Goal: Transaction & Acquisition: Purchase product/service

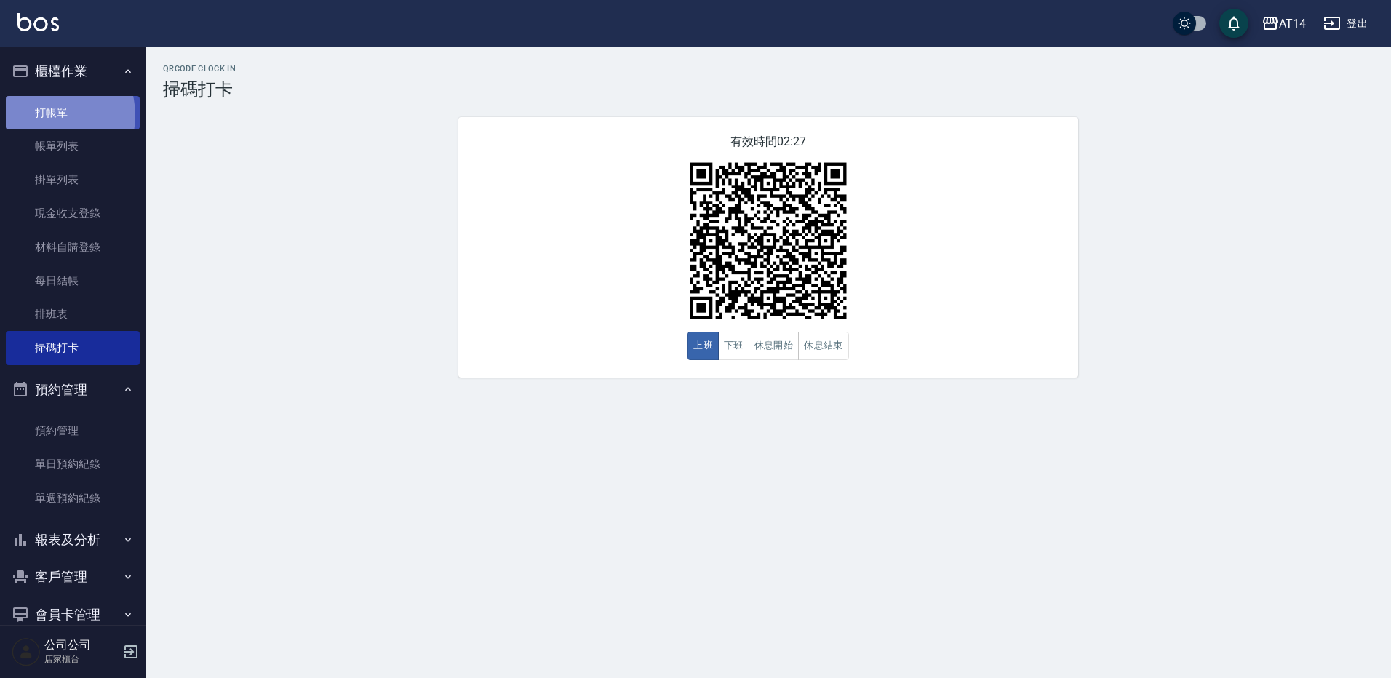
click at [50, 115] on link "打帳單" at bounding box center [73, 112] width 134 height 33
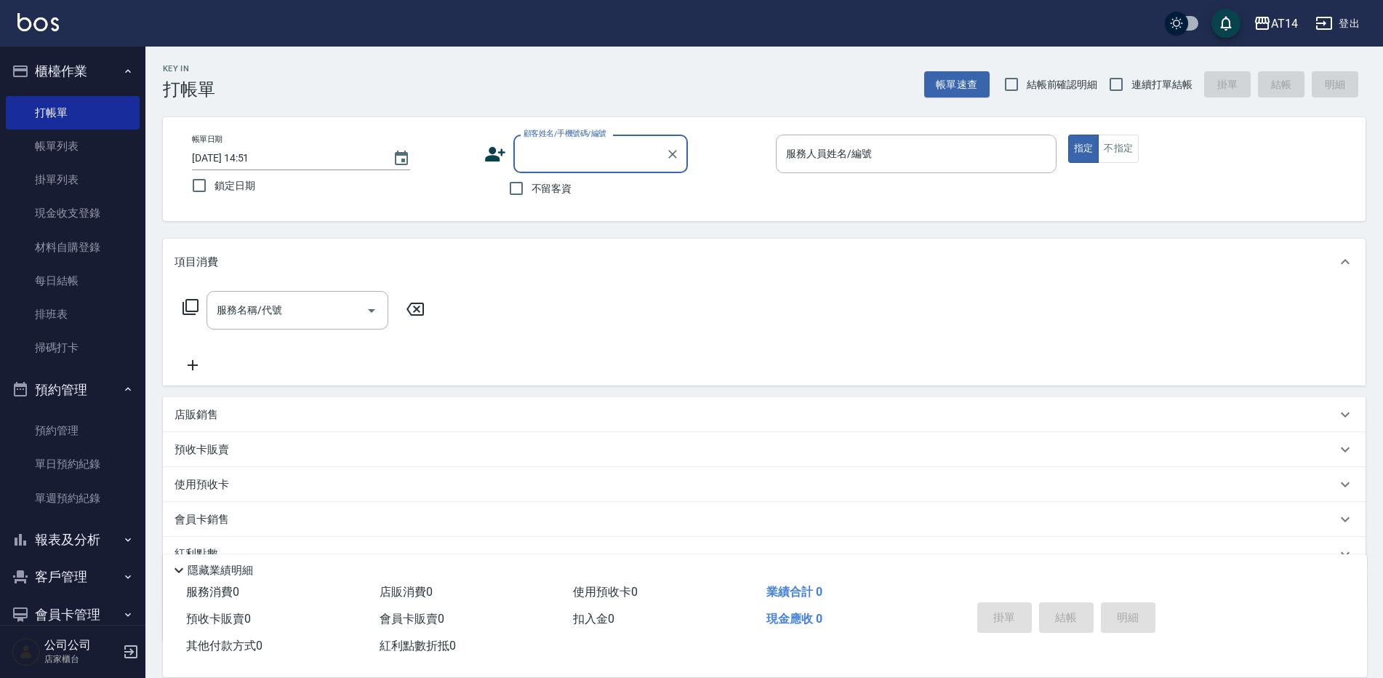
click at [557, 193] on span "不留客資" at bounding box center [552, 188] width 41 height 15
click at [532, 193] on input "不留客資" at bounding box center [516, 188] width 31 height 31
checkbox input "true"
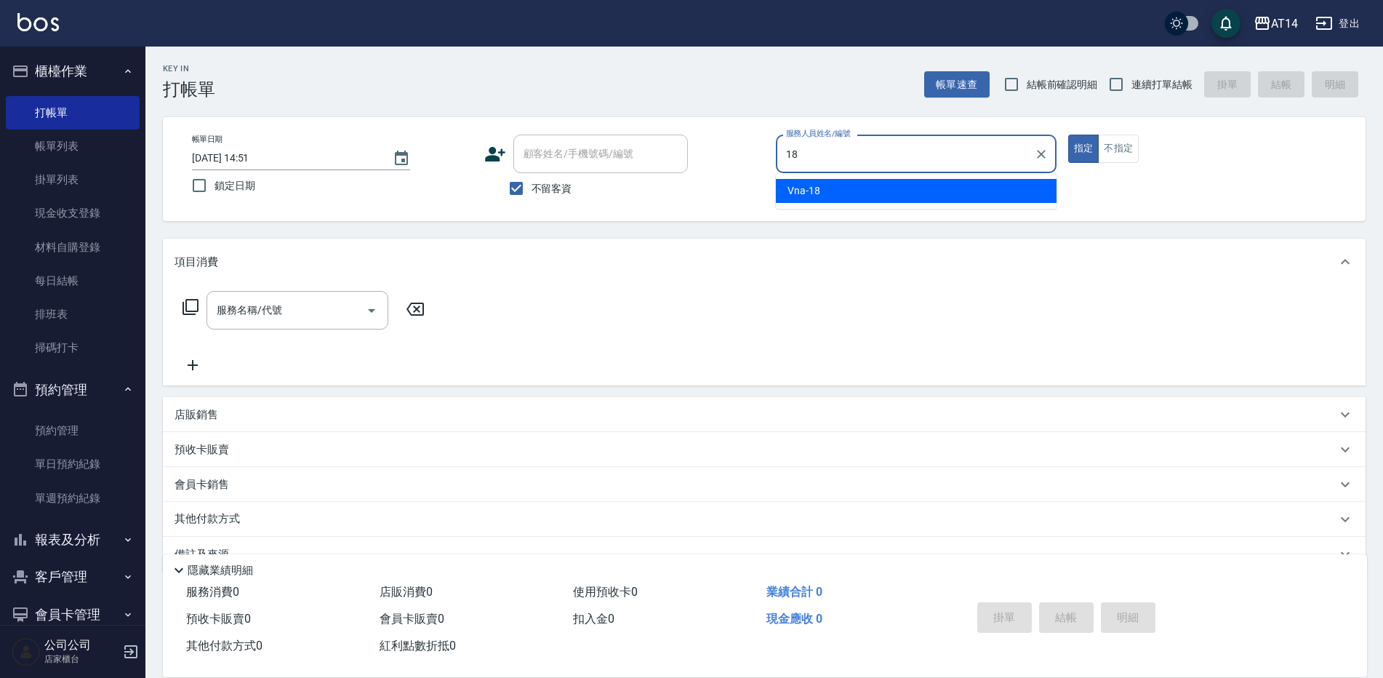
type input "18"
type button "true"
type input "Vna-18"
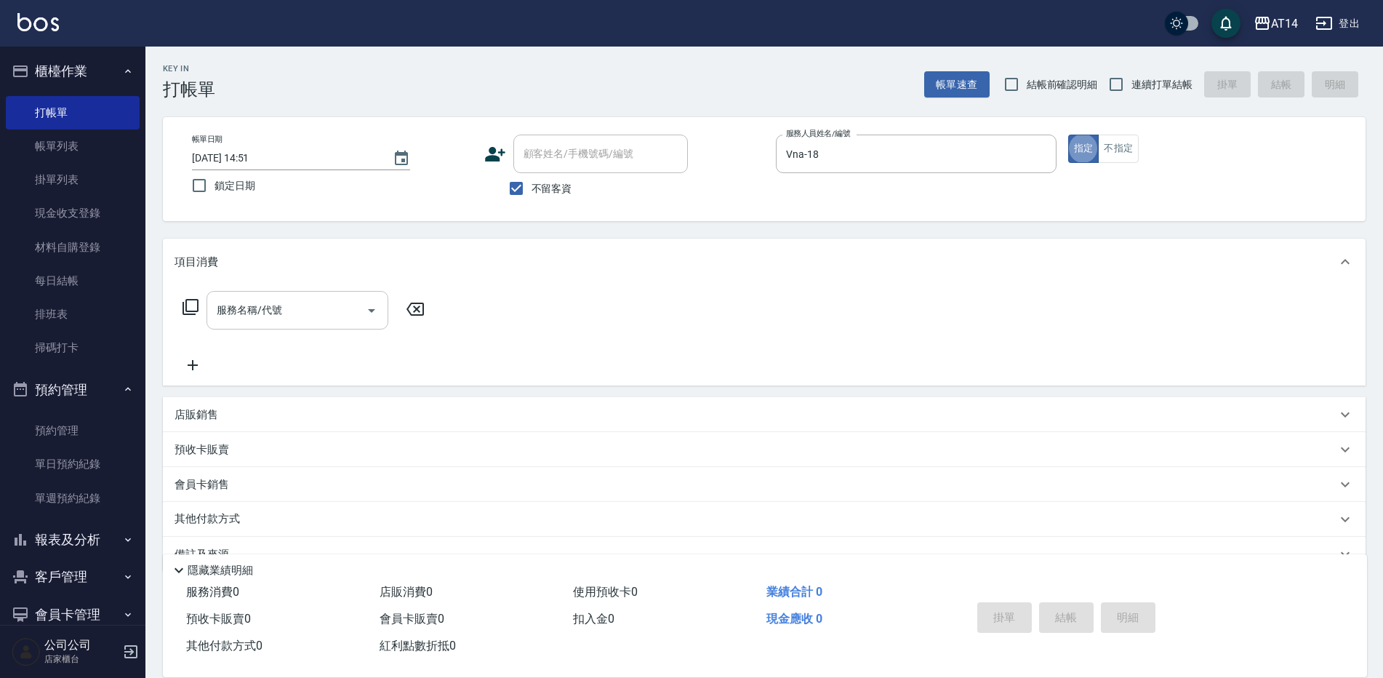
click at [294, 319] on input "服務名稱/代號" at bounding box center [286, 309] width 147 height 25
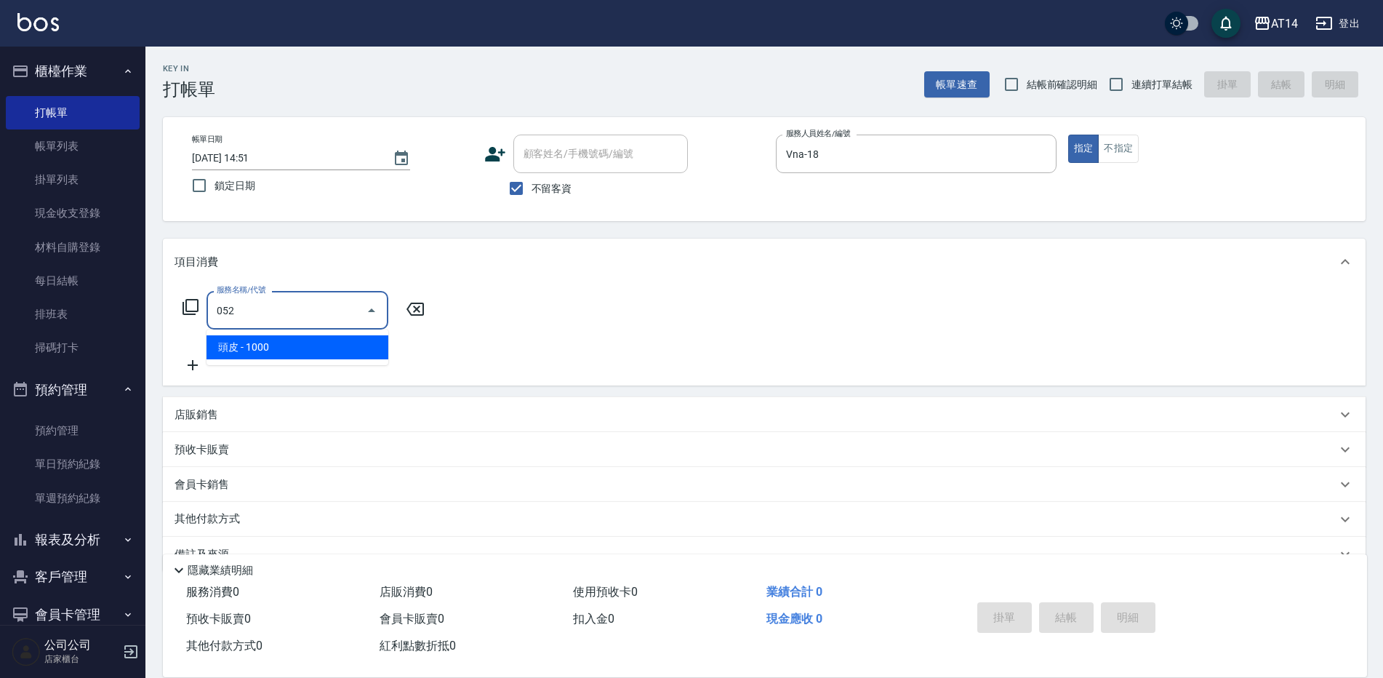
click at [303, 355] on span "頭皮 - 1000" at bounding box center [298, 347] width 182 height 24
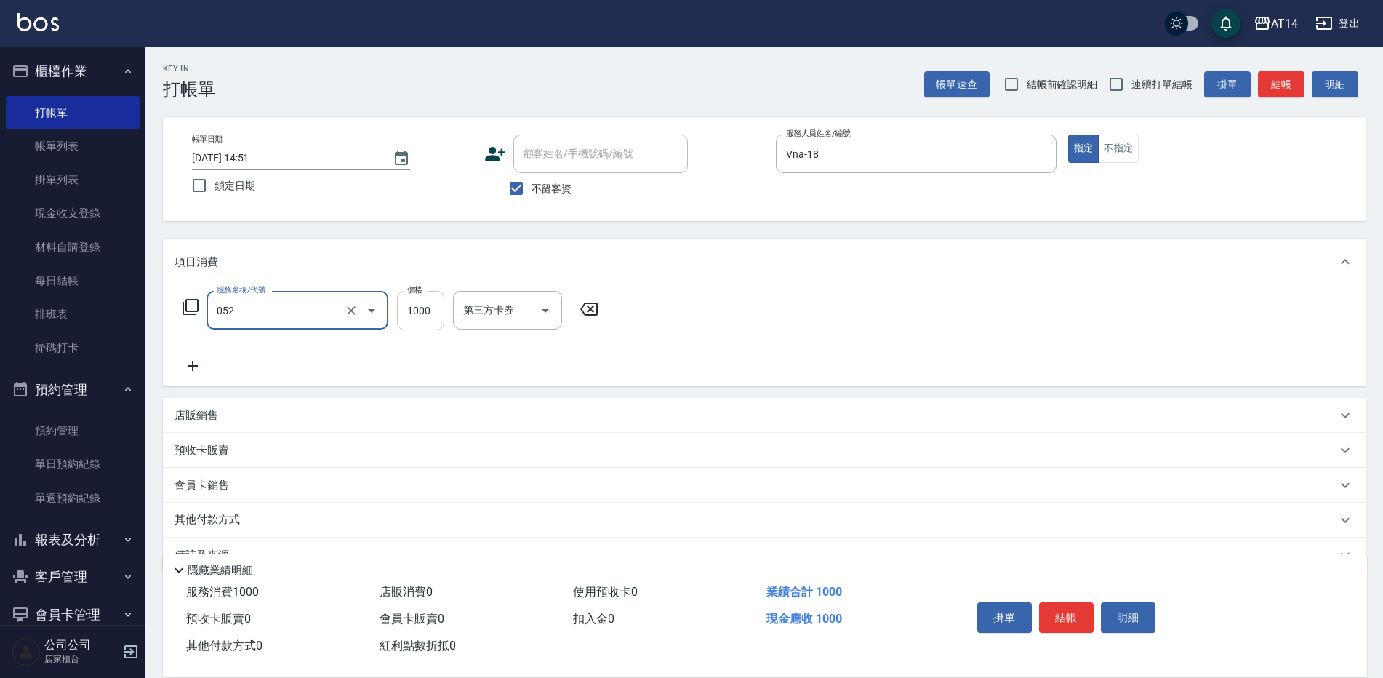
type input "頭皮(052)"
click at [418, 313] on input "1000" at bounding box center [420, 310] width 47 height 39
type input "800"
click at [1285, 85] on button "結帳" at bounding box center [1281, 84] width 47 height 27
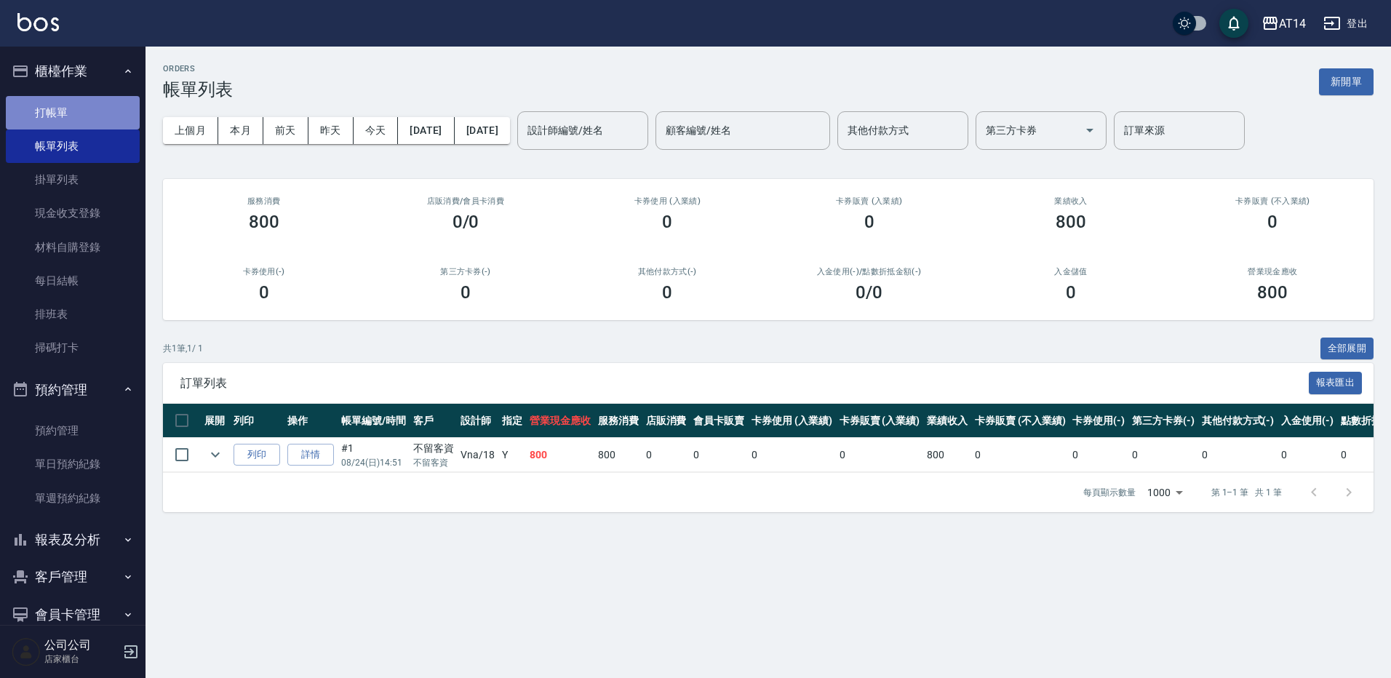
click at [76, 105] on link "打帳單" at bounding box center [73, 112] width 134 height 33
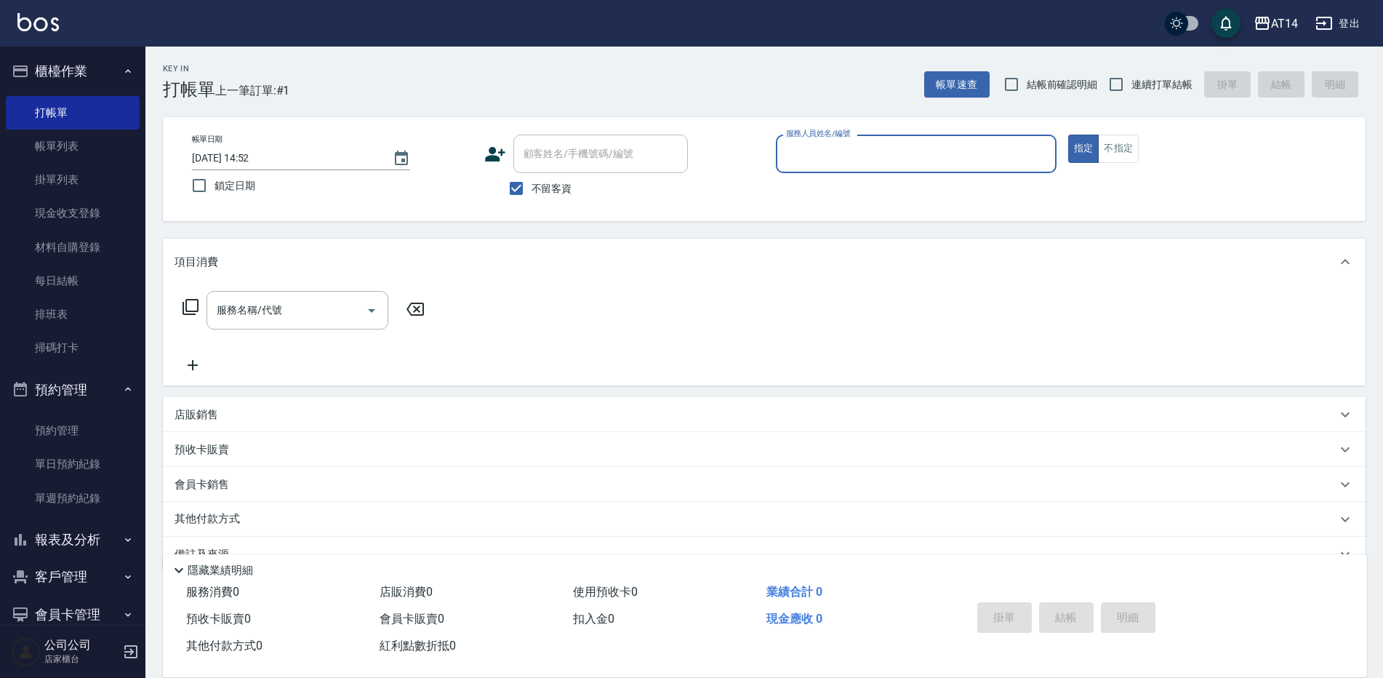
click at [125, 389] on icon "button" at bounding box center [128, 389] width 12 height 12
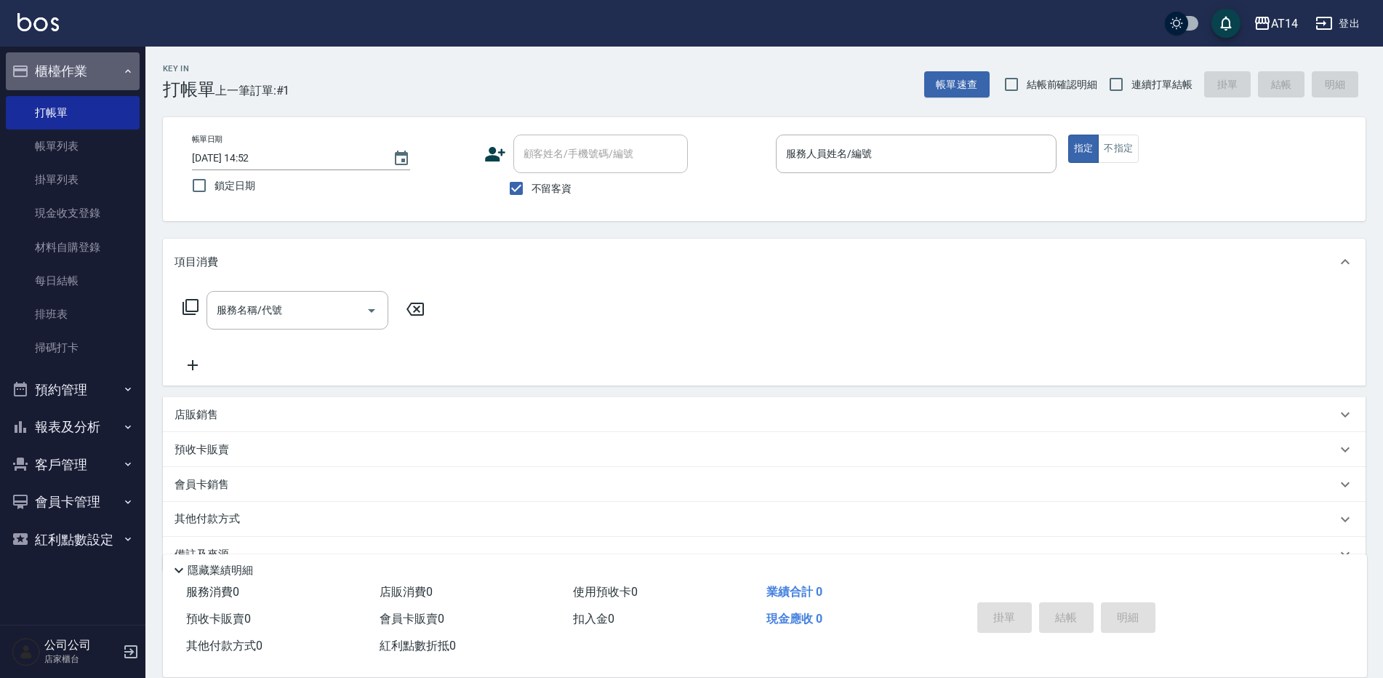
click at [116, 67] on button "櫃檯作業" at bounding box center [73, 71] width 134 height 38
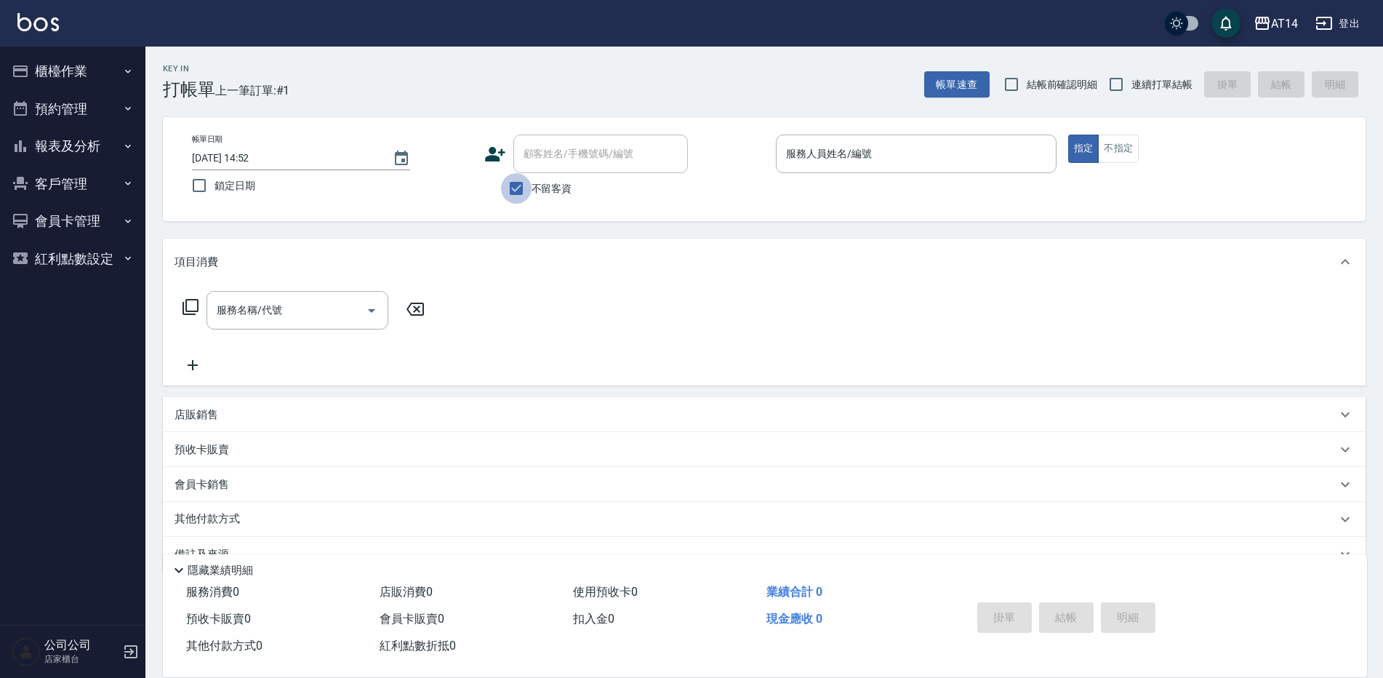
click at [519, 188] on input "不留客資" at bounding box center [516, 188] width 31 height 31
checkbox input "false"
click at [563, 153] on div "顧客姓名/手機號碼/編號 顧客姓名/手機號碼/編號" at bounding box center [601, 154] width 175 height 39
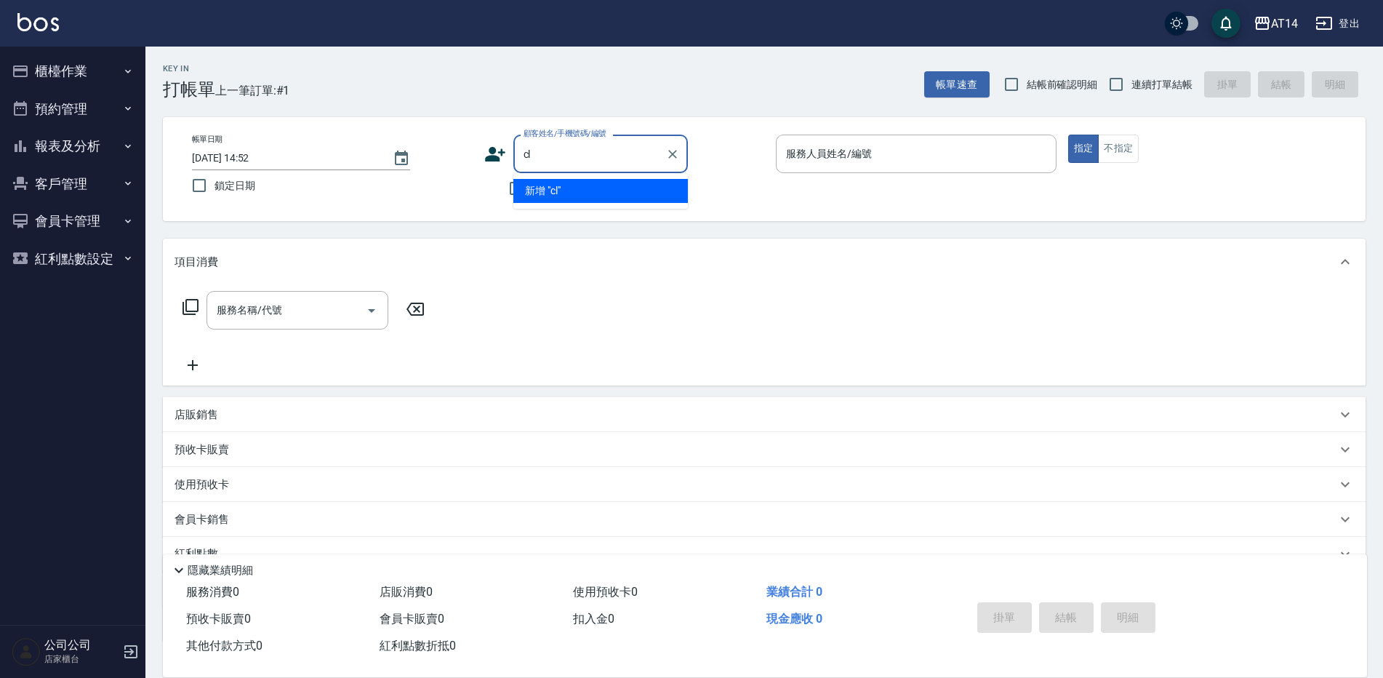
type input "c"
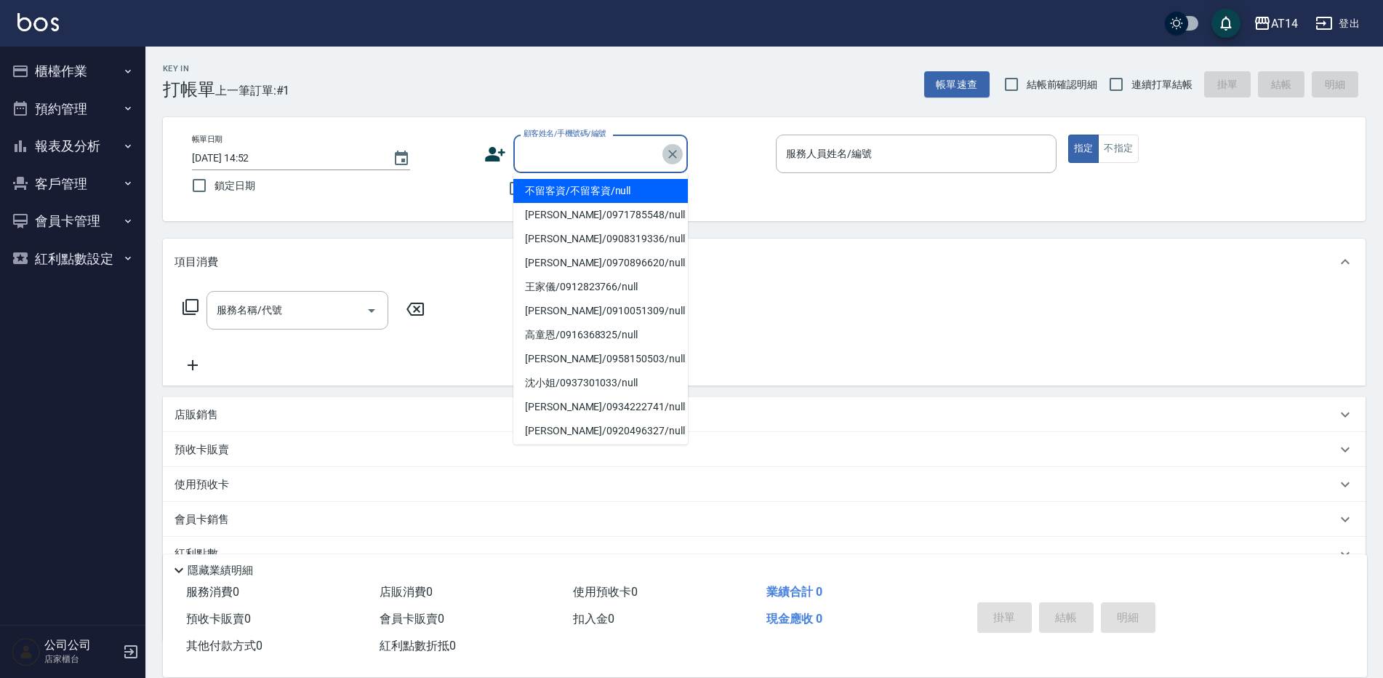
click at [673, 149] on icon "Clear" at bounding box center [673, 154] width 15 height 15
click at [818, 156] on div "服務人員姓名/編號 服務人員姓名/編號" at bounding box center [916, 154] width 281 height 39
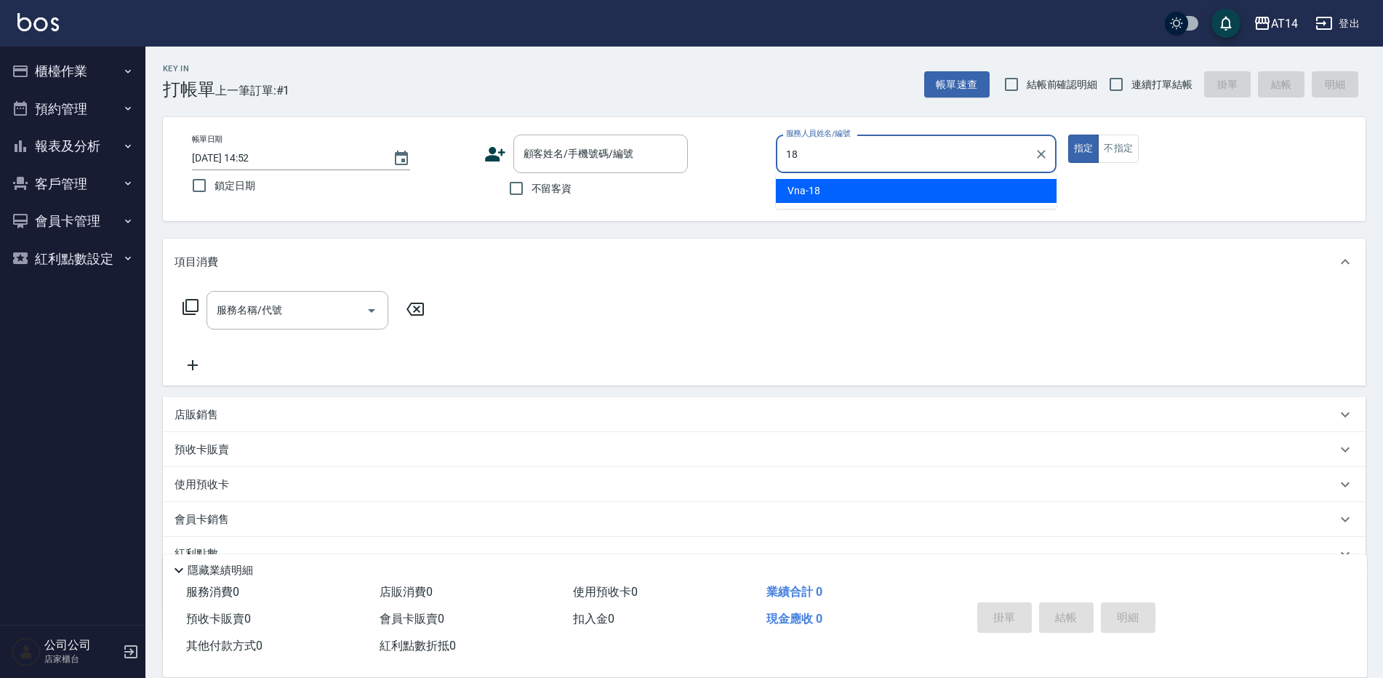
type input "Vna-18"
type button "true"
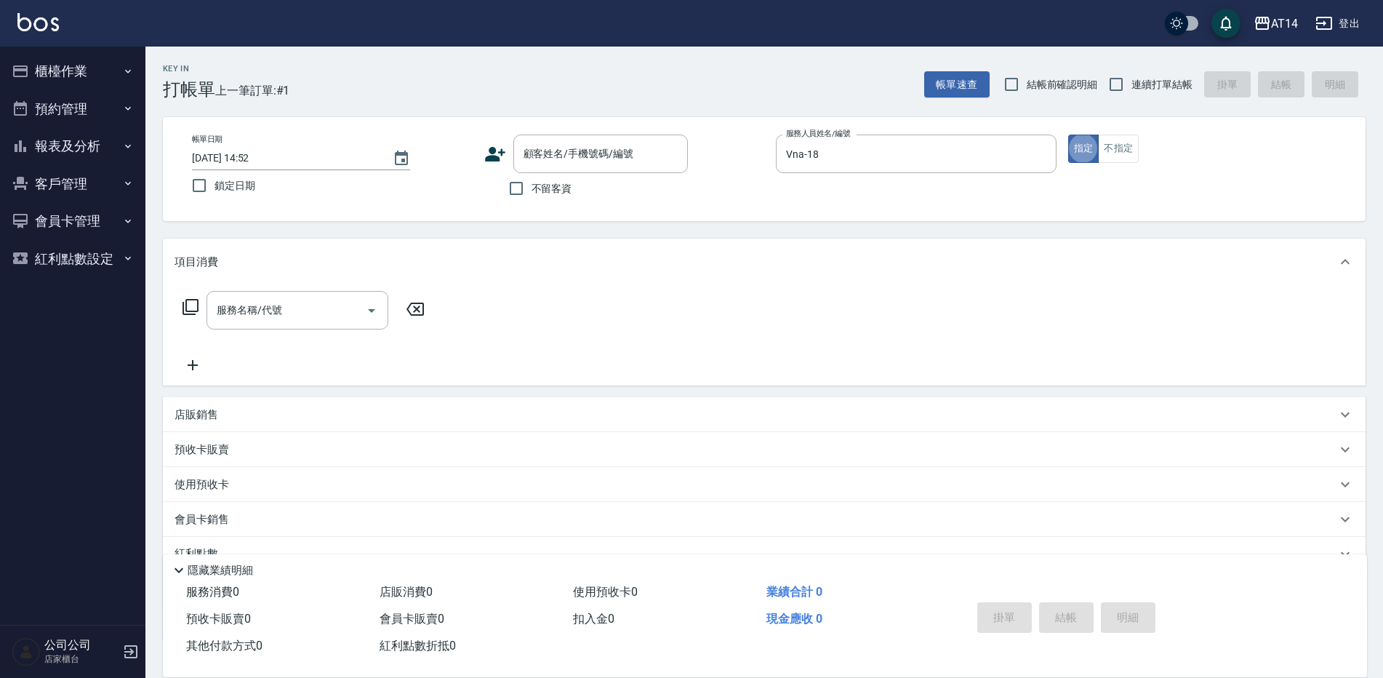
click at [543, 186] on span "不留客資" at bounding box center [552, 188] width 41 height 15
click at [532, 186] on input "不留客資" at bounding box center [516, 188] width 31 height 31
checkbox input "true"
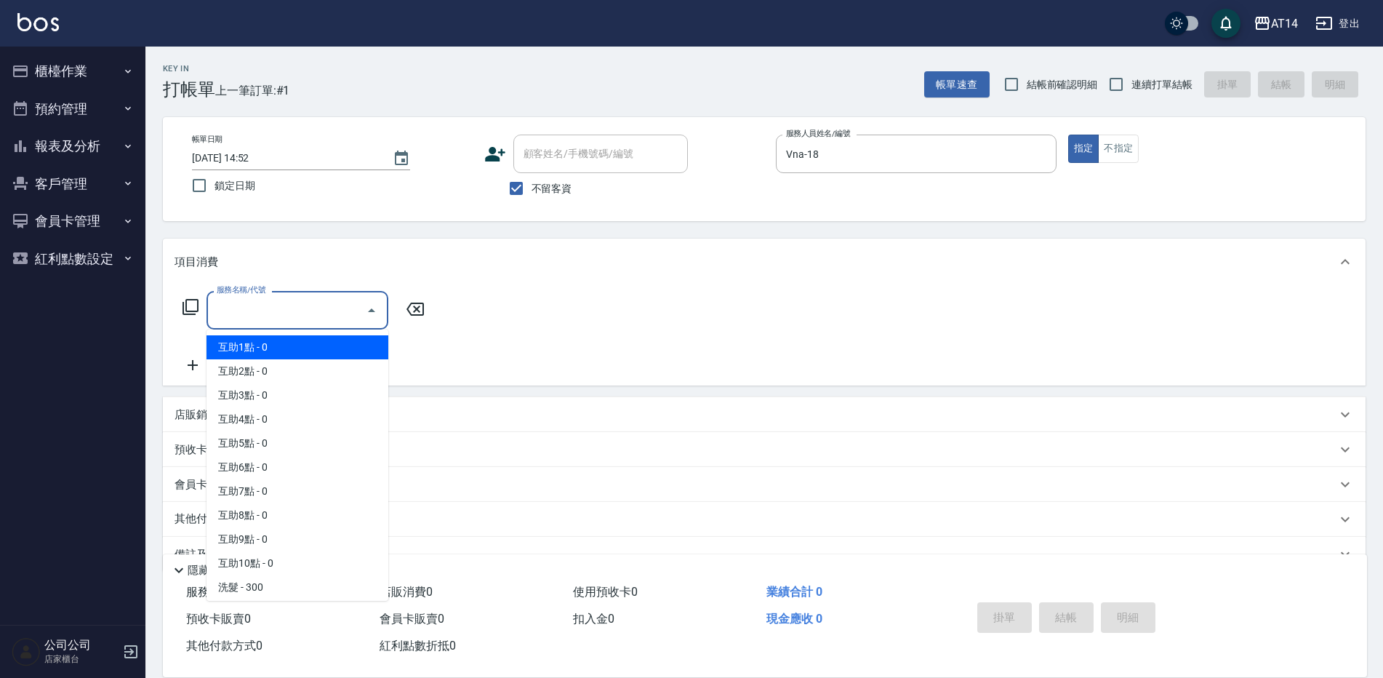
click at [313, 313] on input "服務名稱/代號" at bounding box center [286, 309] width 147 height 25
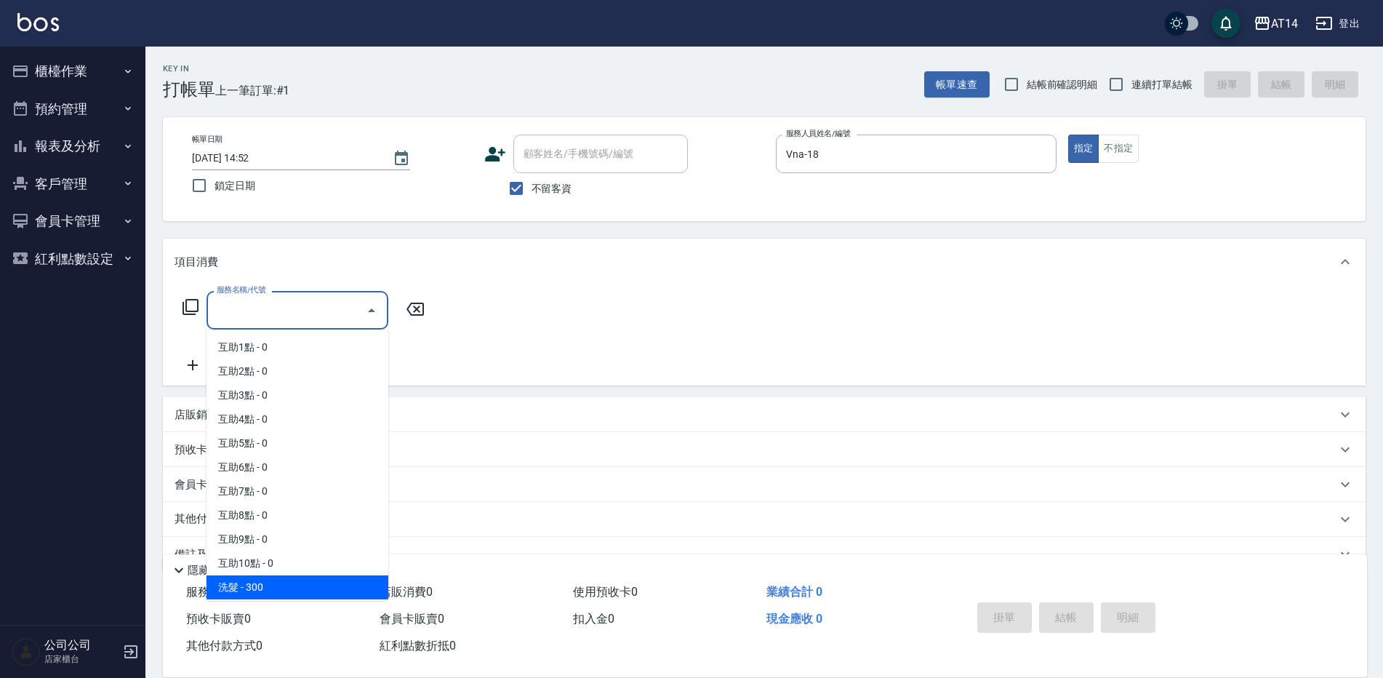
click at [287, 586] on span "洗髮 - 300" at bounding box center [298, 587] width 182 height 24
type input "洗髮(011)"
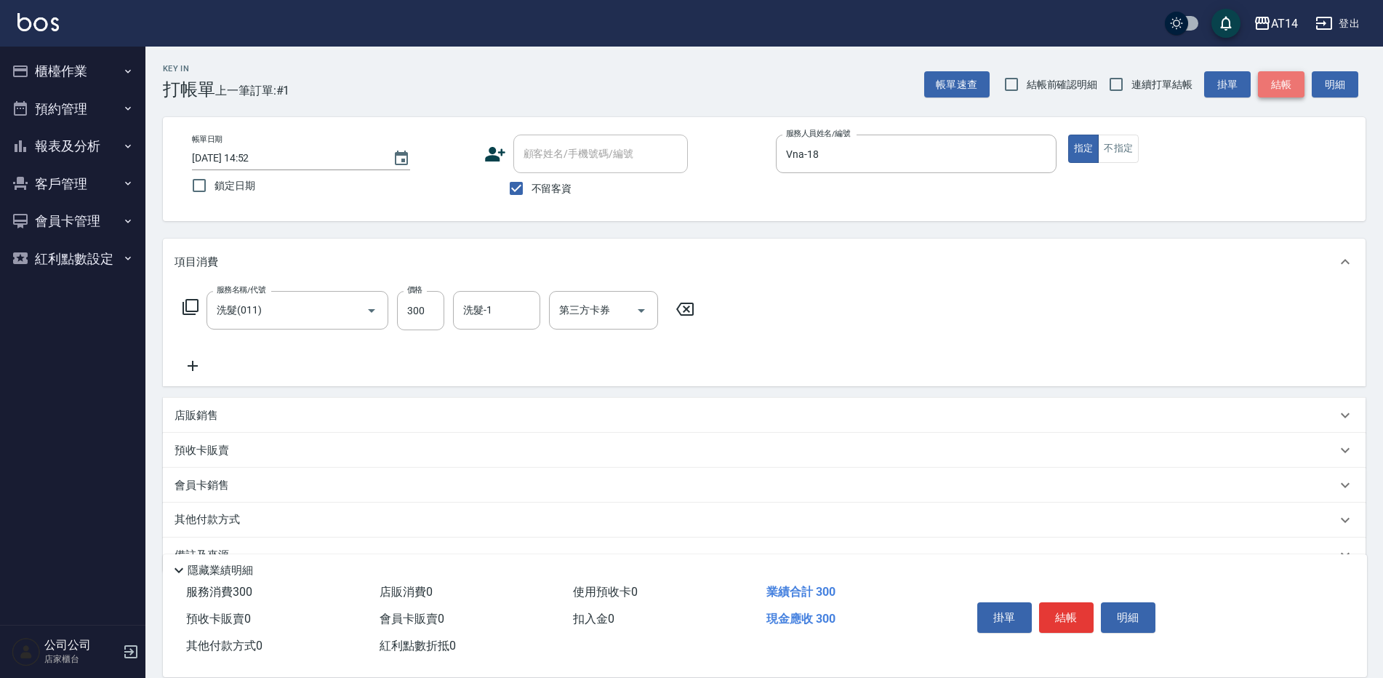
click at [1269, 84] on button "結帳" at bounding box center [1281, 84] width 47 height 27
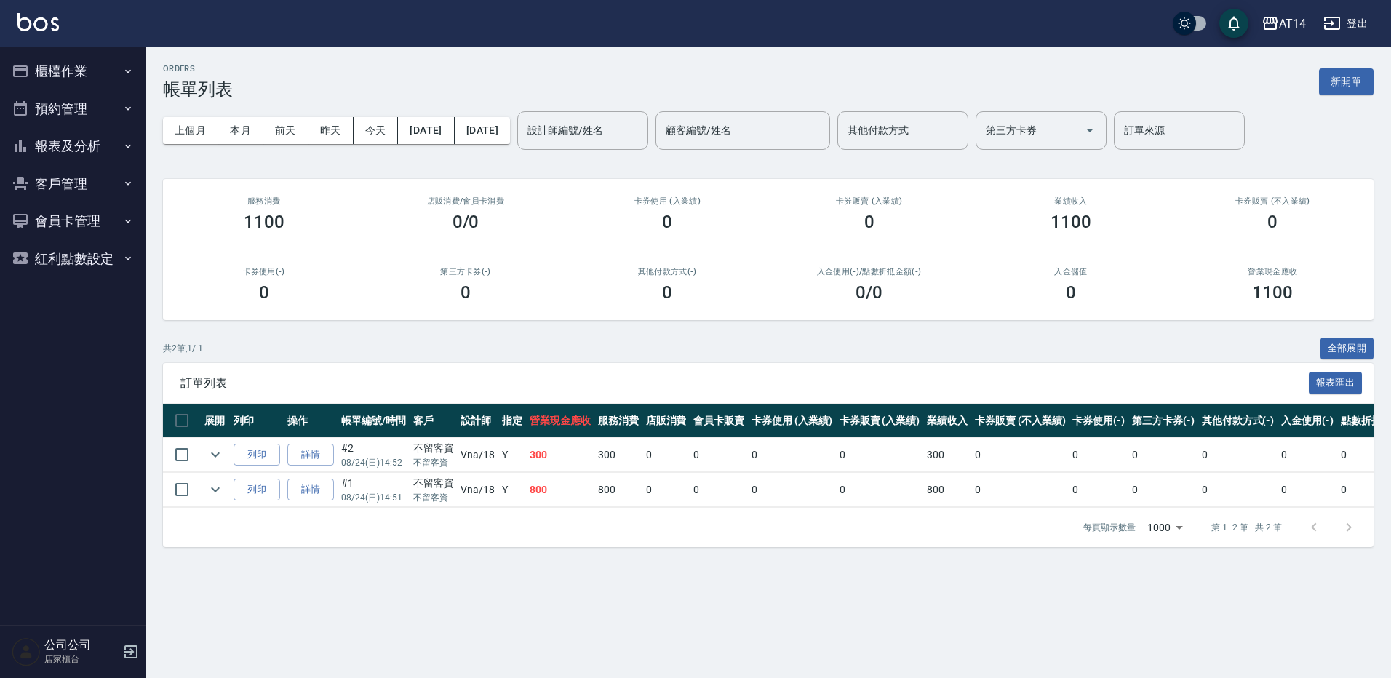
click at [331, 456] on link "詳情" at bounding box center [310, 455] width 47 height 23
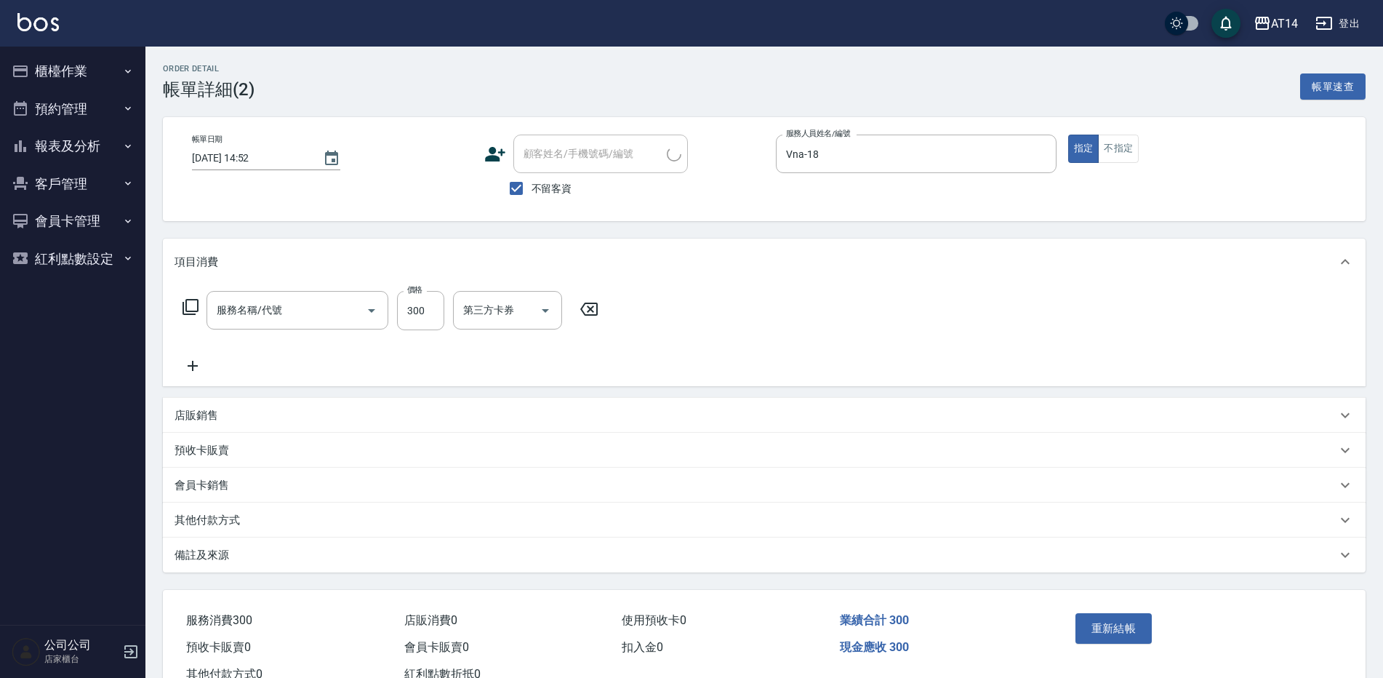
type input "[DATE] 14:52"
checkbox input "true"
type input "Vna-18"
type input "洗髮(011)"
click at [1098, 155] on button "指定" at bounding box center [1083, 149] width 31 height 28
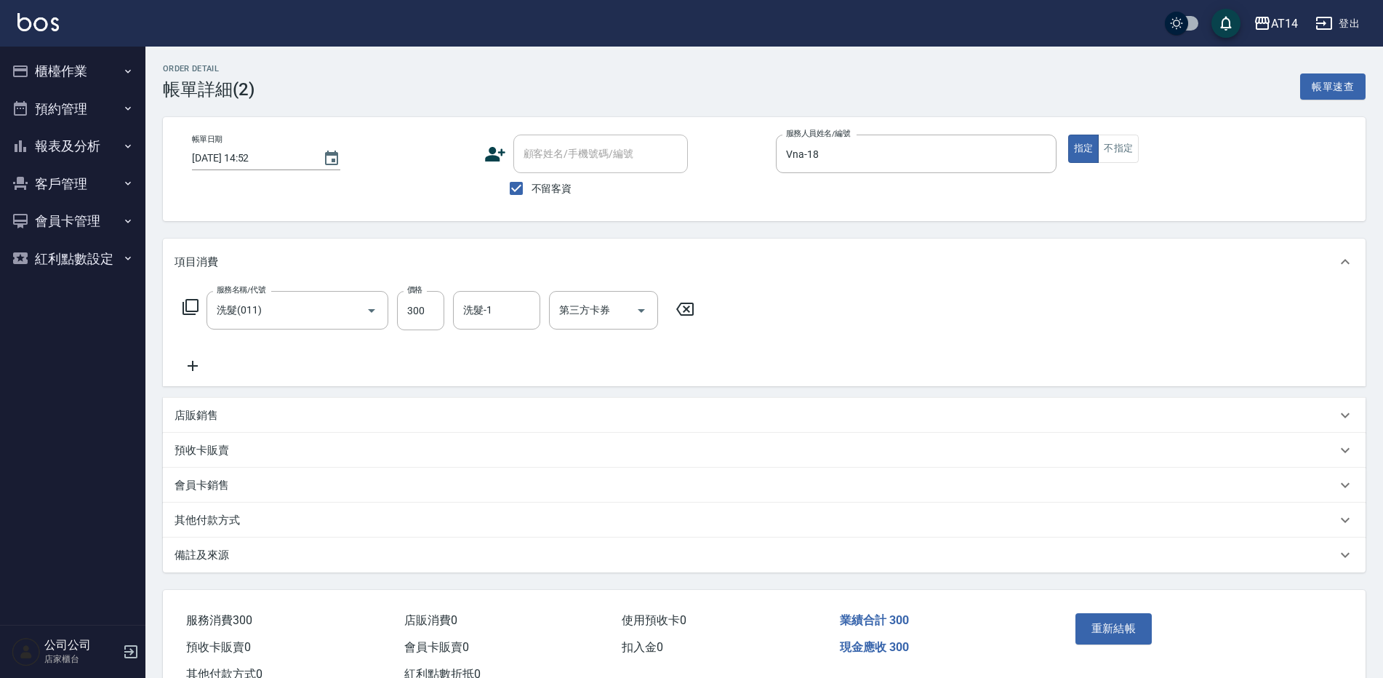
click at [1147, 143] on div "指定 不指定" at bounding box center [1208, 149] width 281 height 28
click at [1133, 147] on button "不指定" at bounding box center [1118, 149] width 41 height 28
click at [1098, 647] on div "重新結帳" at bounding box center [1135, 638] width 131 height 63
click at [1108, 635] on button "重新結帳" at bounding box center [1114, 628] width 77 height 31
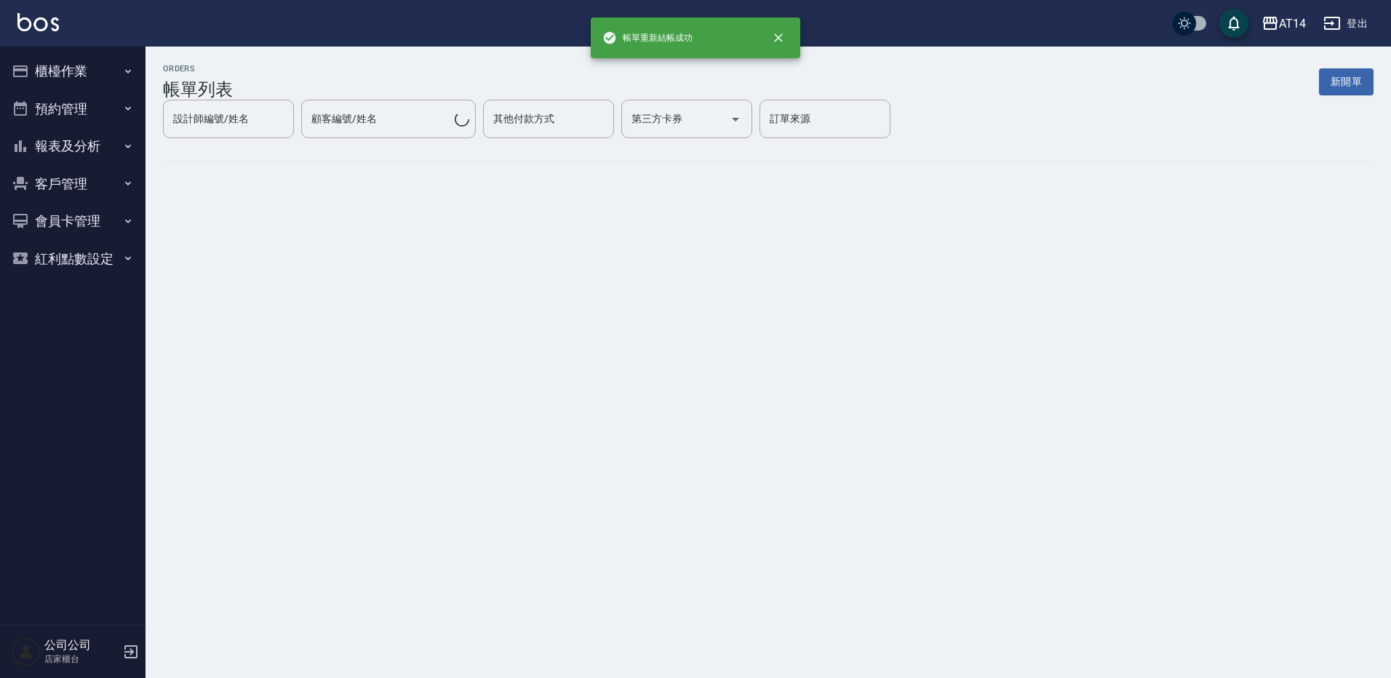
click at [90, 65] on button "櫃檯作業" at bounding box center [73, 71] width 134 height 38
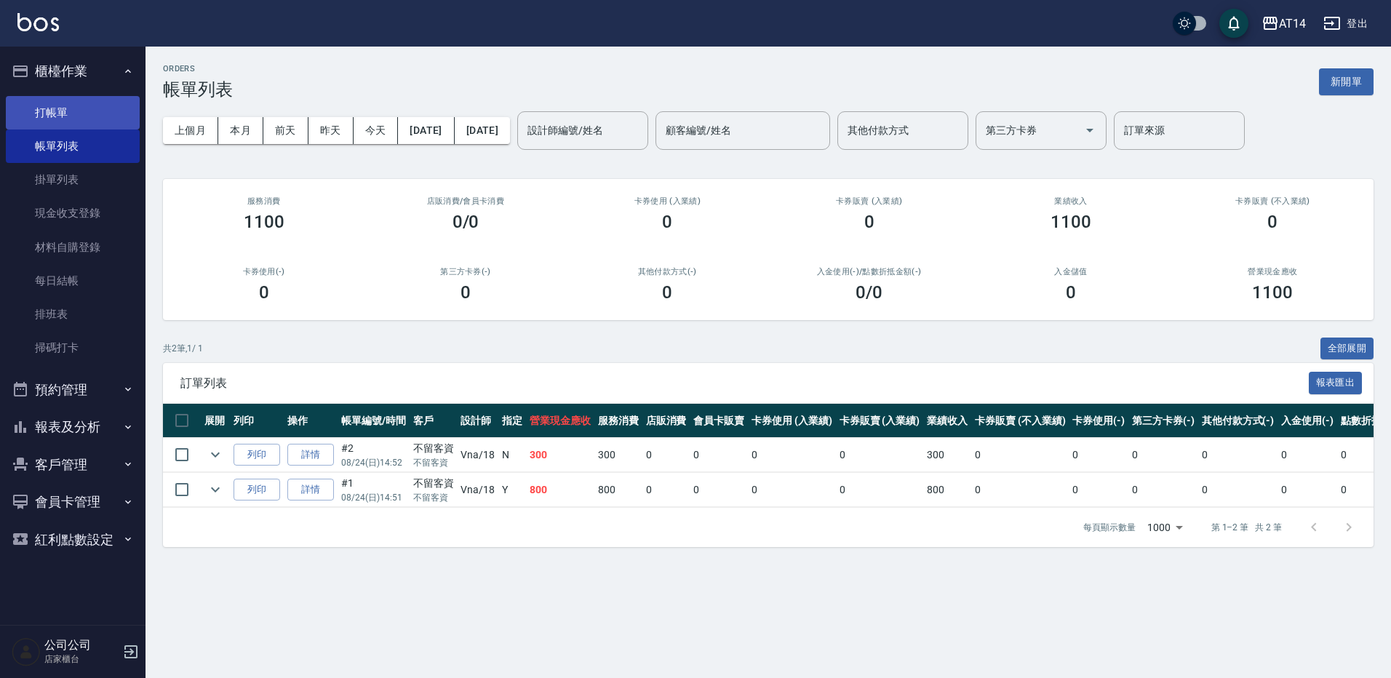
click at [78, 100] on link "打帳單" at bounding box center [73, 112] width 134 height 33
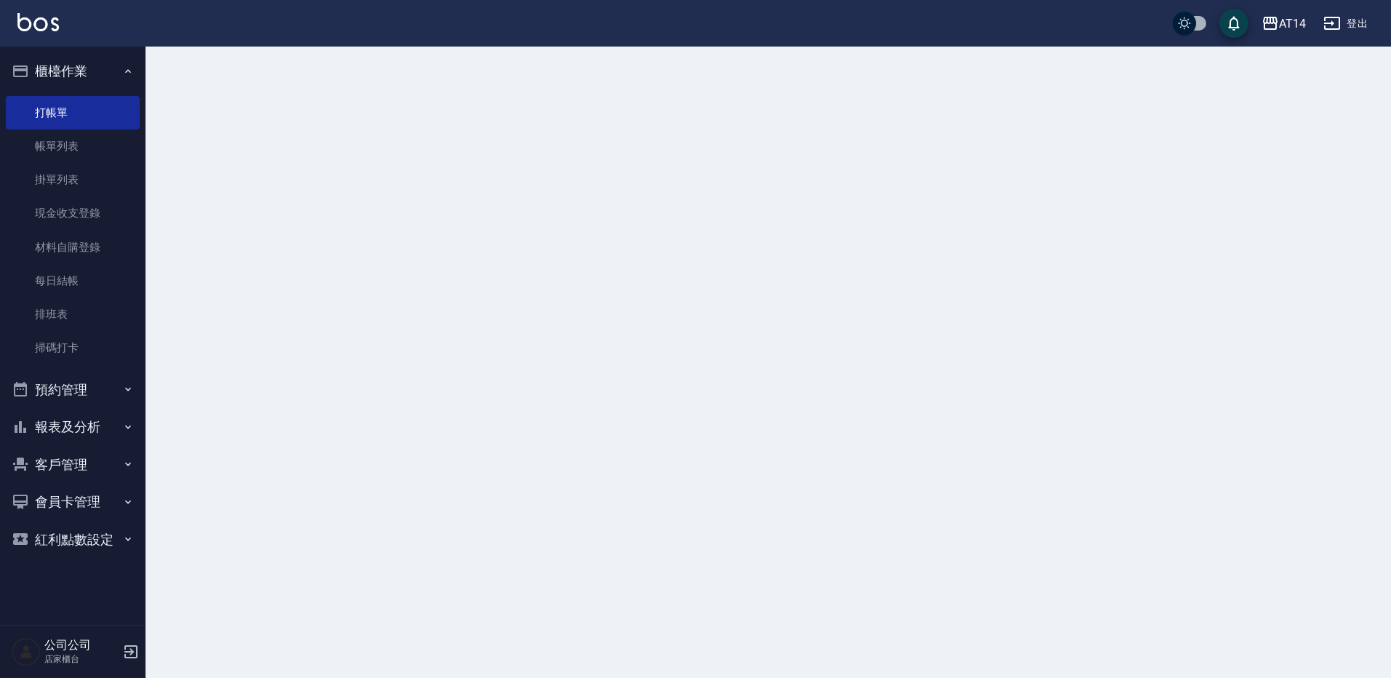
click at [111, 71] on button "櫃檯作業" at bounding box center [73, 71] width 134 height 38
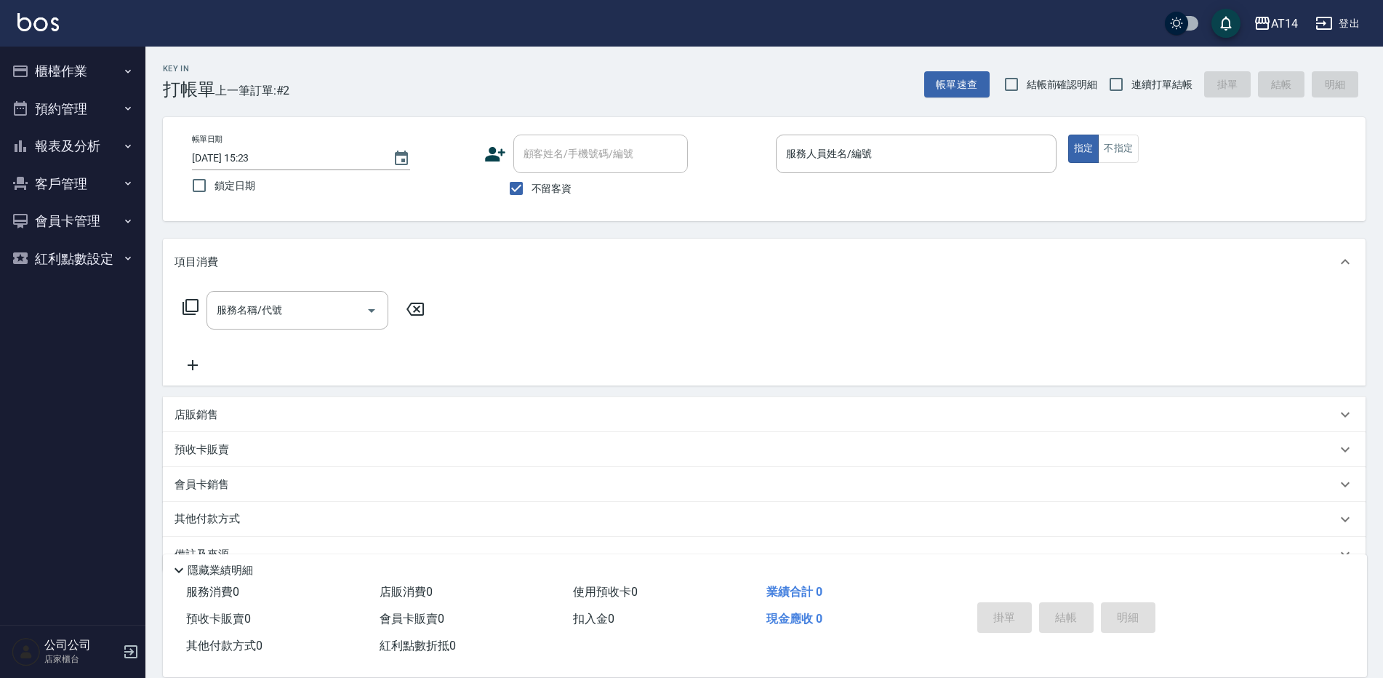
click at [843, 160] on input "服務人員姓名/編號" at bounding box center [917, 153] width 268 height 25
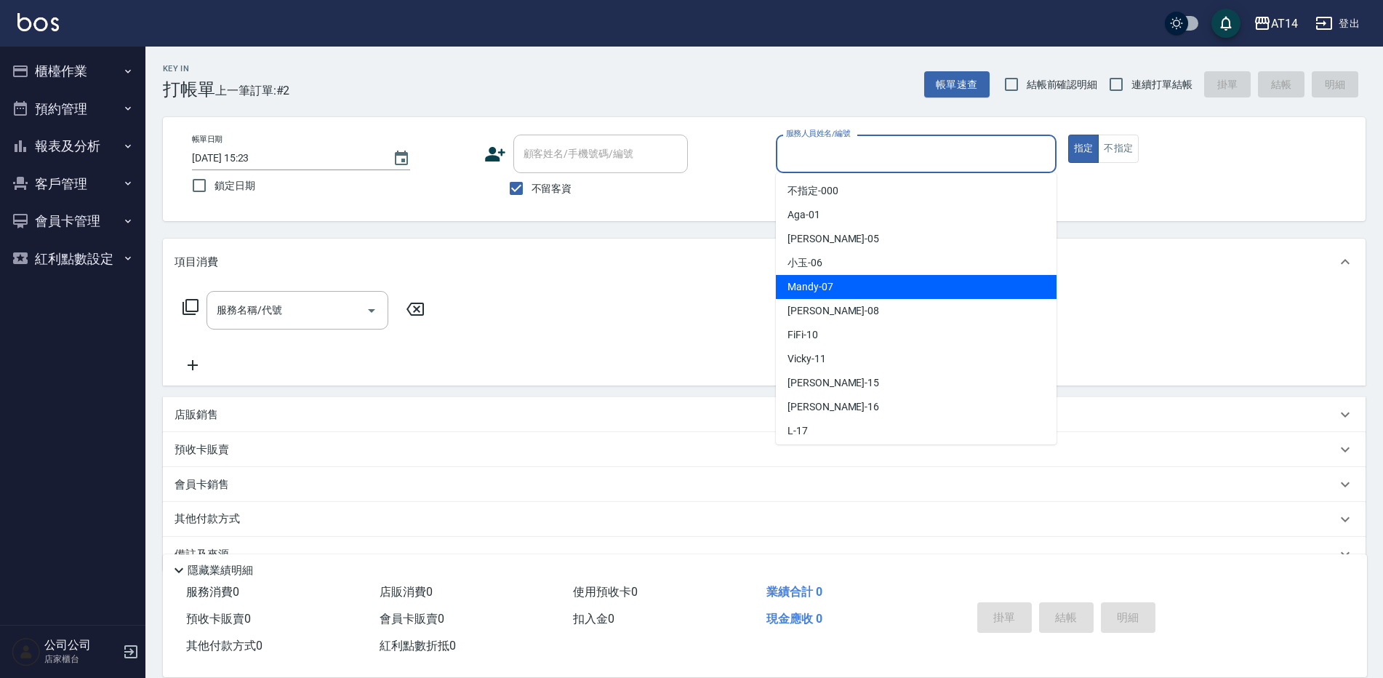
click at [787, 287] on div "Mandy -07" at bounding box center [916, 287] width 281 height 24
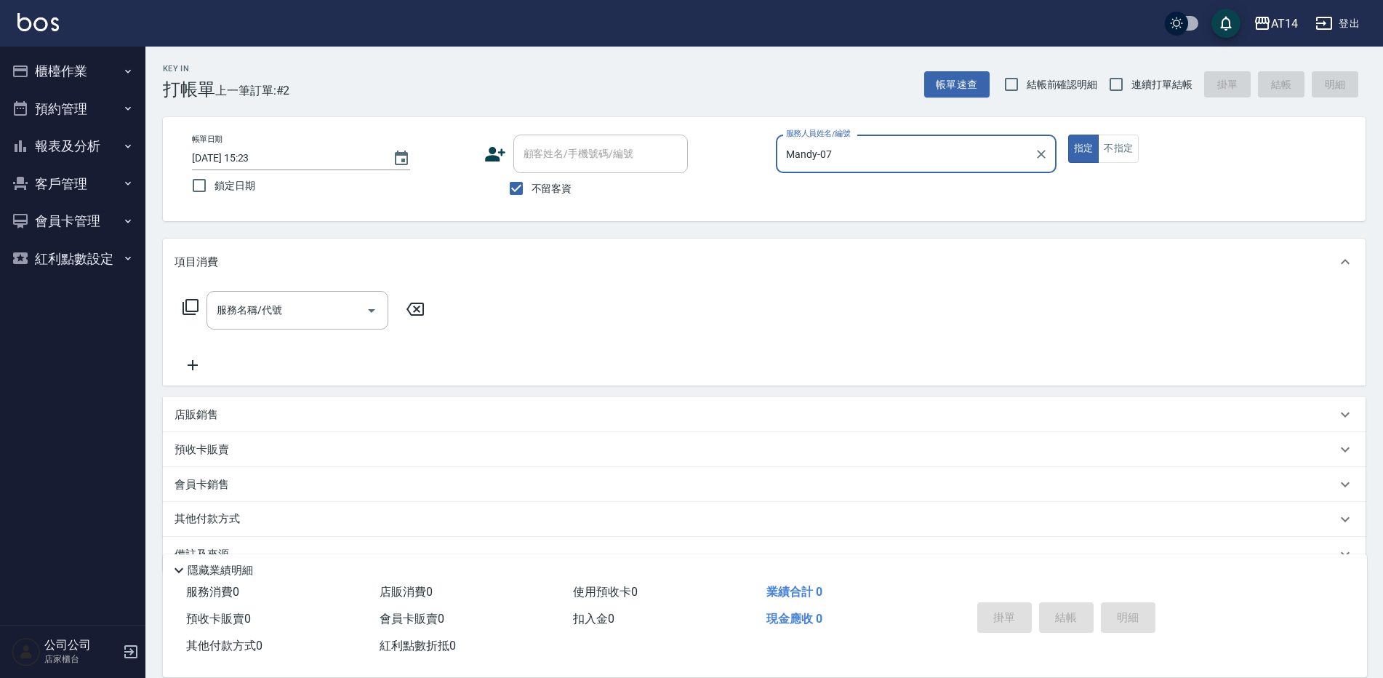
type input "Mandy-07"
click at [377, 300] on button "Open" at bounding box center [371, 310] width 23 height 23
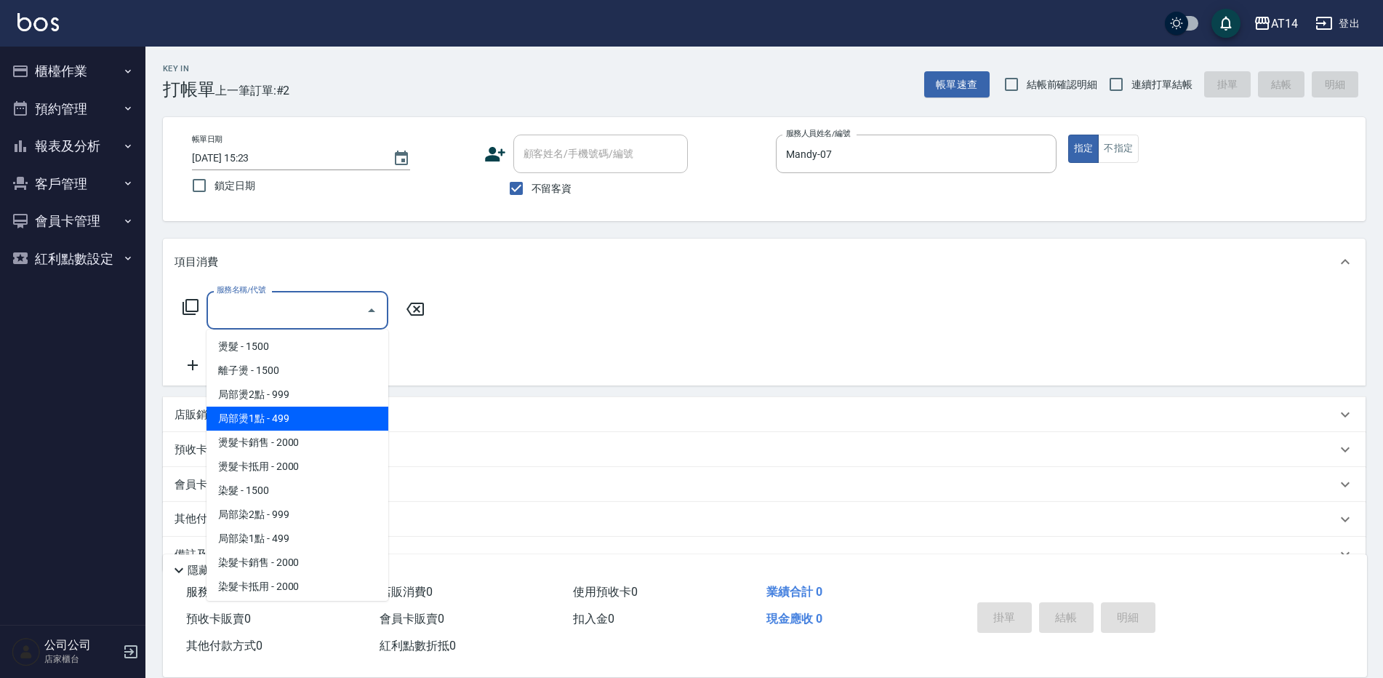
scroll to position [364, 0]
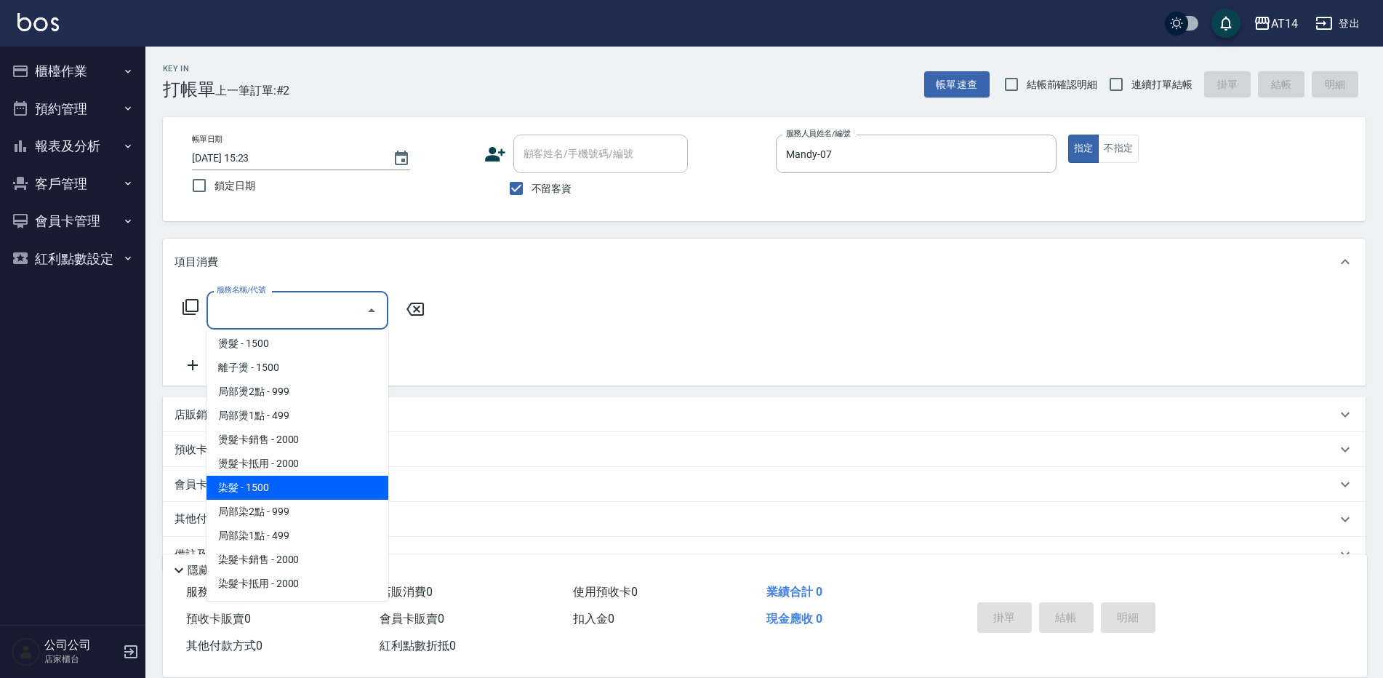
click at [271, 490] on span "染髮 - 1500" at bounding box center [298, 488] width 182 height 24
type input "染髮(041)"
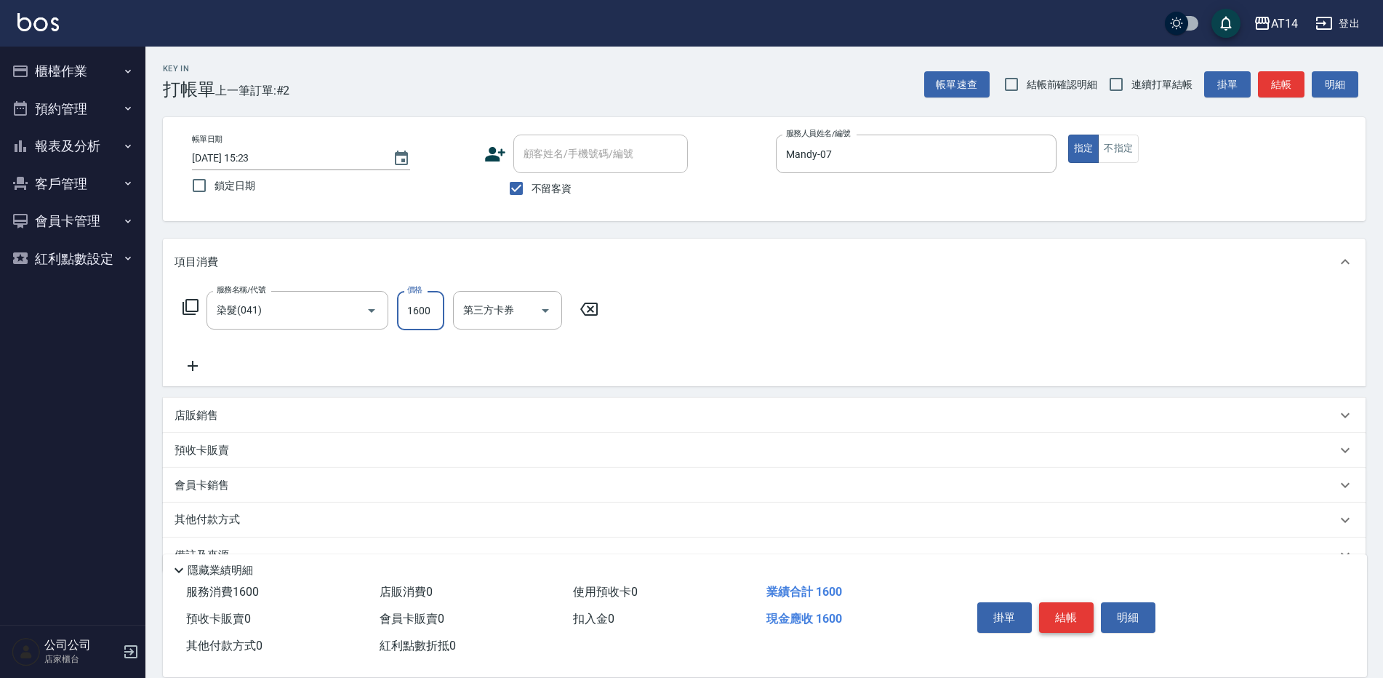
type input "1600"
click at [1055, 610] on button "結帳" at bounding box center [1066, 617] width 55 height 31
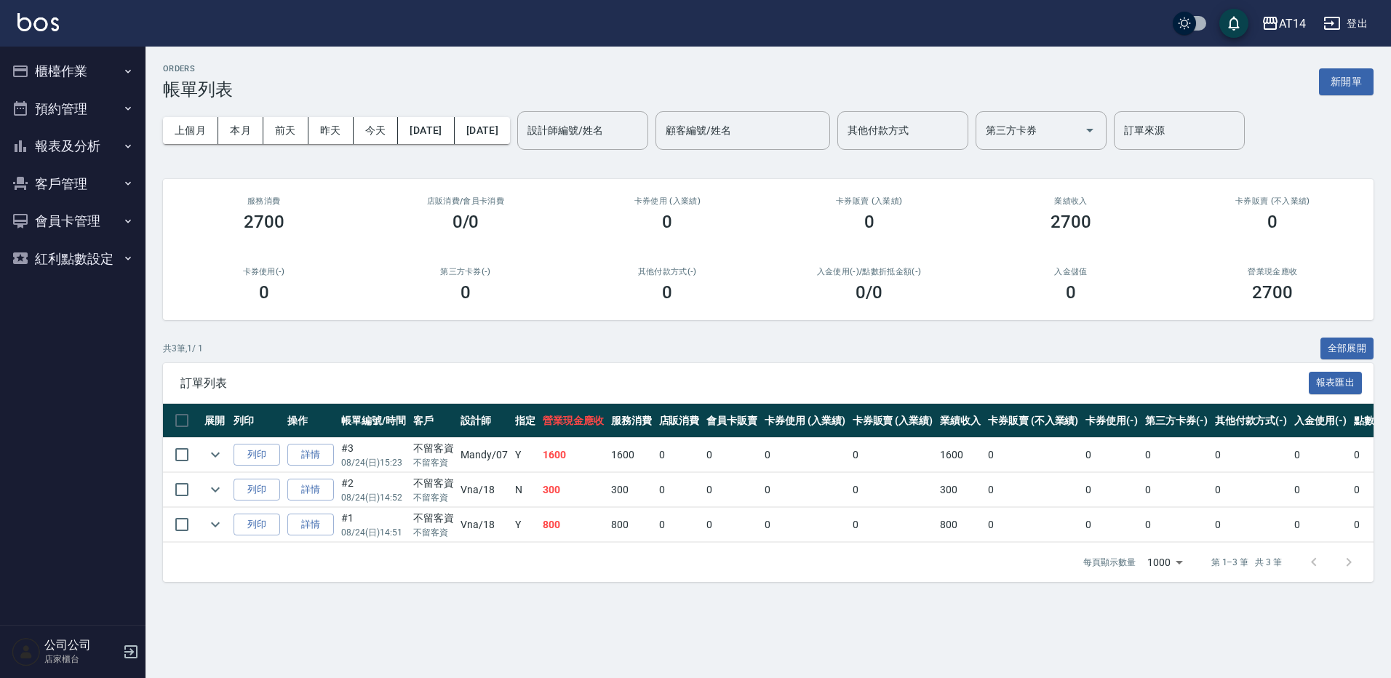
click at [56, 67] on button "櫃檯作業" at bounding box center [73, 71] width 134 height 38
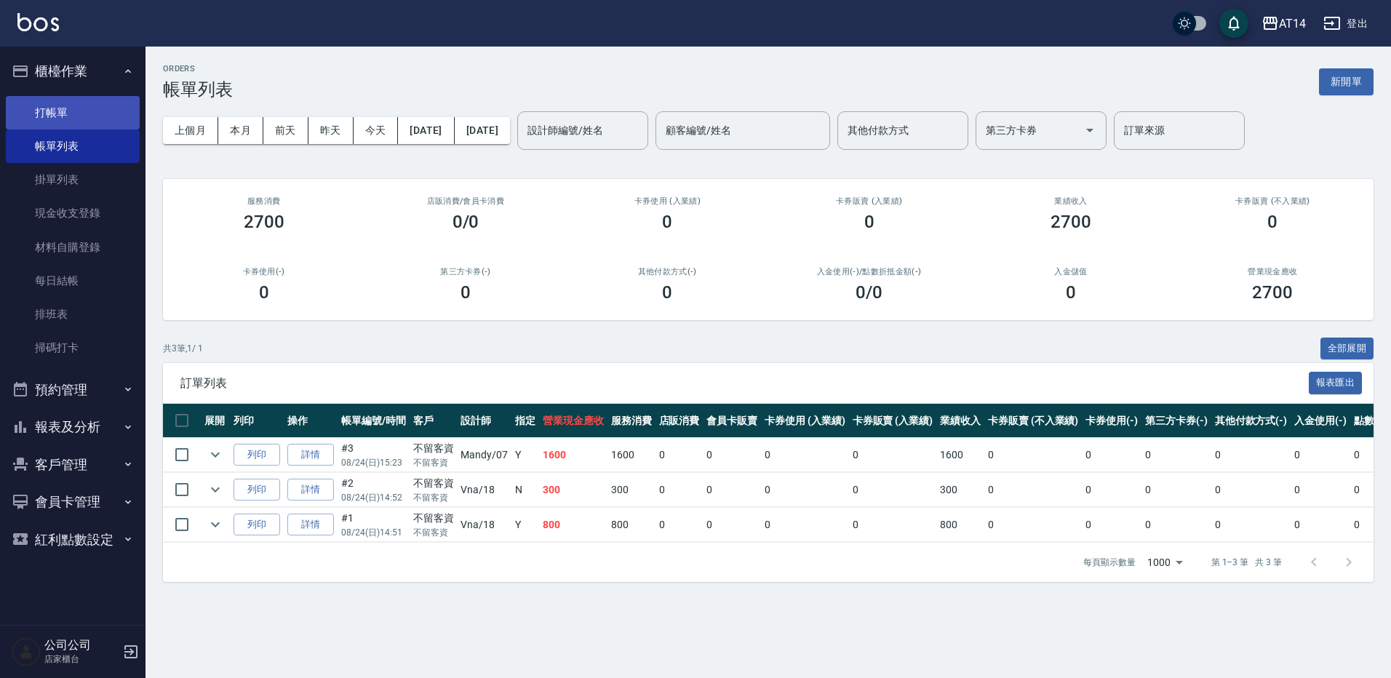
click at [57, 119] on link "打帳單" at bounding box center [73, 112] width 134 height 33
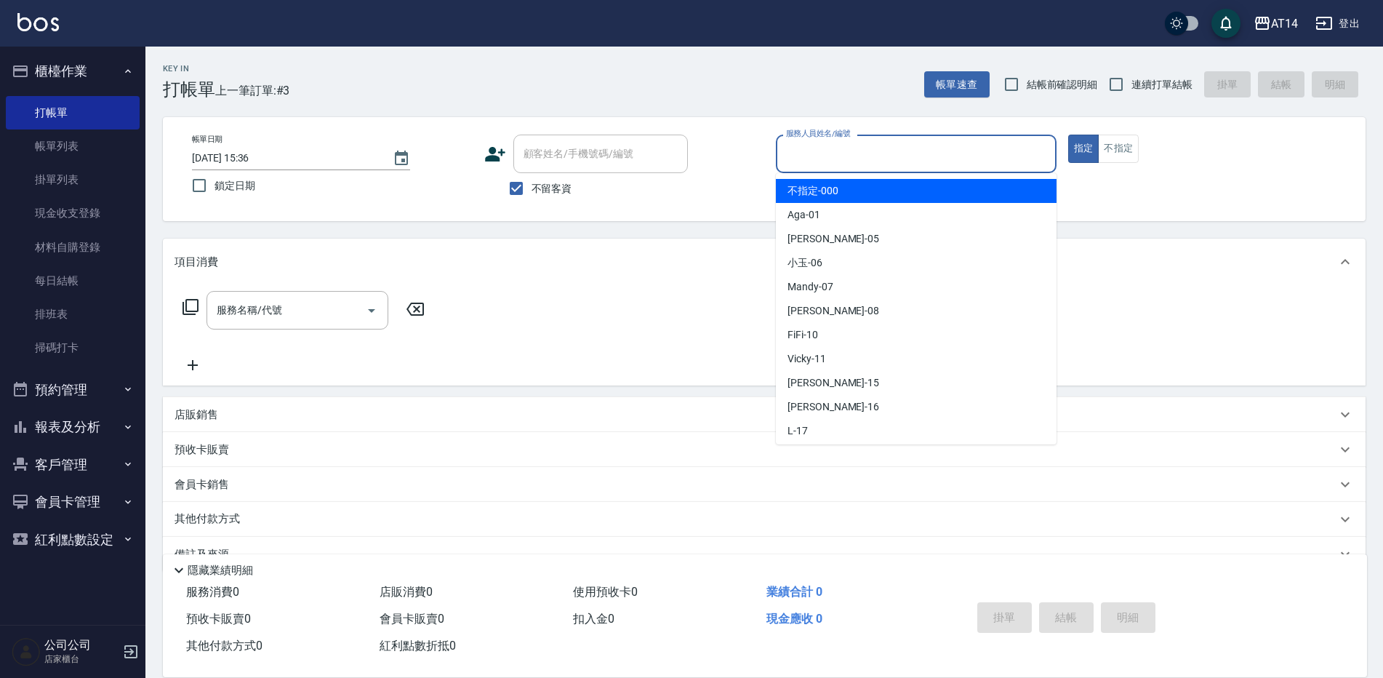
click at [794, 158] on input "服務人員姓名/編號" at bounding box center [917, 153] width 268 height 25
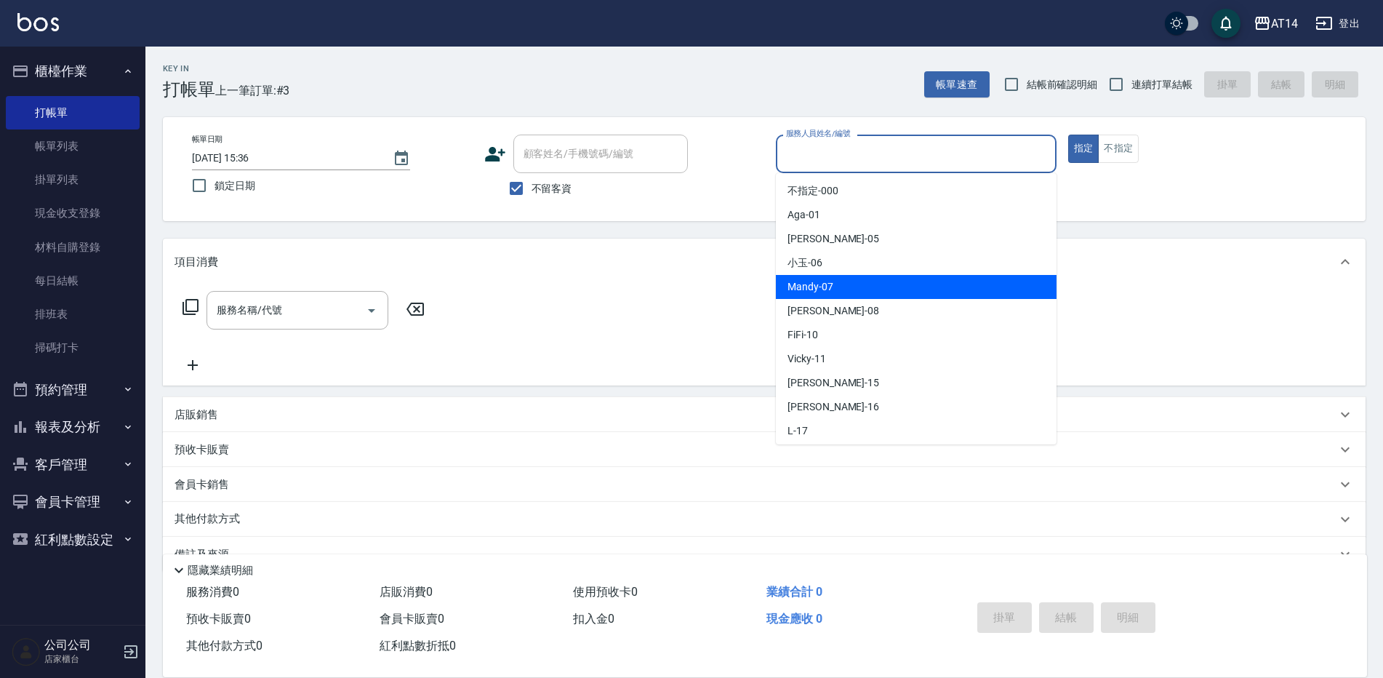
click at [802, 289] on span "Mandy -07" at bounding box center [811, 286] width 46 height 15
type input "Mandy-07"
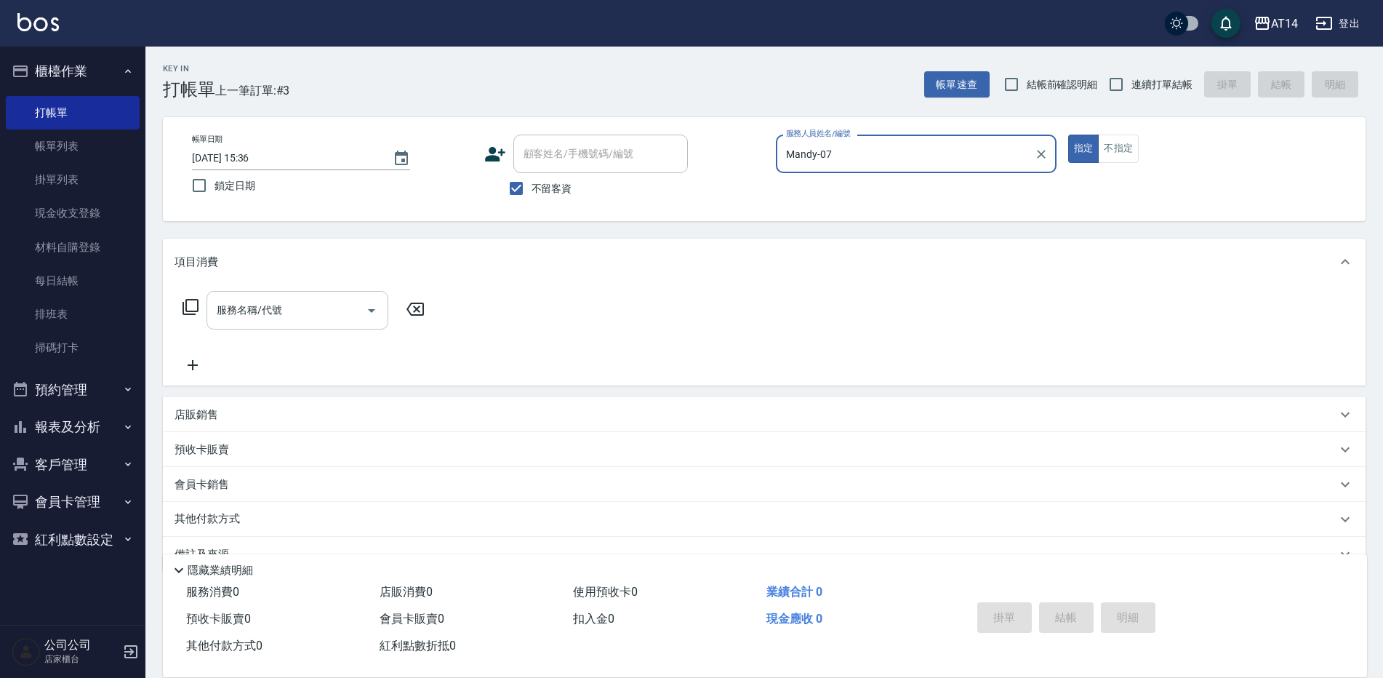
click at [374, 311] on icon "Open" at bounding box center [371, 310] width 17 height 17
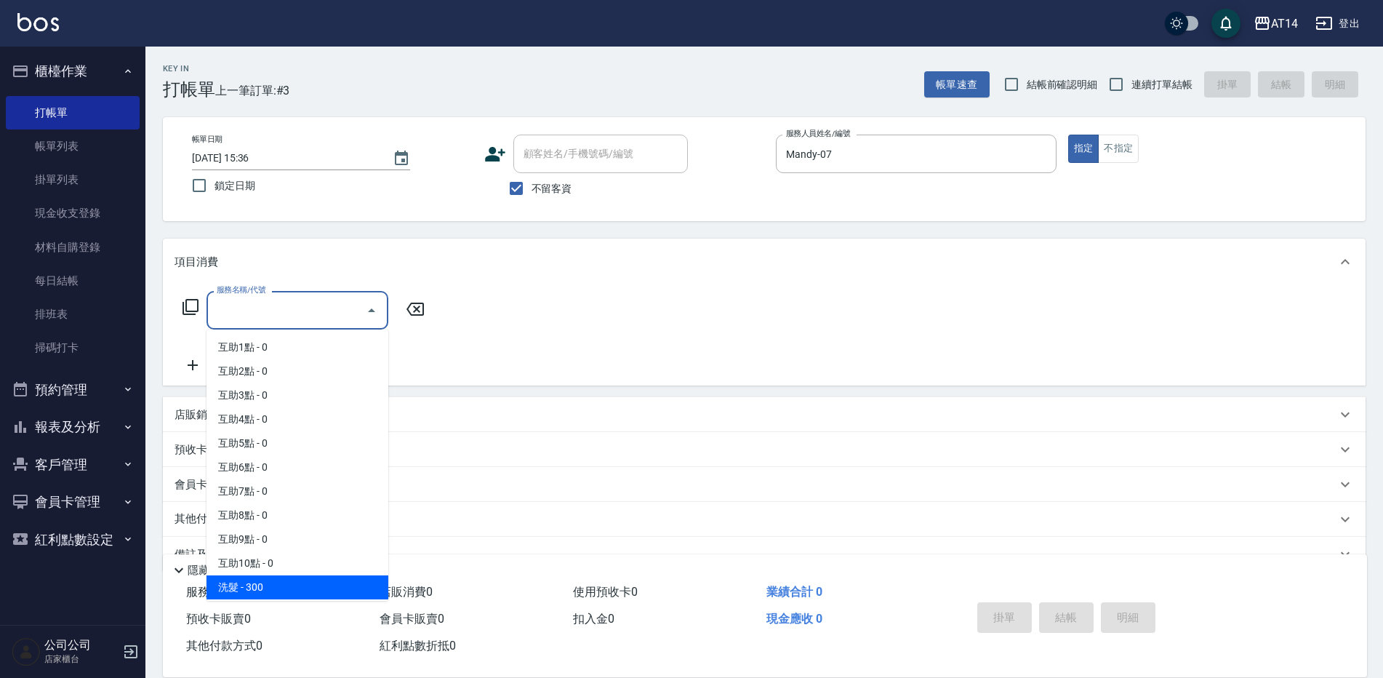
click at [270, 585] on span "洗髮 - 300" at bounding box center [298, 587] width 182 height 24
type input "洗髮(011)"
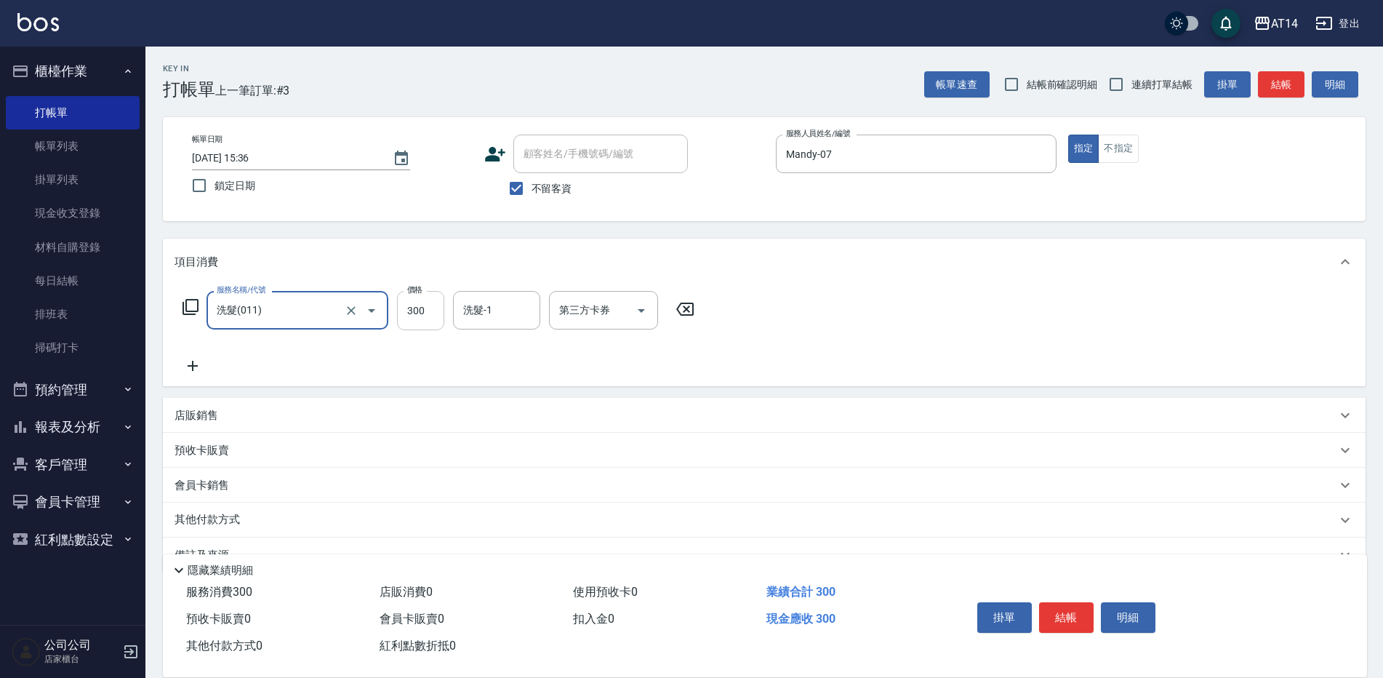
click at [415, 297] on input "300" at bounding box center [420, 310] width 47 height 39
type input "400"
click at [1042, 611] on button "結帳" at bounding box center [1066, 617] width 55 height 31
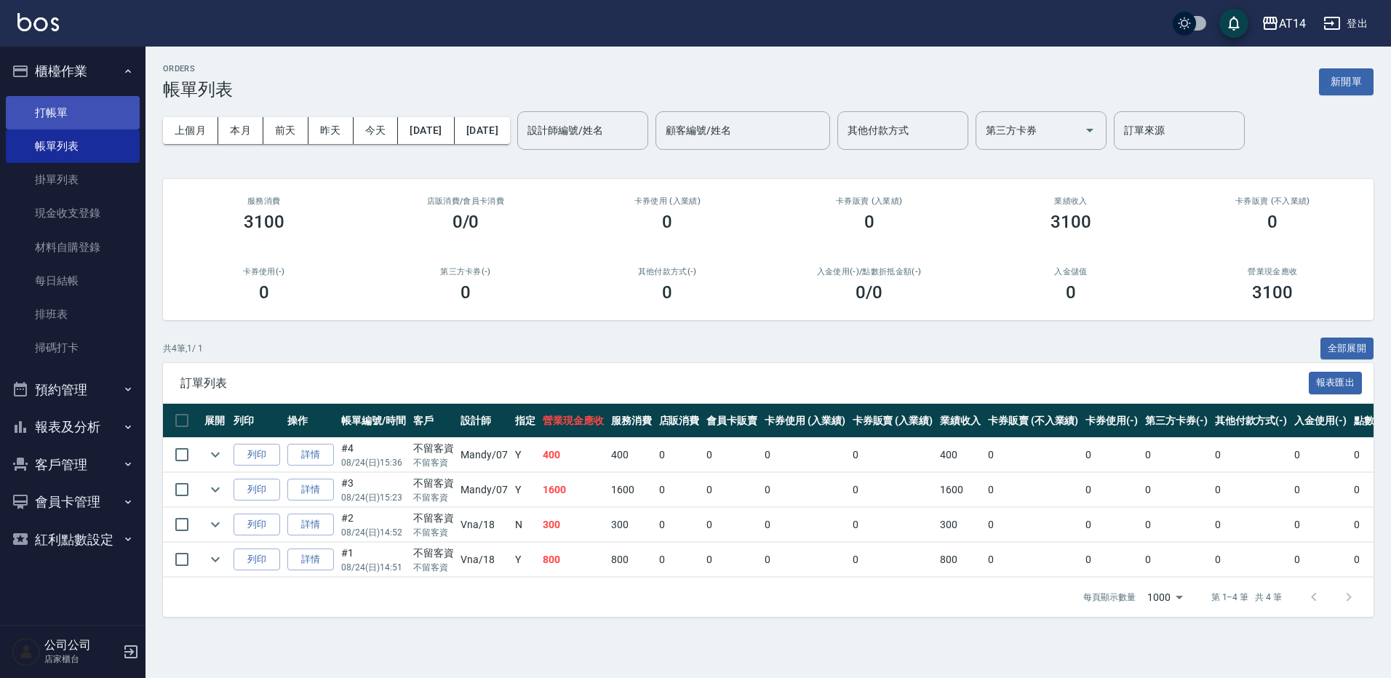
click at [38, 111] on link "打帳單" at bounding box center [73, 112] width 134 height 33
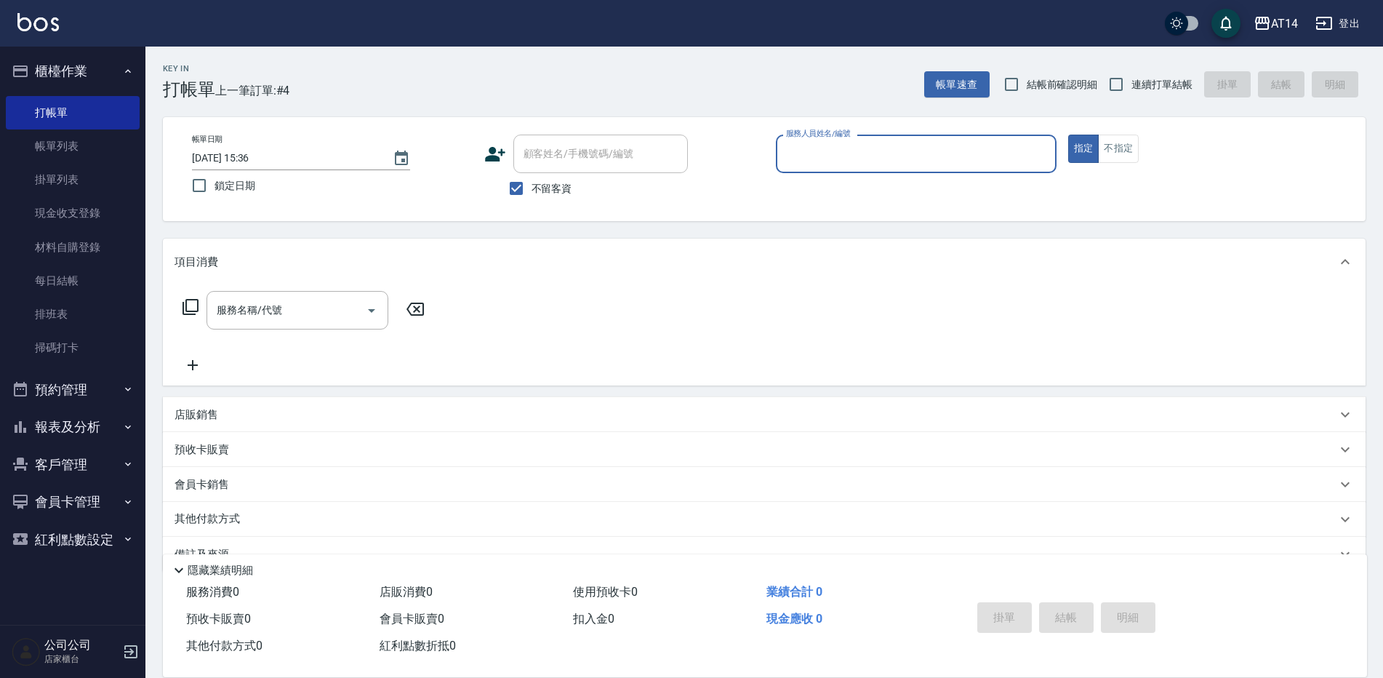
click at [909, 167] on input "服務人員姓名/編號" at bounding box center [917, 153] width 268 height 25
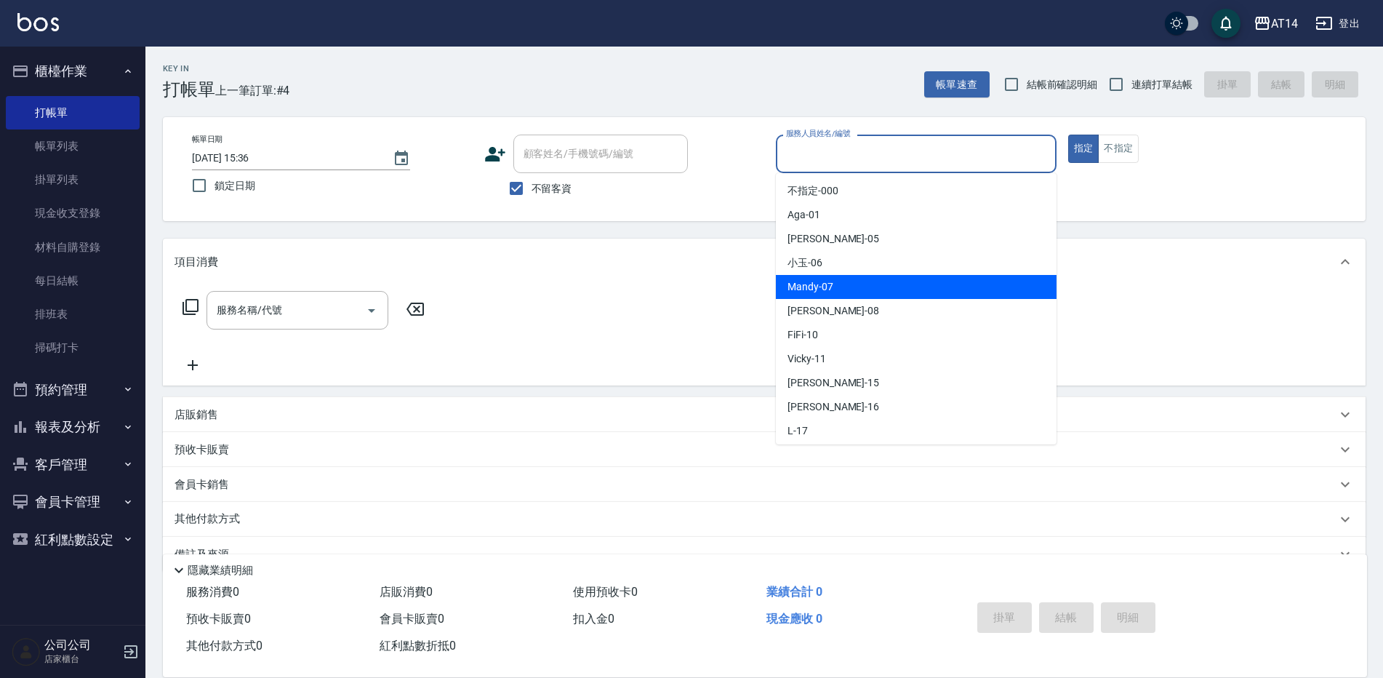
click at [788, 289] on span "Mandy -07" at bounding box center [811, 286] width 46 height 15
type input "Mandy-07"
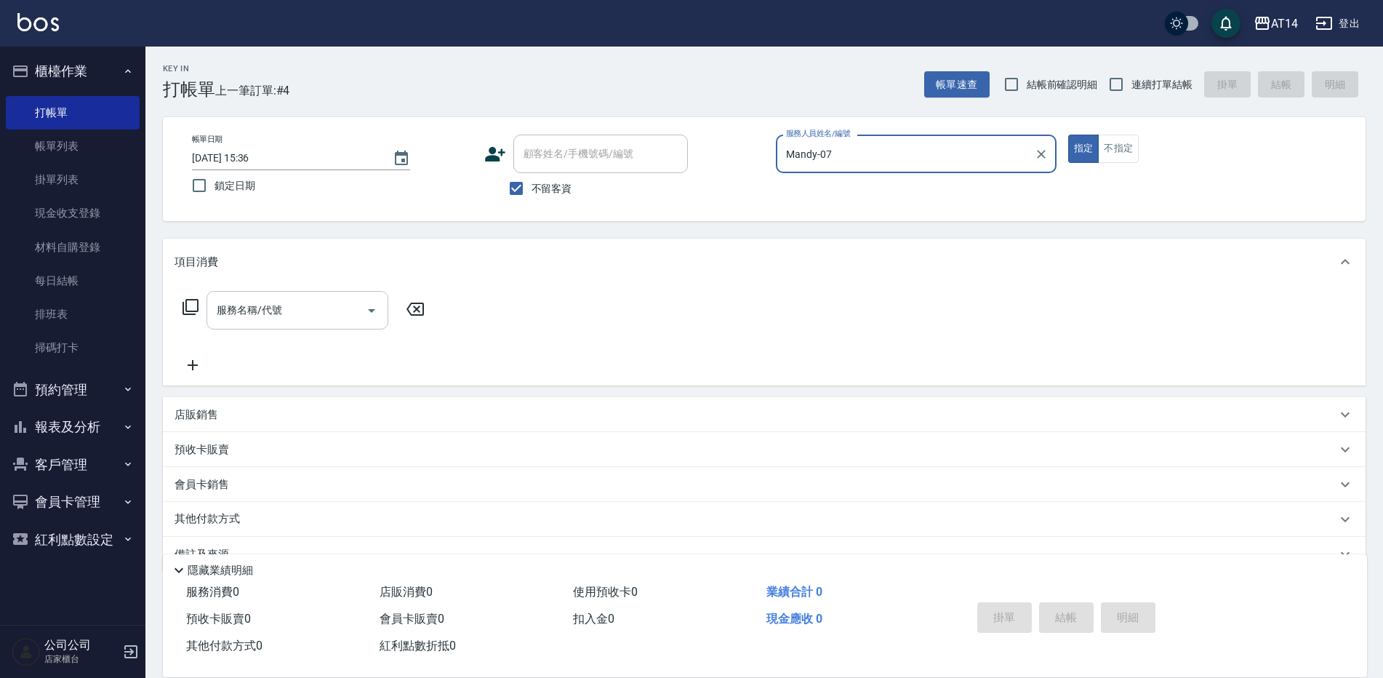
click at [373, 304] on icon "Open" at bounding box center [371, 310] width 17 height 17
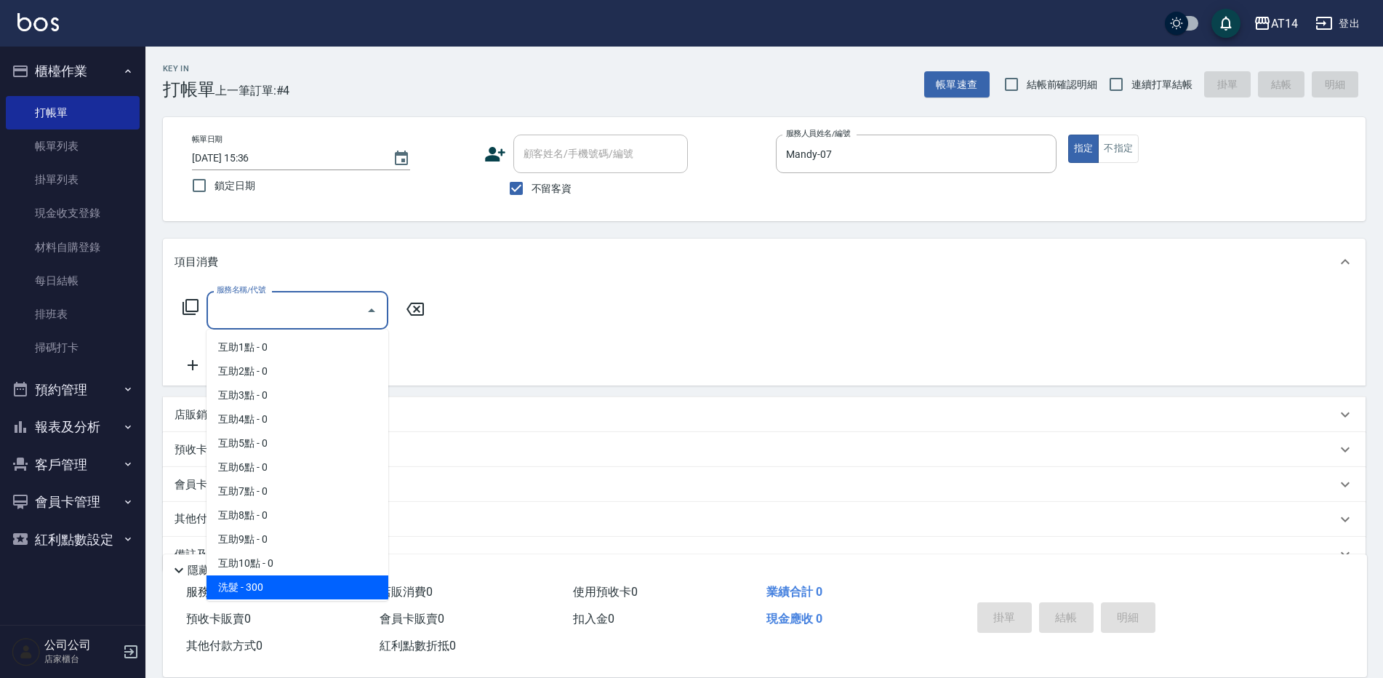
drag, startPoint x: 269, startPoint y: 591, endPoint x: 474, endPoint y: 390, distance: 287.5
click at [270, 588] on span "洗髮 - 300" at bounding box center [298, 587] width 182 height 24
type input "洗髮(011)"
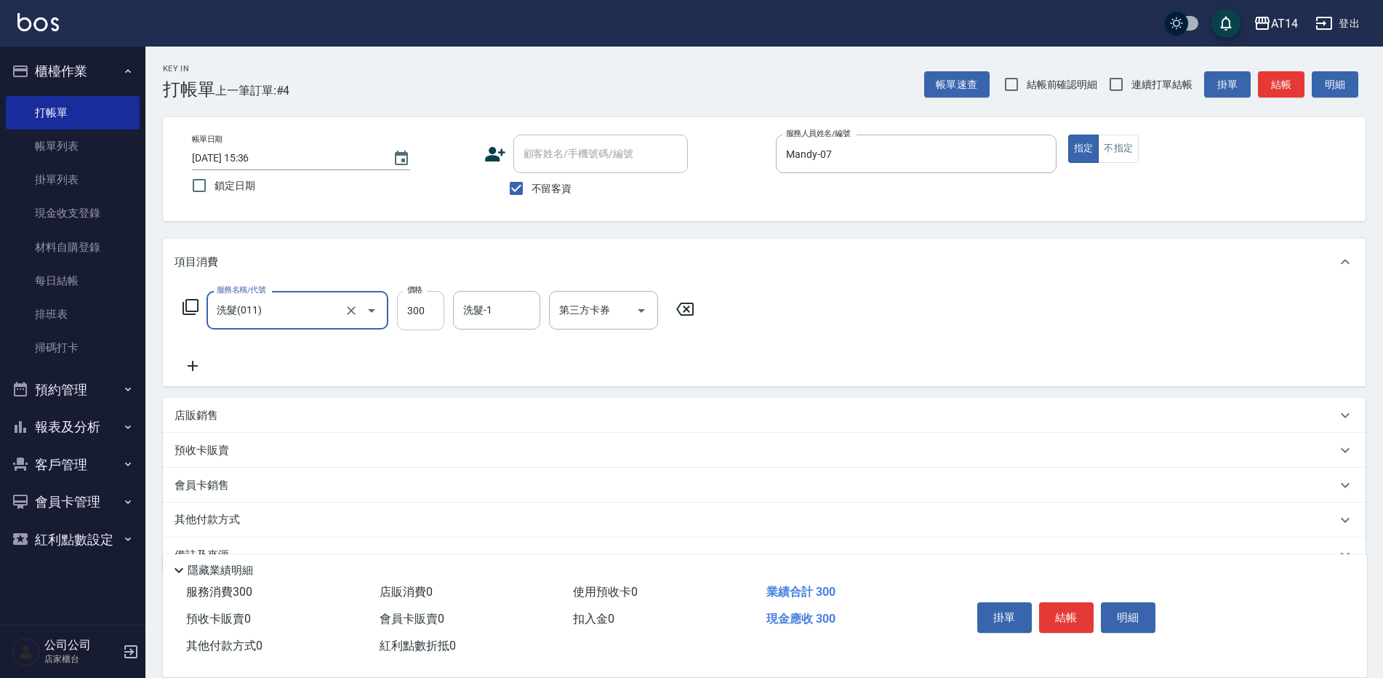
drag, startPoint x: 423, startPoint y: 312, endPoint x: 436, endPoint y: 310, distance: 13.3
click at [423, 312] on input "300" at bounding box center [420, 310] width 47 height 39
click at [353, 313] on icon "Clear" at bounding box center [351, 310] width 15 height 15
type input "0"
click at [369, 307] on icon "Open" at bounding box center [371, 310] width 17 height 17
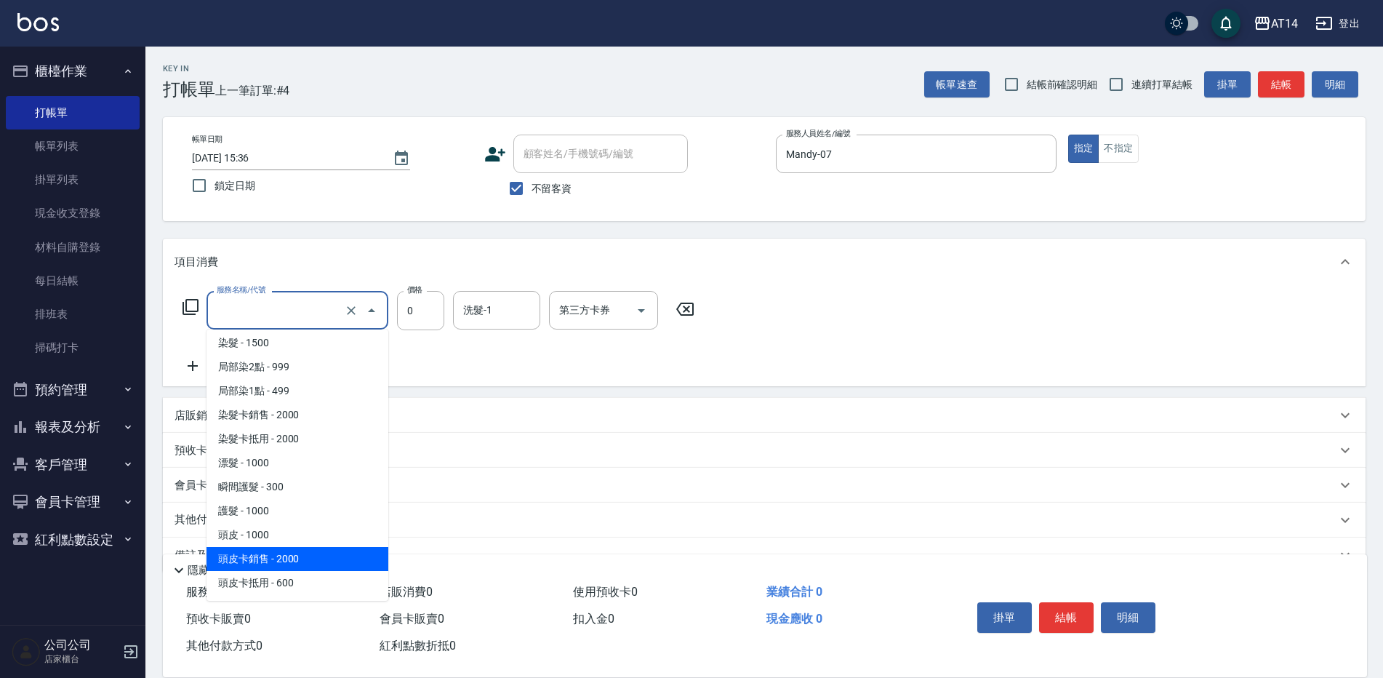
scroll to position [509, 0]
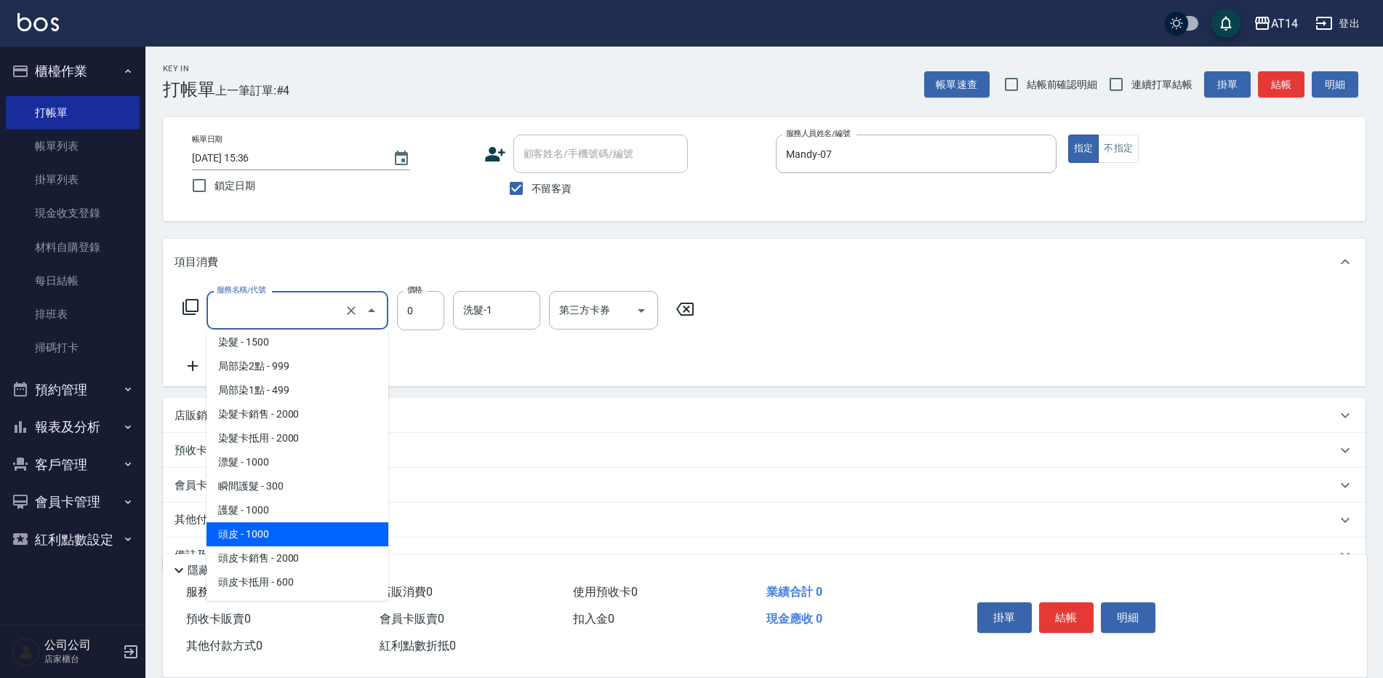
click at [278, 530] on span "頭皮 - 1000" at bounding box center [298, 534] width 182 height 24
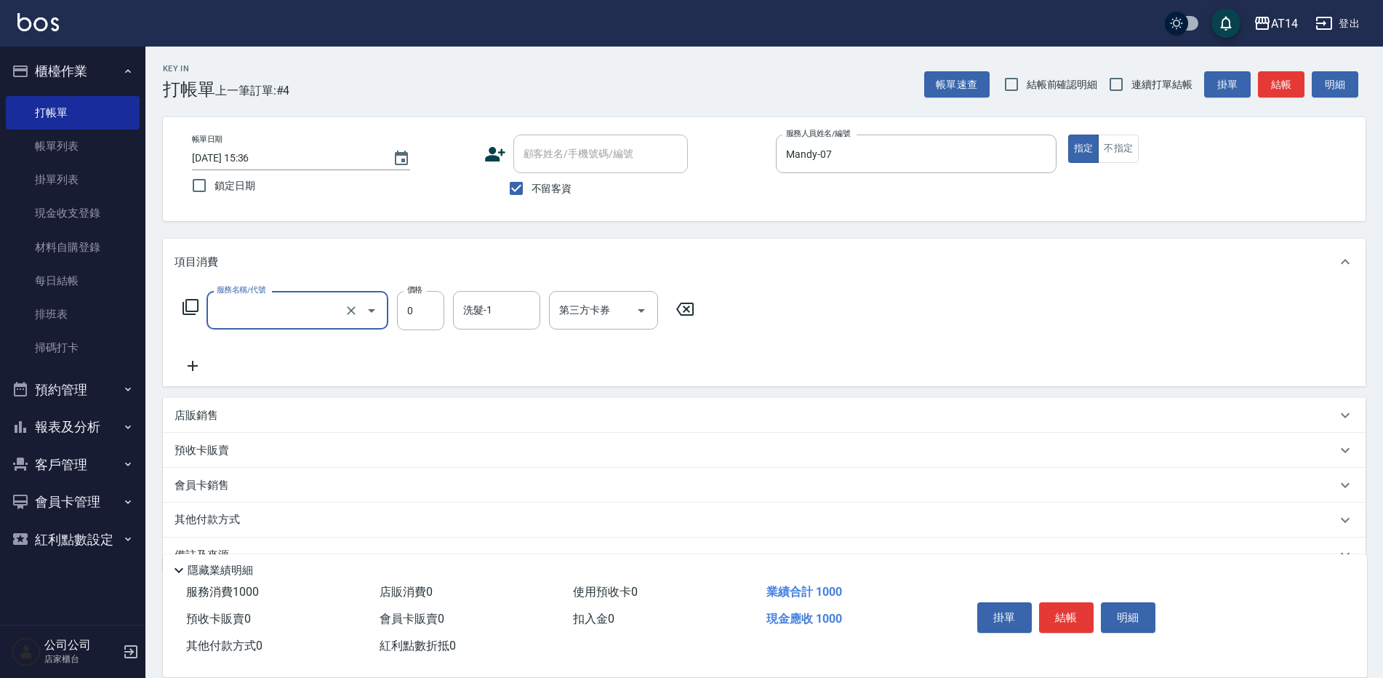
type input "頭皮(052)"
drag, startPoint x: 425, startPoint y: 324, endPoint x: 347, endPoint y: 315, distance: 78.4
click at [425, 324] on input "1000" at bounding box center [420, 310] width 47 height 39
type input "800"
click at [197, 361] on icon at bounding box center [193, 365] width 36 height 17
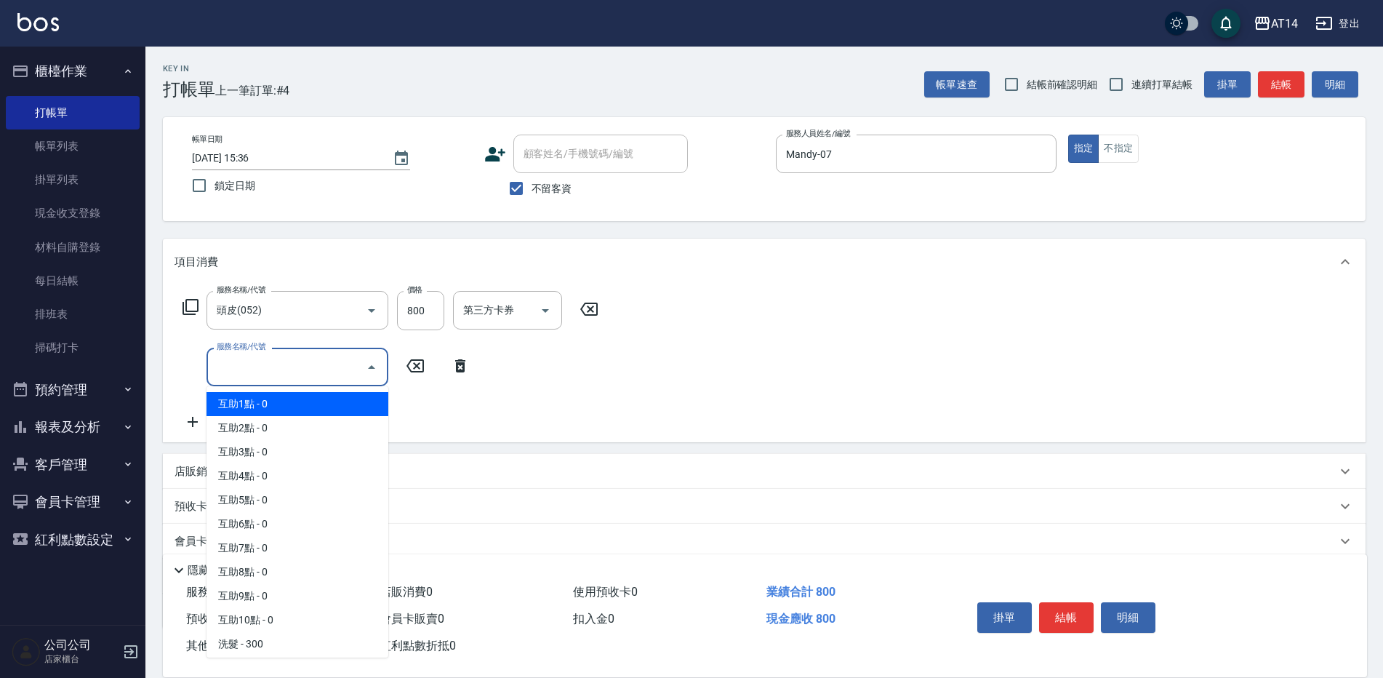
click at [257, 372] on input "服務名稱/代號" at bounding box center [286, 366] width 147 height 25
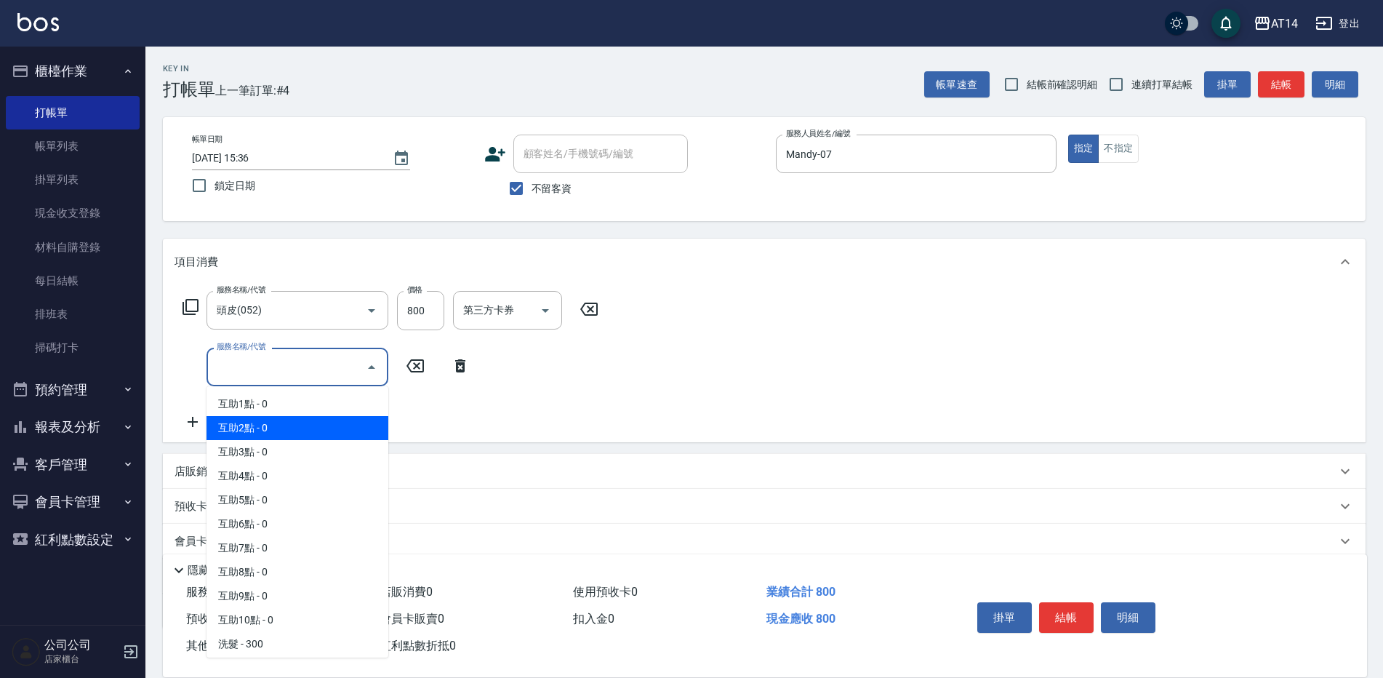
click at [239, 426] on span "互助2點 - 0" at bounding box center [298, 428] width 182 height 24
type input "互助2點(002)"
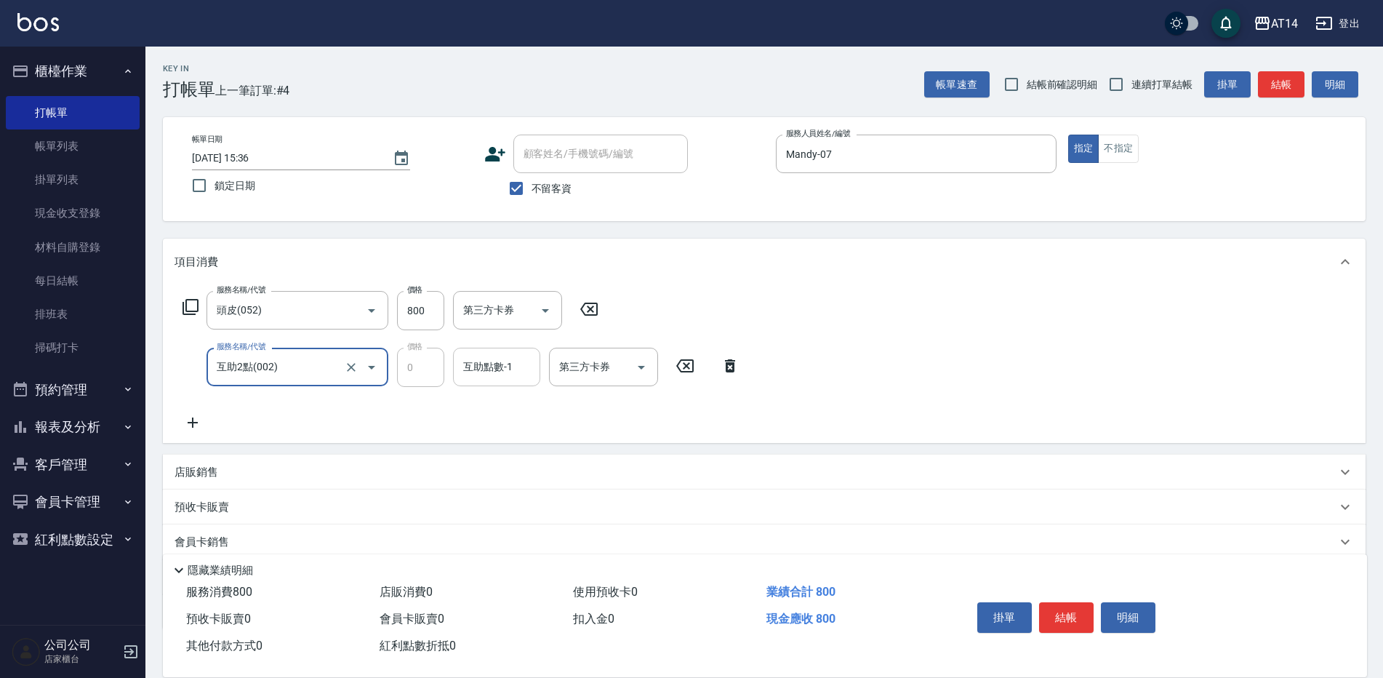
click at [469, 360] on div "互助點數-1 互助點數-1" at bounding box center [496, 367] width 87 height 39
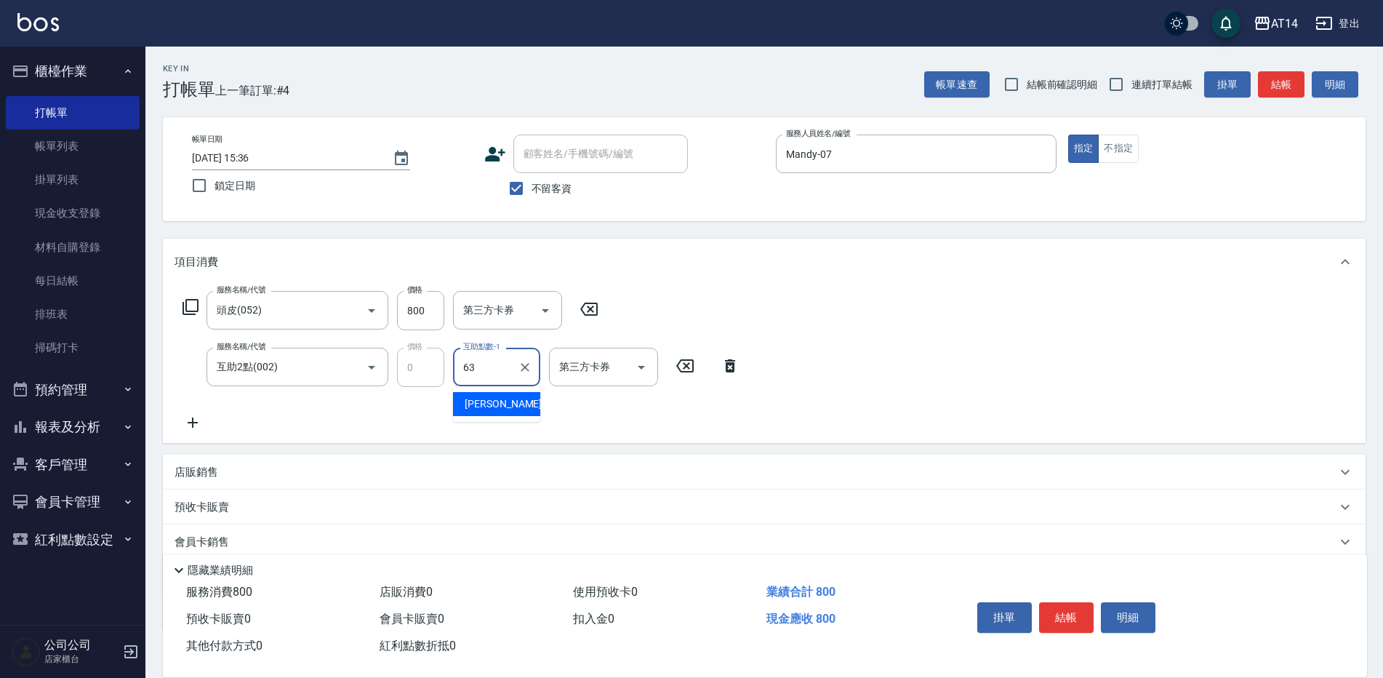
click at [468, 407] on span "[PERSON_NAME] -63" at bounding box center [511, 403] width 92 height 15
type input "[PERSON_NAME]-63"
click at [1074, 610] on button "結帳" at bounding box center [1066, 617] width 55 height 31
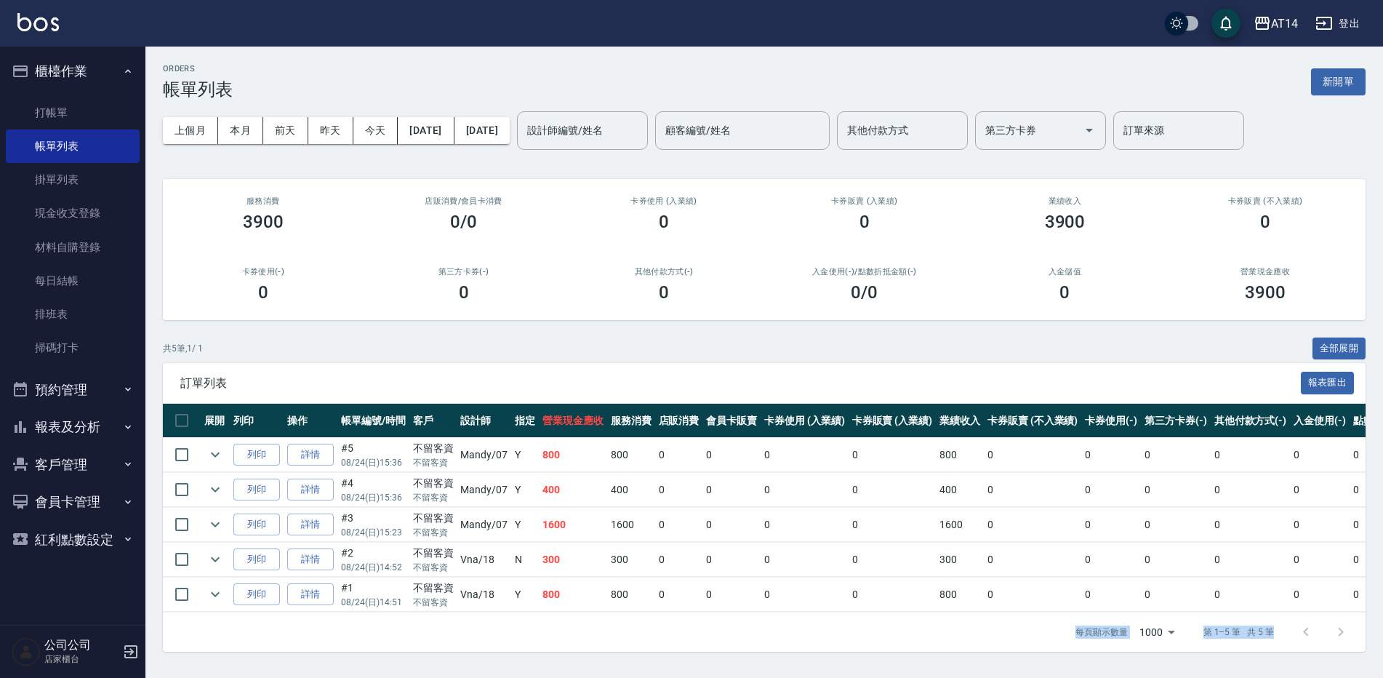
click at [1383, 677] on html "AT14 登出 櫃檯作業 打帳單 帳單列表 掛單列表 現金收支登錄 材料自購登錄 每日結帳 排班表 掃碼打卡 預約管理 預約管理 單日預約紀錄 單週預約紀錄 …" at bounding box center [691, 339] width 1383 height 678
click at [57, 423] on button "報表及分析" at bounding box center [73, 427] width 134 height 38
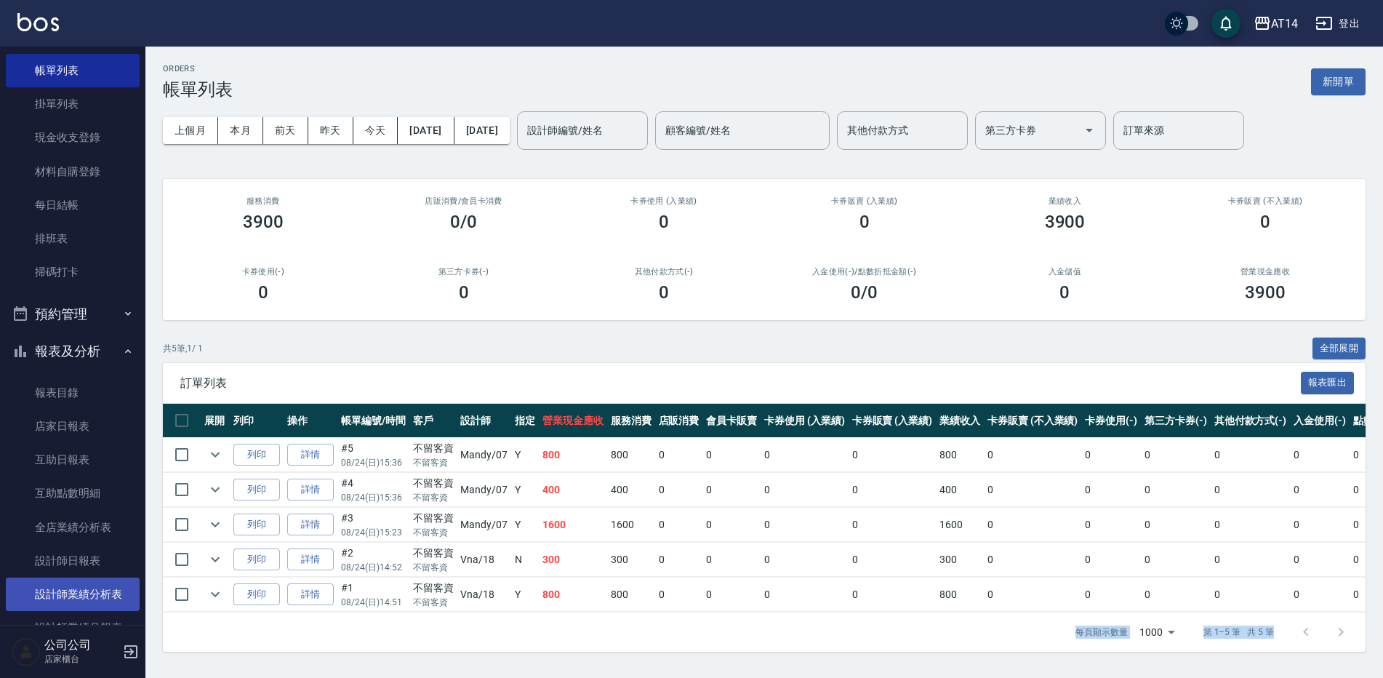
scroll to position [145, 0]
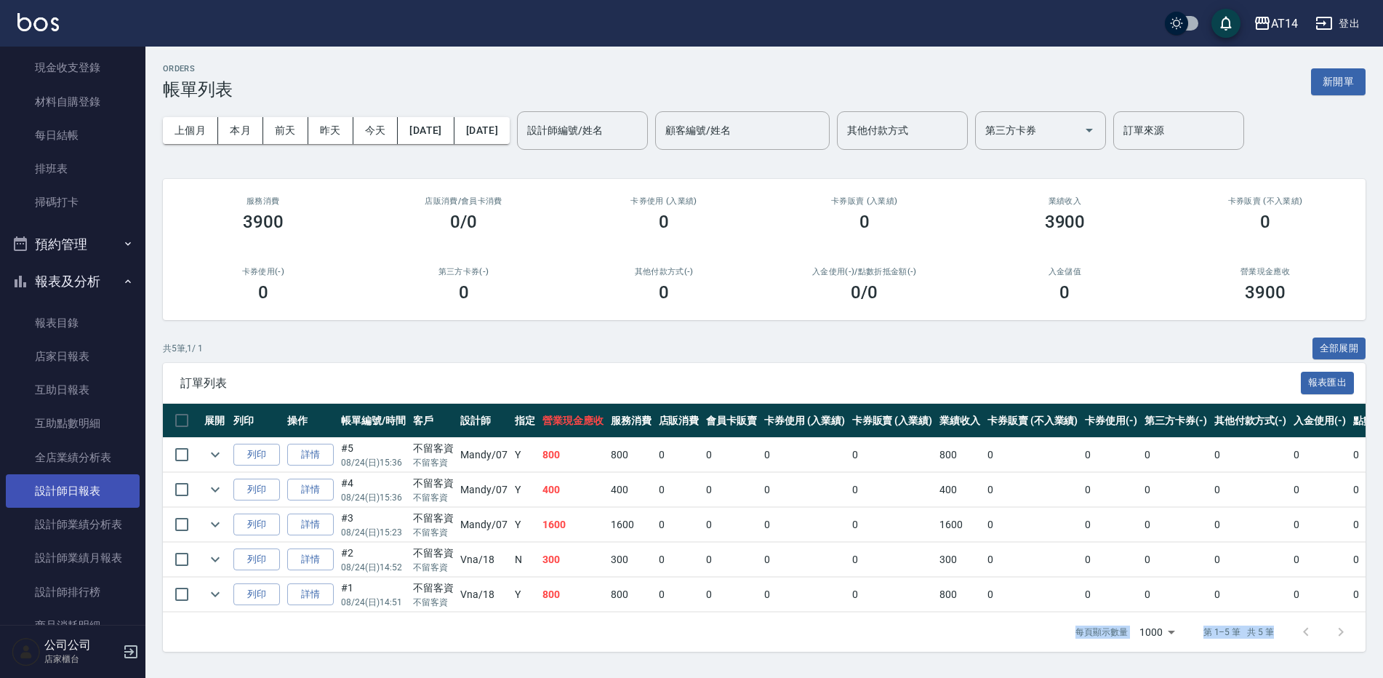
click at [66, 487] on link "設計師日報表" at bounding box center [73, 490] width 134 height 33
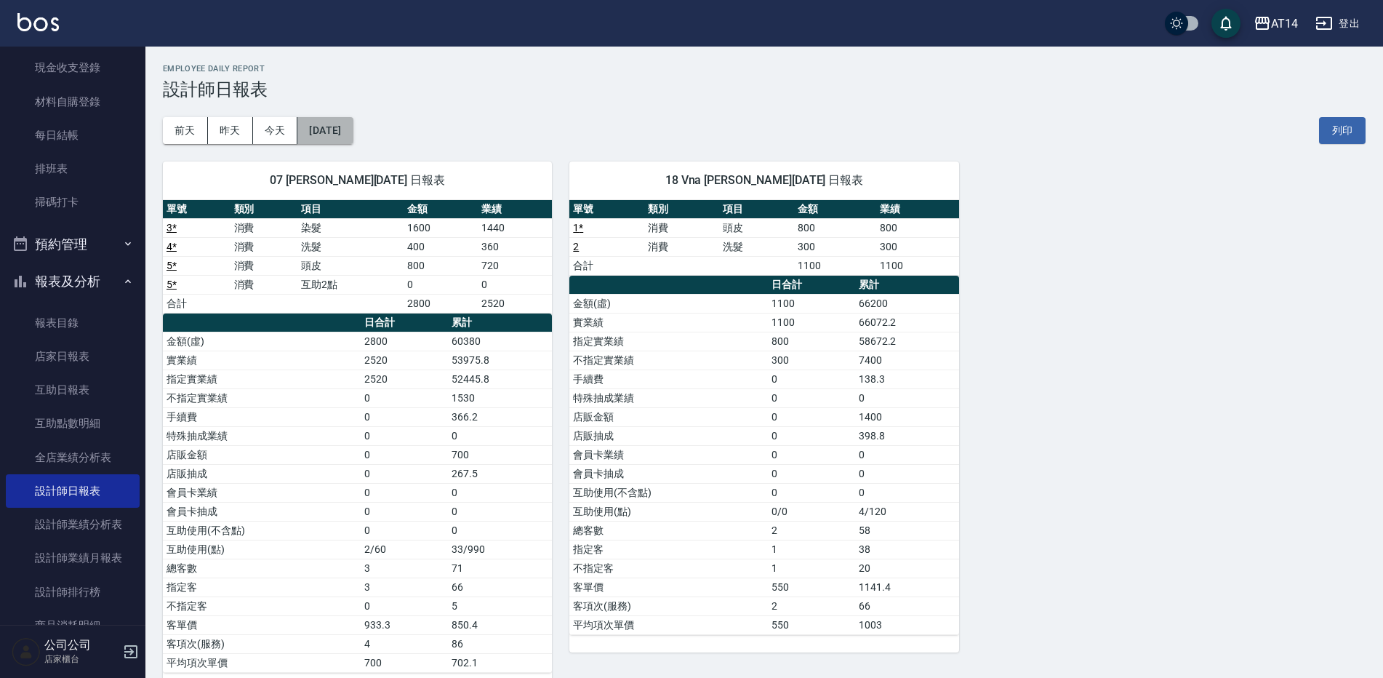
click at [339, 128] on button "[DATE]" at bounding box center [324, 130] width 55 height 27
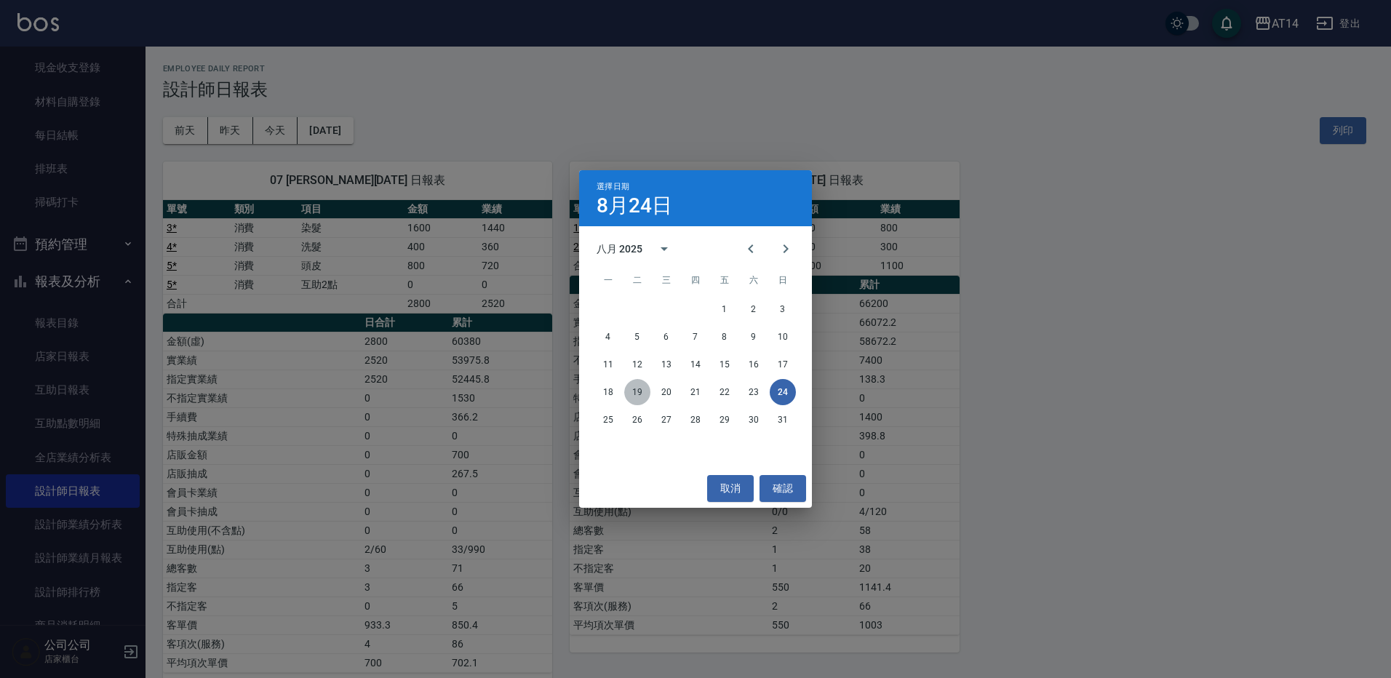
click at [635, 391] on button "19" at bounding box center [637, 392] width 26 height 26
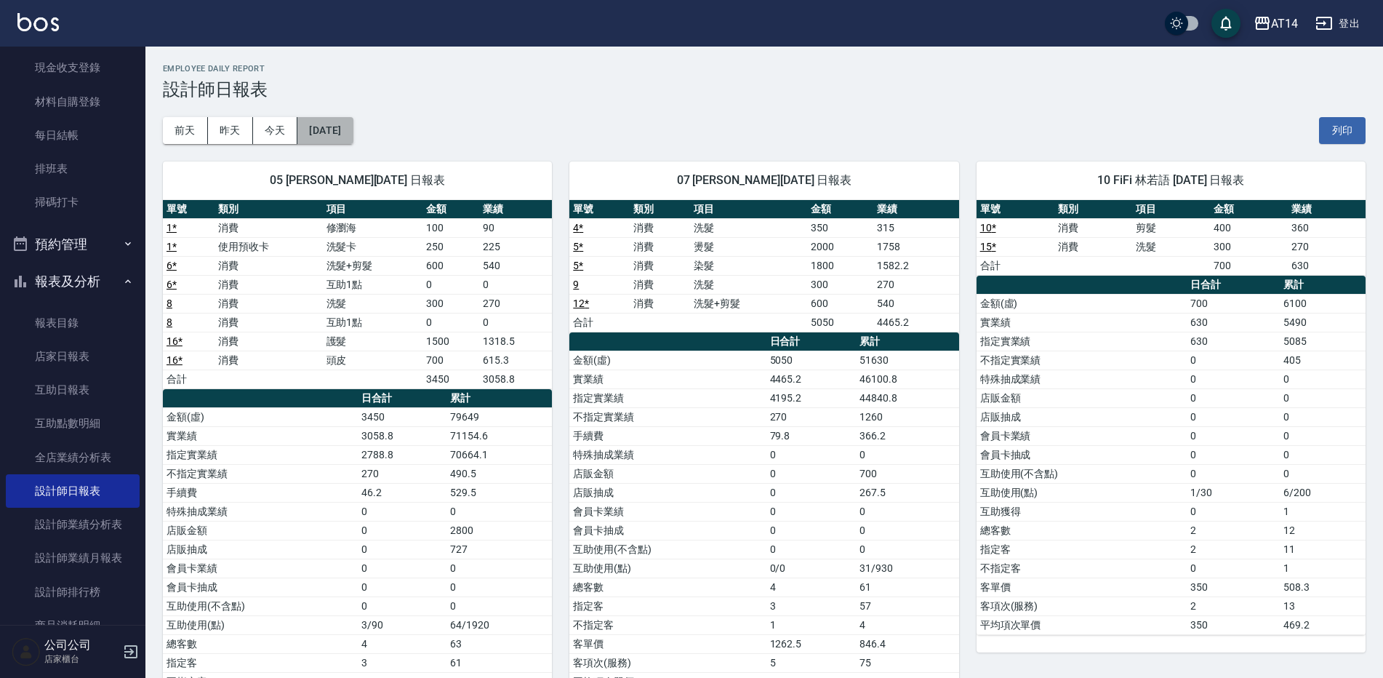
click at [353, 129] on button "[DATE]" at bounding box center [324, 130] width 55 height 27
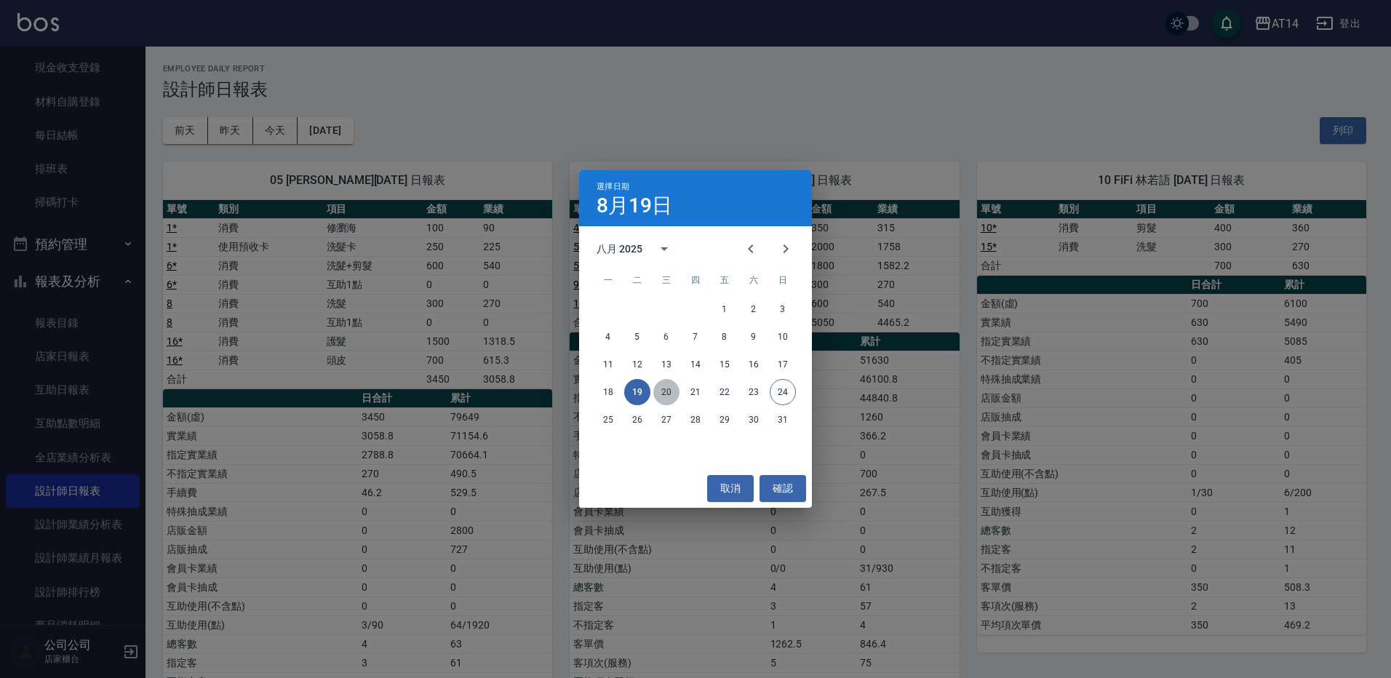
click at [668, 390] on button "20" at bounding box center [666, 392] width 26 height 26
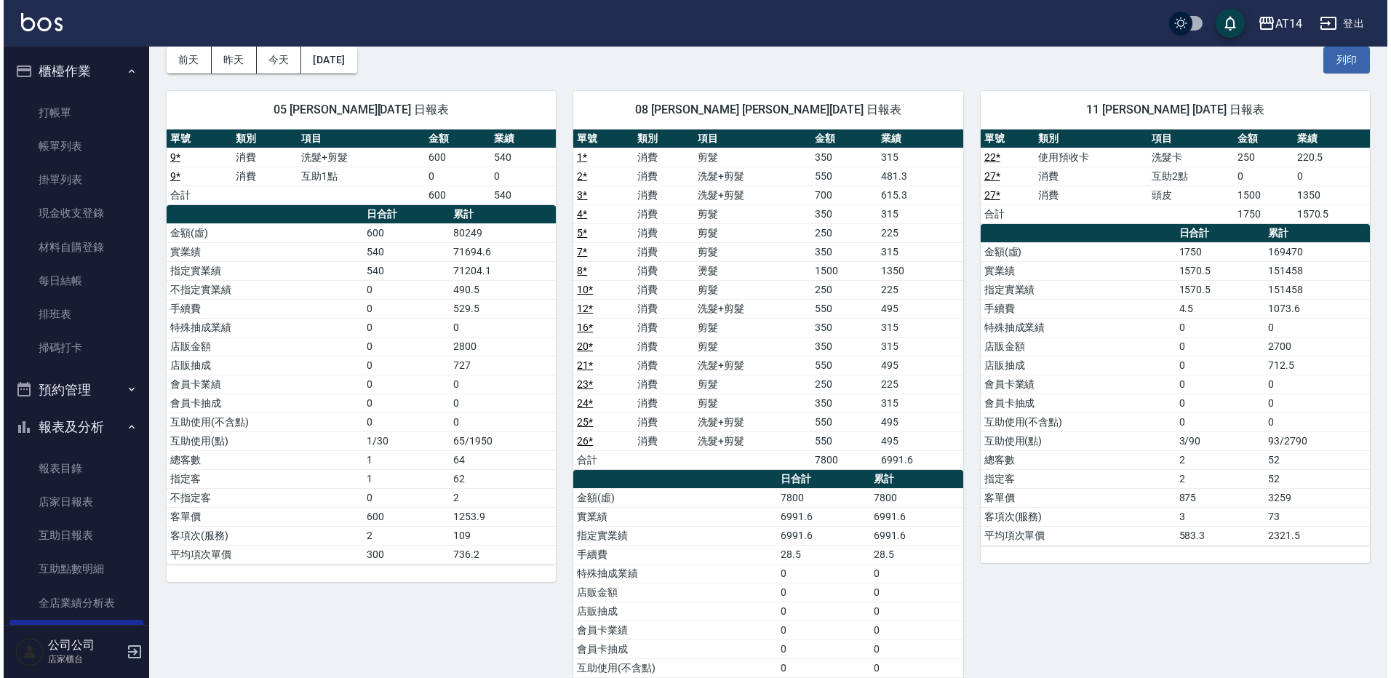
scroll to position [73, 0]
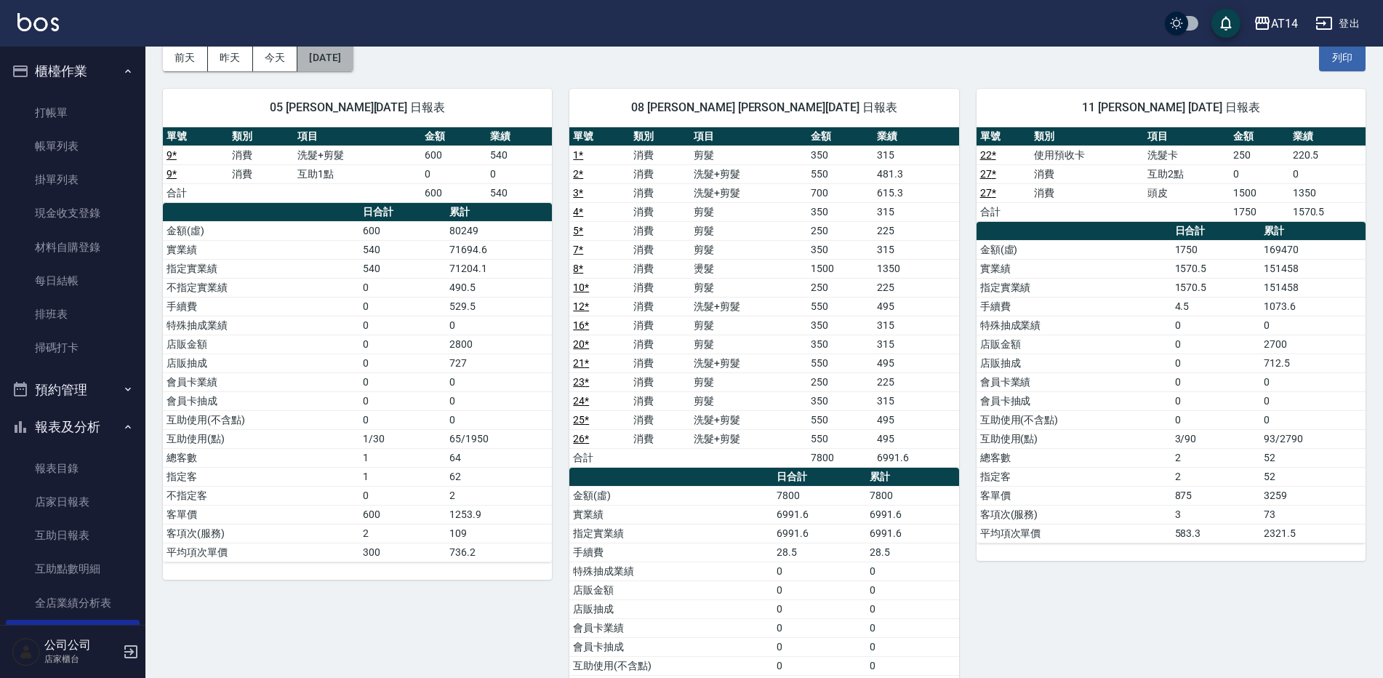
click at [353, 53] on button "[DATE]" at bounding box center [324, 57] width 55 height 27
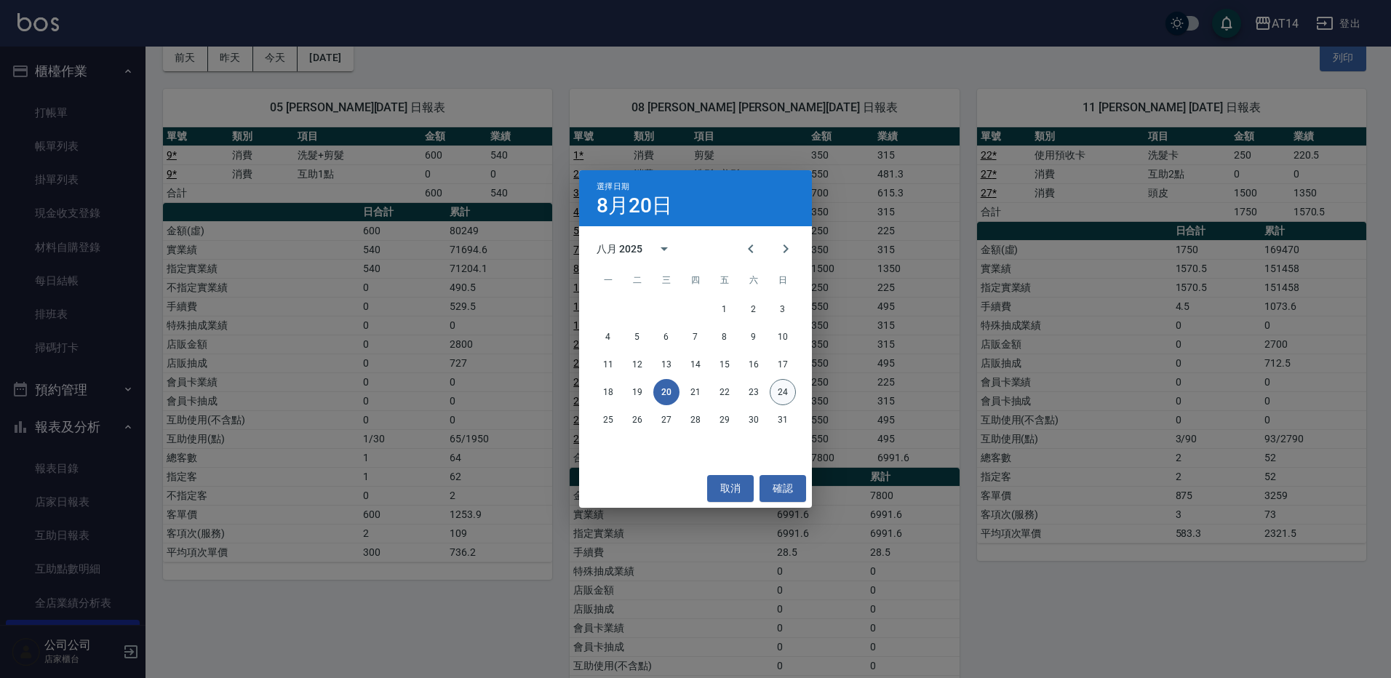
click at [786, 391] on button "24" at bounding box center [783, 392] width 26 height 26
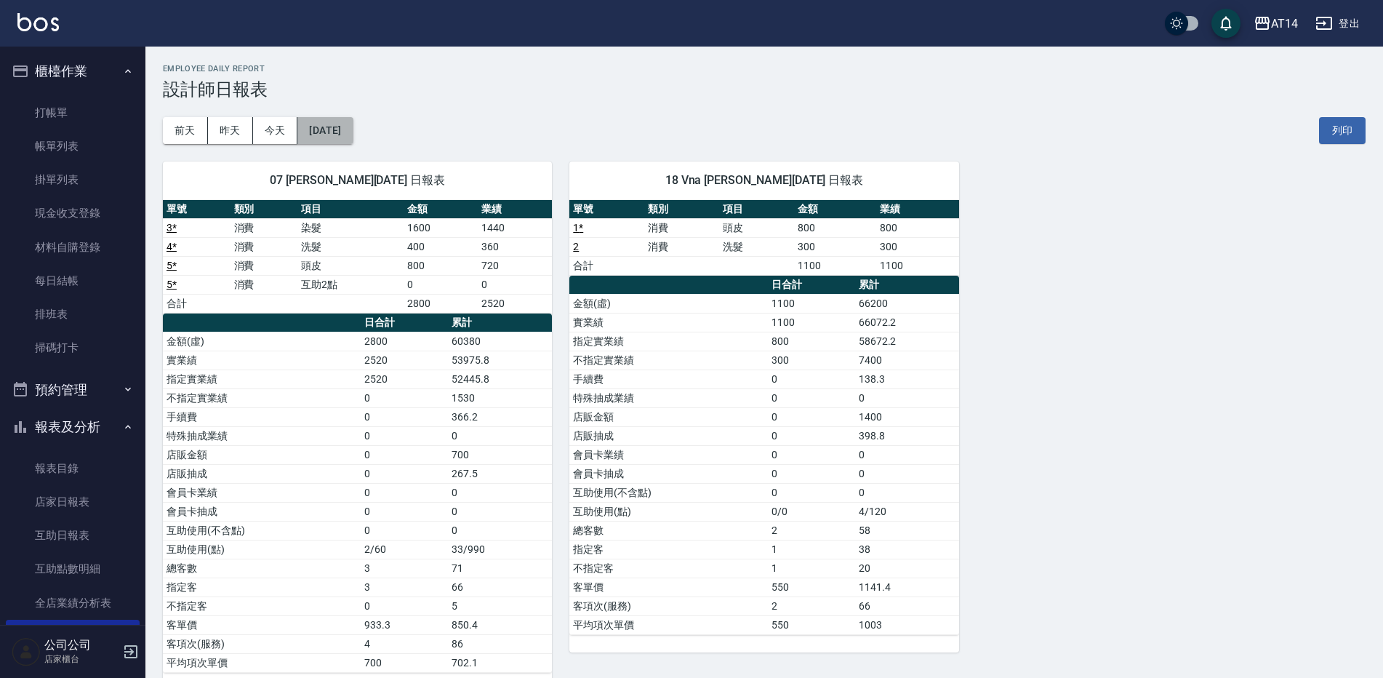
click at [353, 130] on button "[DATE]" at bounding box center [324, 130] width 55 height 27
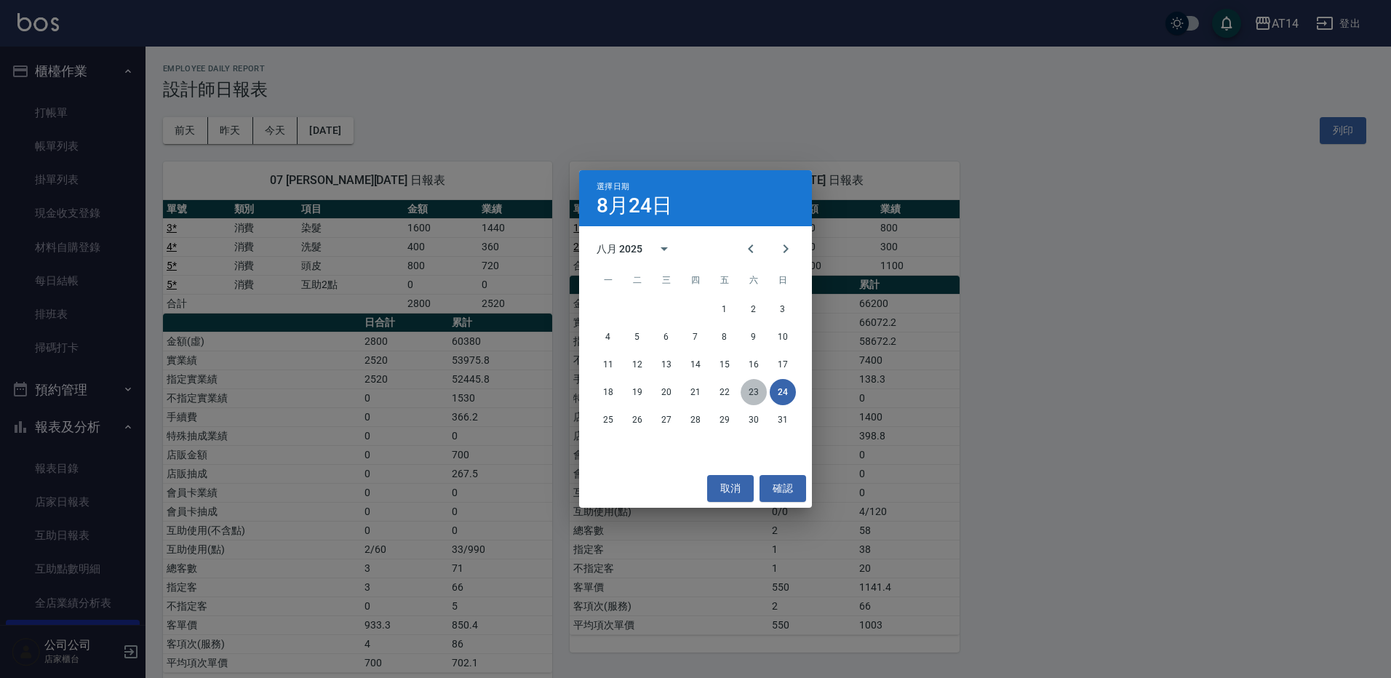
click at [752, 391] on button "23" at bounding box center [753, 392] width 26 height 26
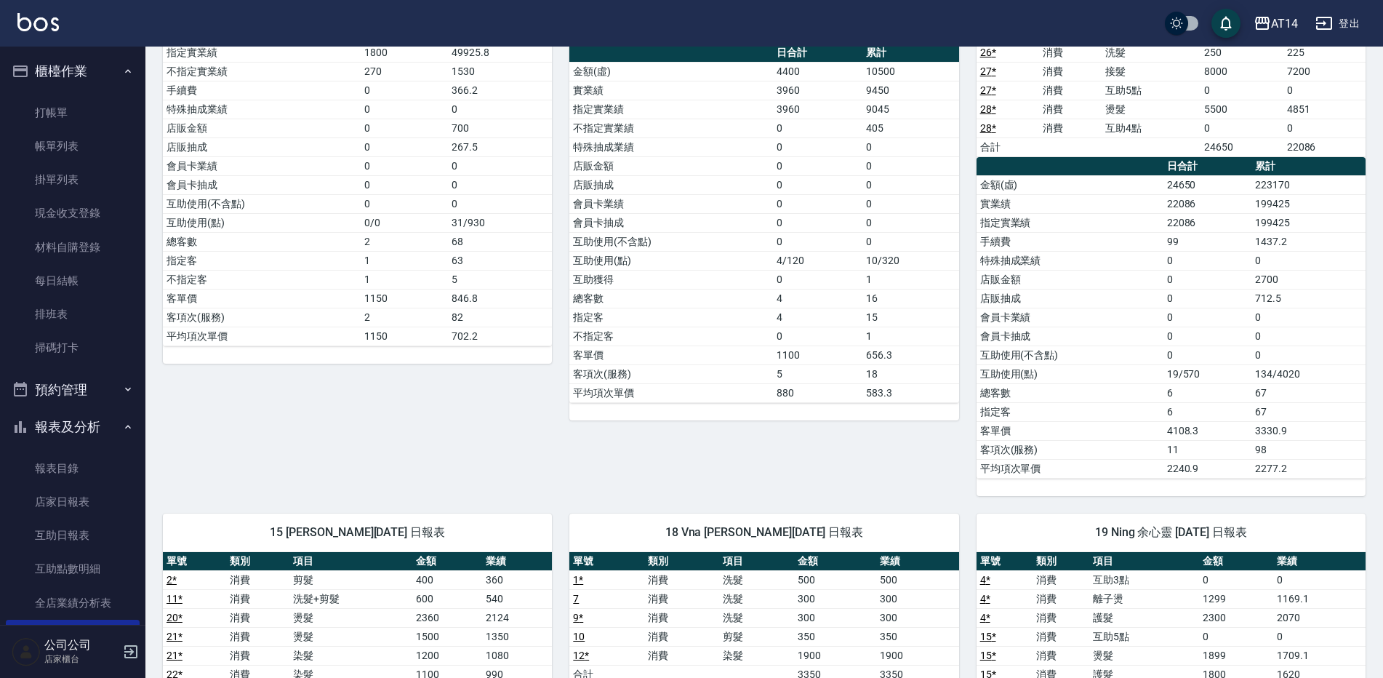
scroll to position [218, 0]
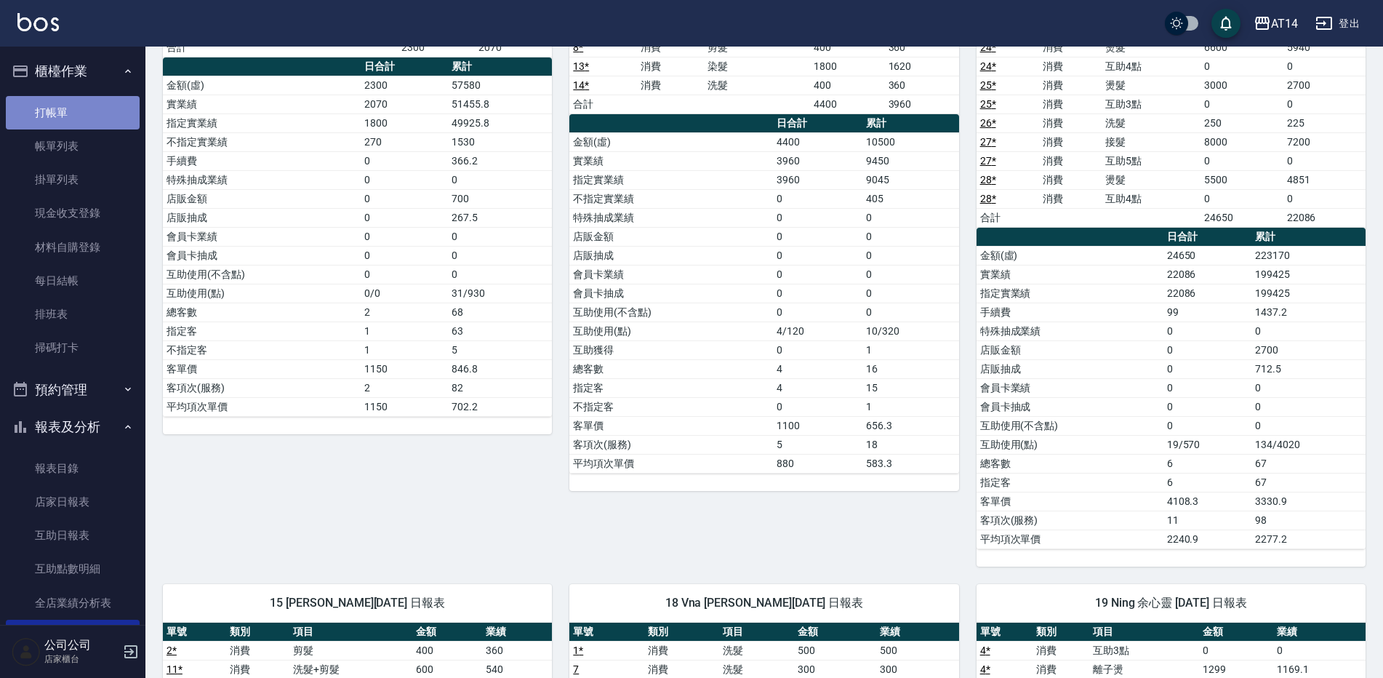
click at [84, 111] on link "打帳單" at bounding box center [73, 112] width 134 height 33
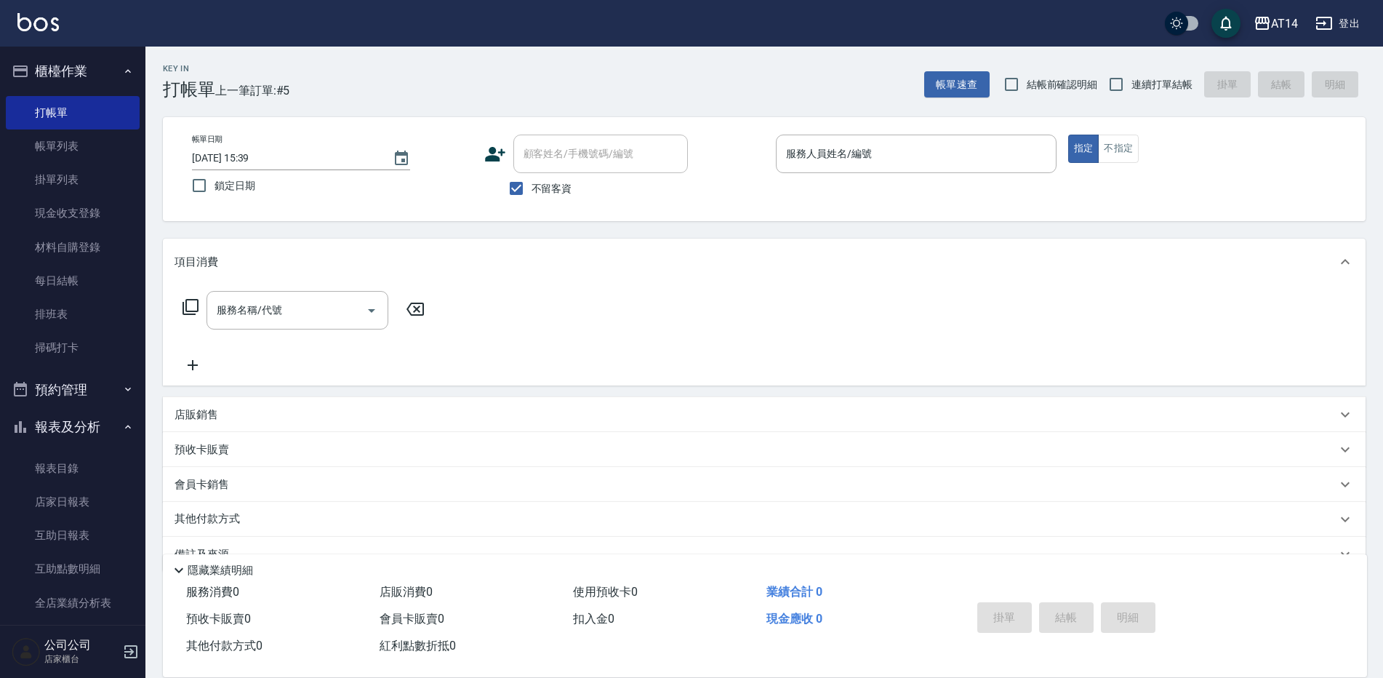
drag, startPoint x: 783, startPoint y: 83, endPoint x: 770, endPoint y: 112, distance: 31.9
click at [783, 84] on div "Key In 打帳單 上一筆訂單:#5 帳單速查 結帳前確認明細 連續打單結帳 掛單 結帳 明細" at bounding box center [755, 73] width 1220 height 53
click at [936, 181] on p at bounding box center [916, 180] width 281 height 15
click at [939, 168] on div "服務人員姓名/編號" at bounding box center [916, 154] width 281 height 39
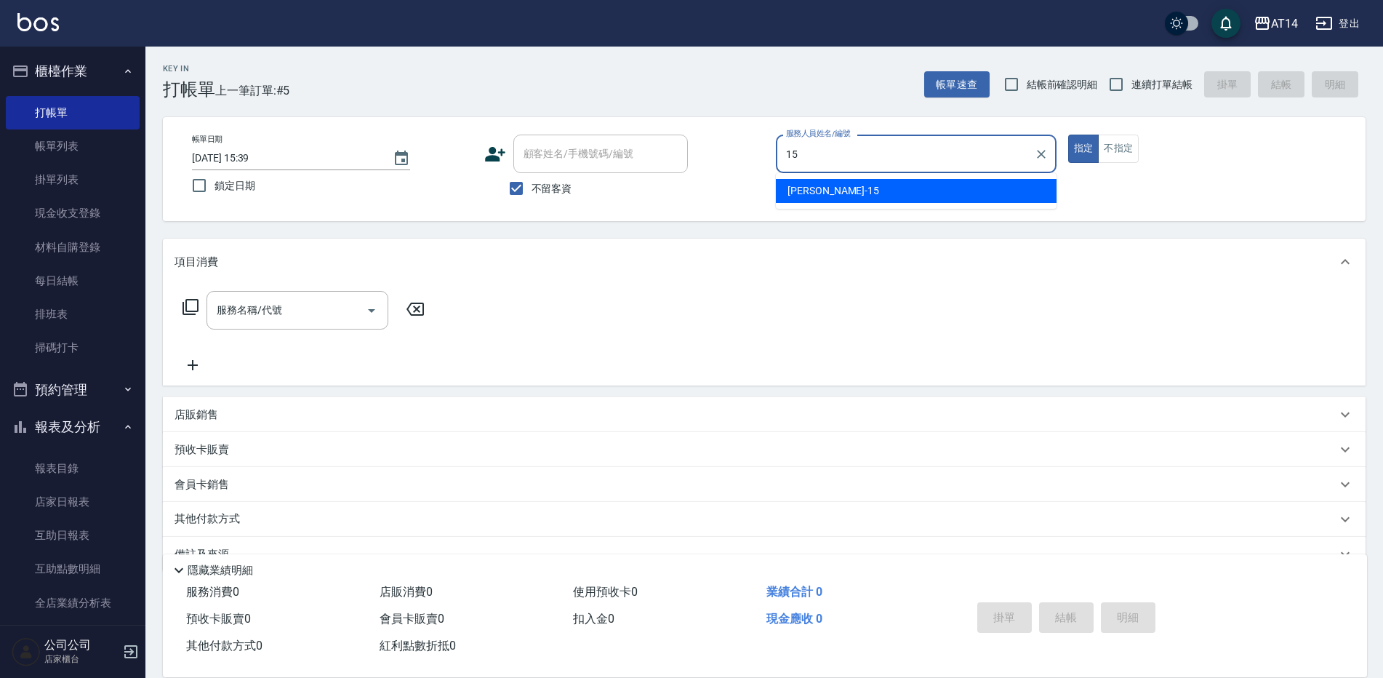
type input "Dora-15"
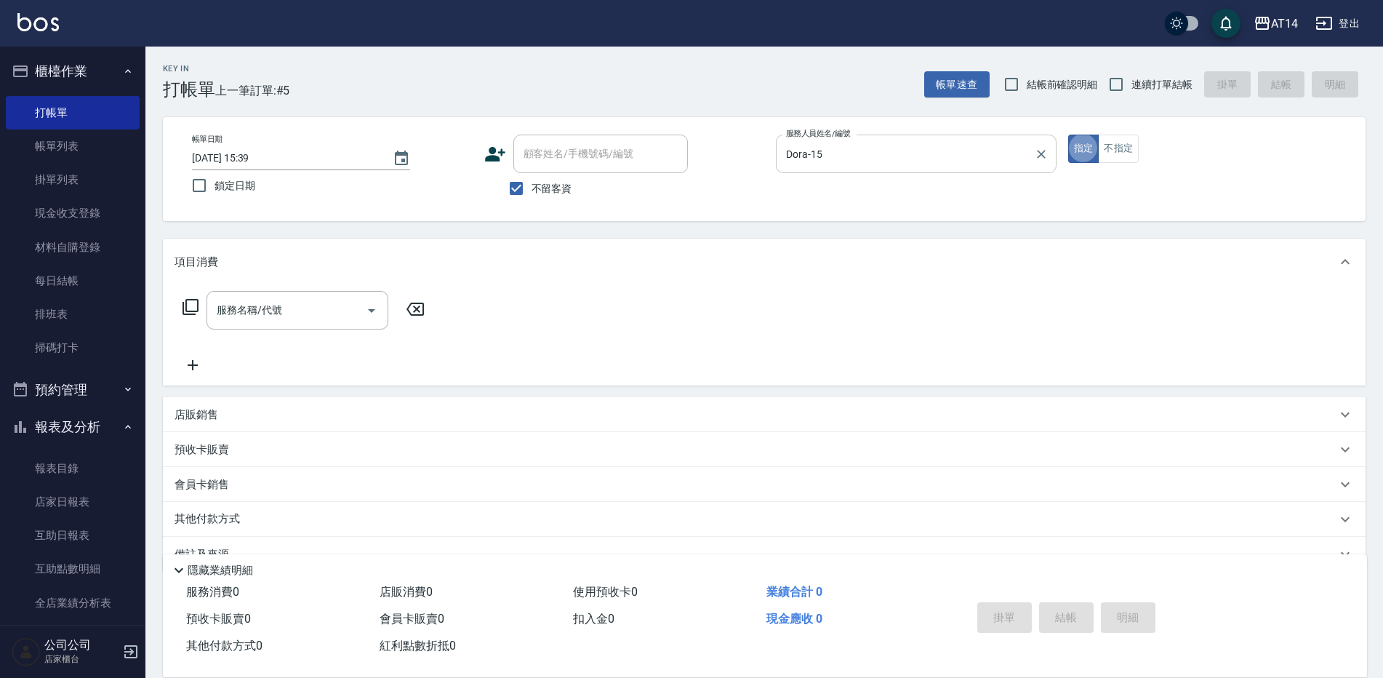
type button "true"
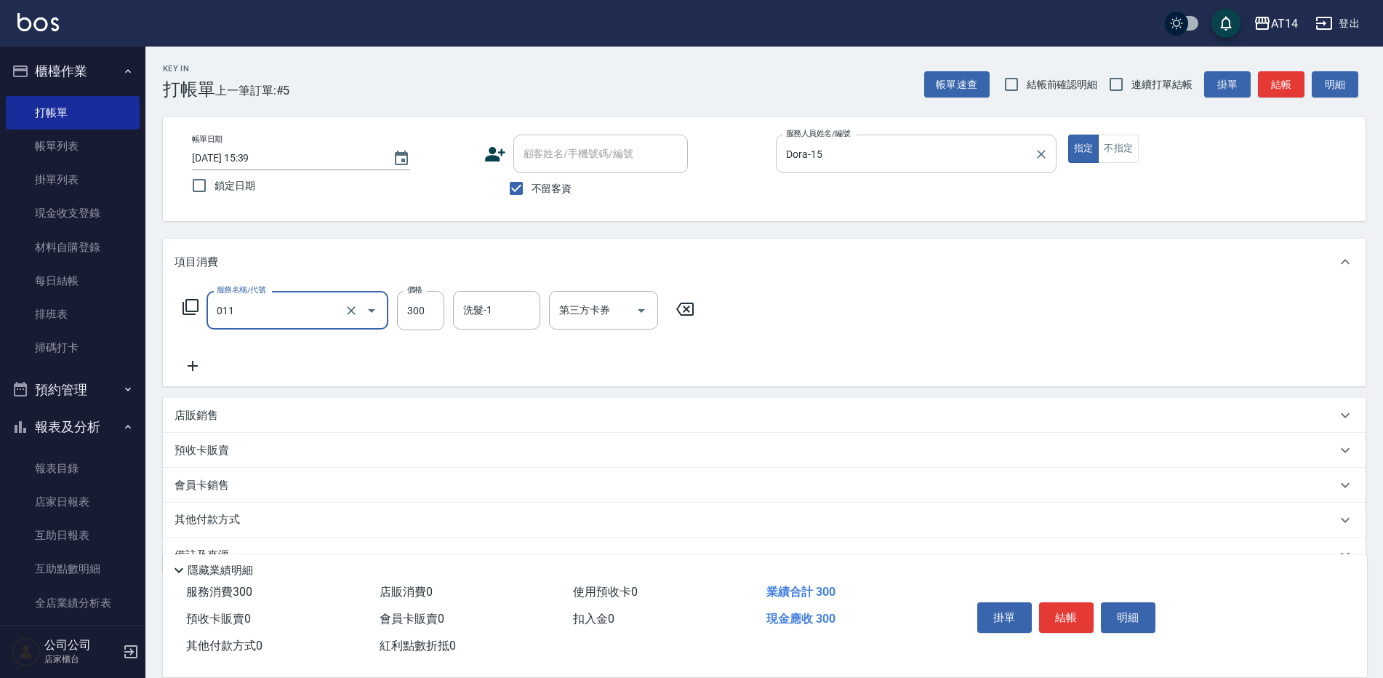
type input "011"
type input "0"
type input "洗髮(011)"
click at [350, 319] on button "Clear" at bounding box center [351, 310] width 20 height 20
type input "0"
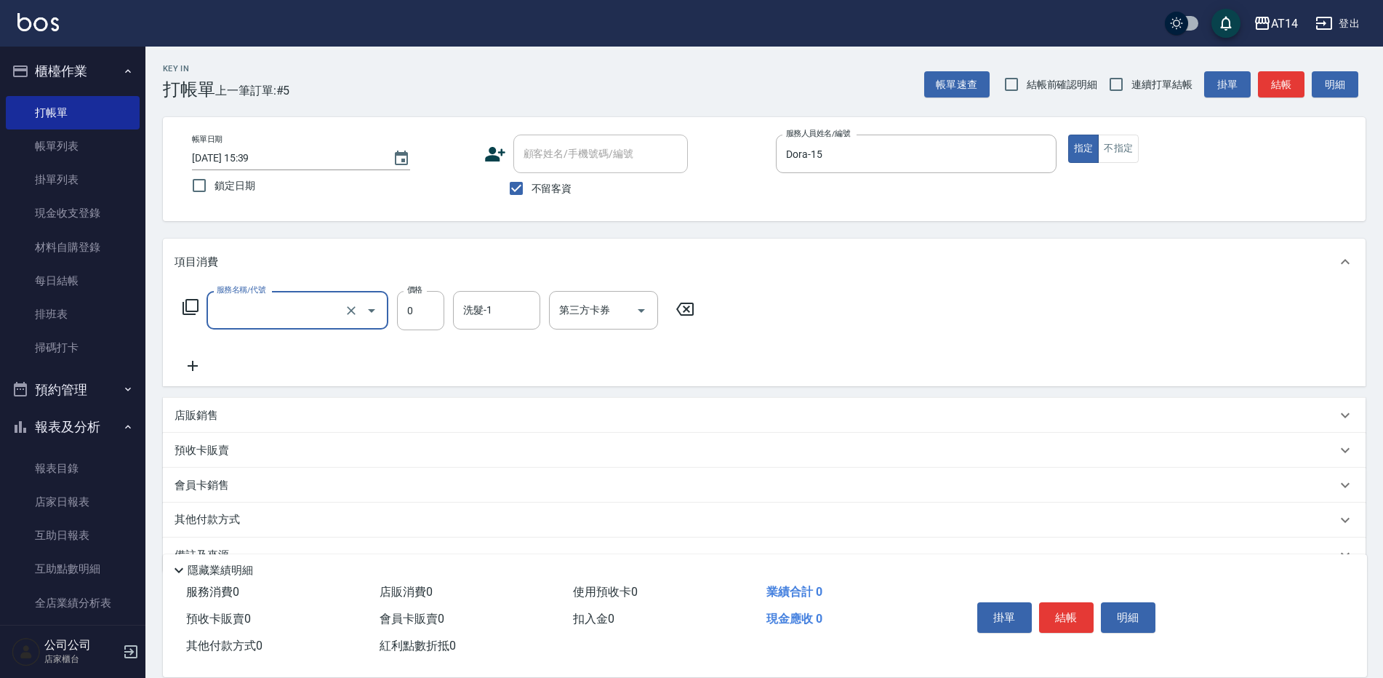
click at [325, 306] on input "服務名稱/代號" at bounding box center [277, 309] width 128 height 25
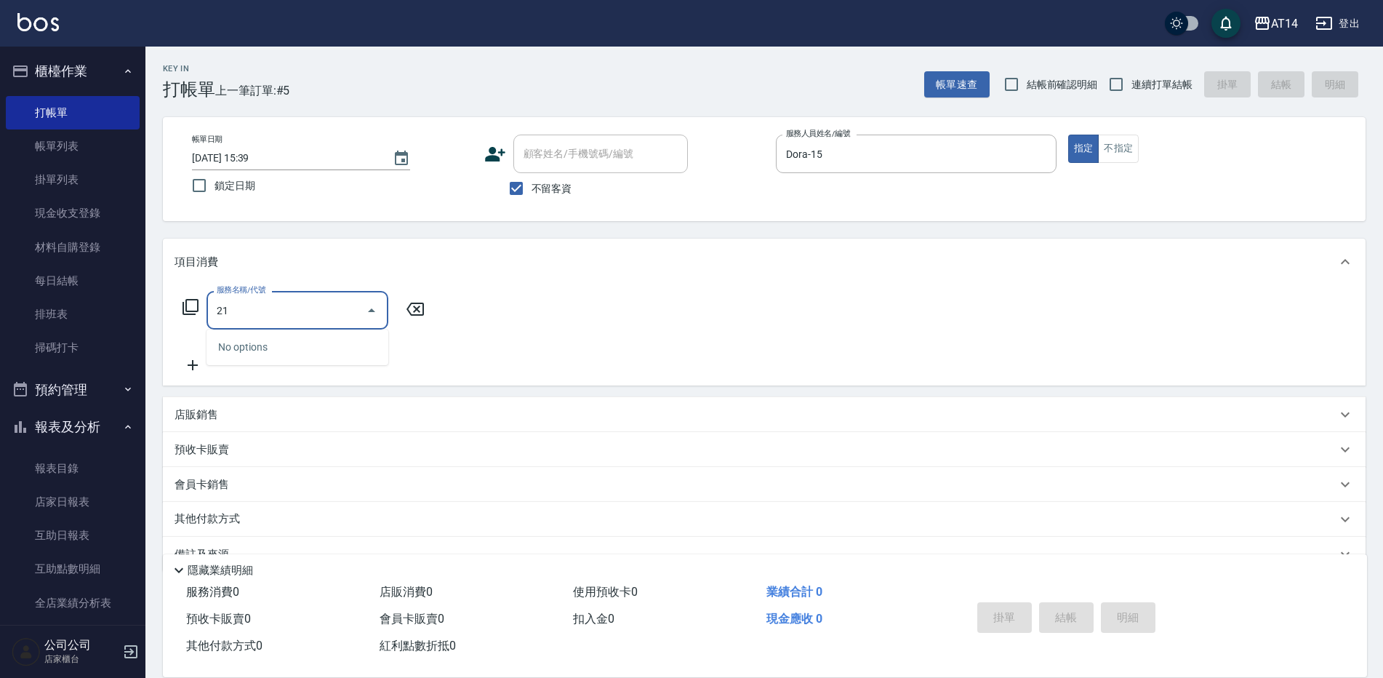
type input "2"
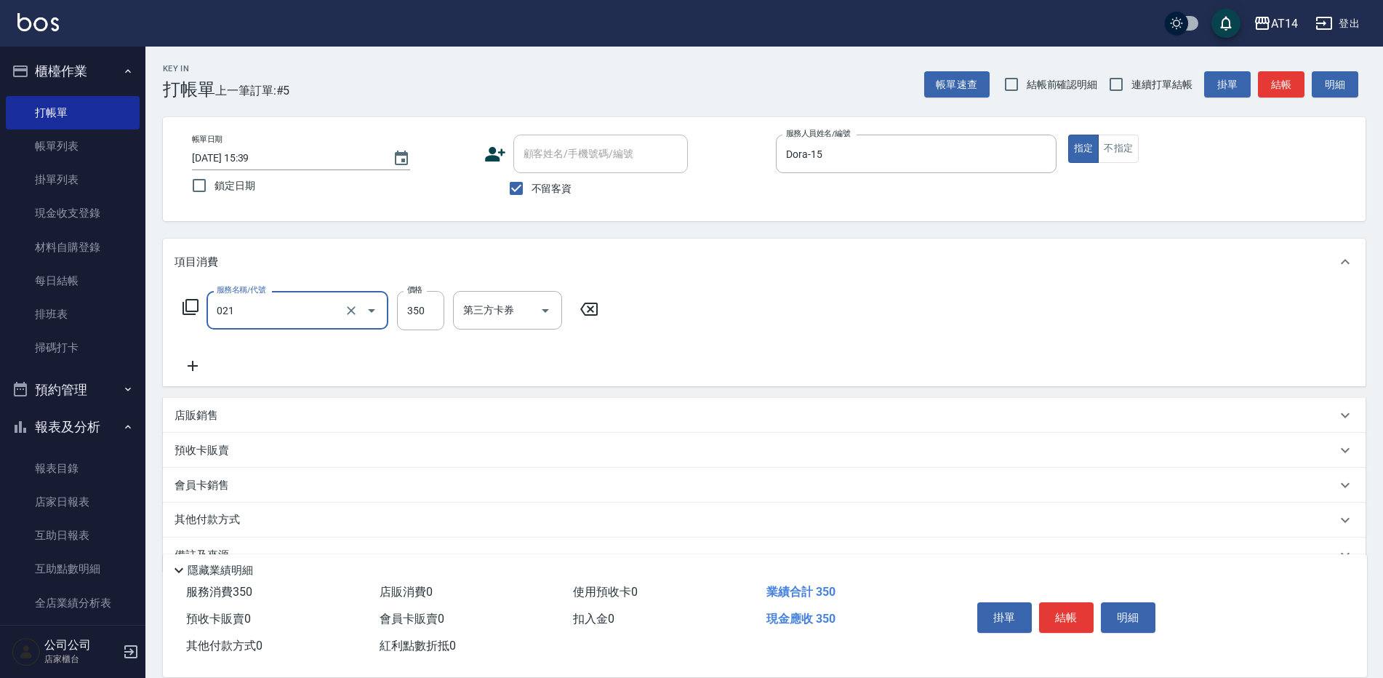
type input "剪髮(021)"
type input "400"
click at [823, 257] on div "項目消費" at bounding box center [756, 262] width 1162 height 15
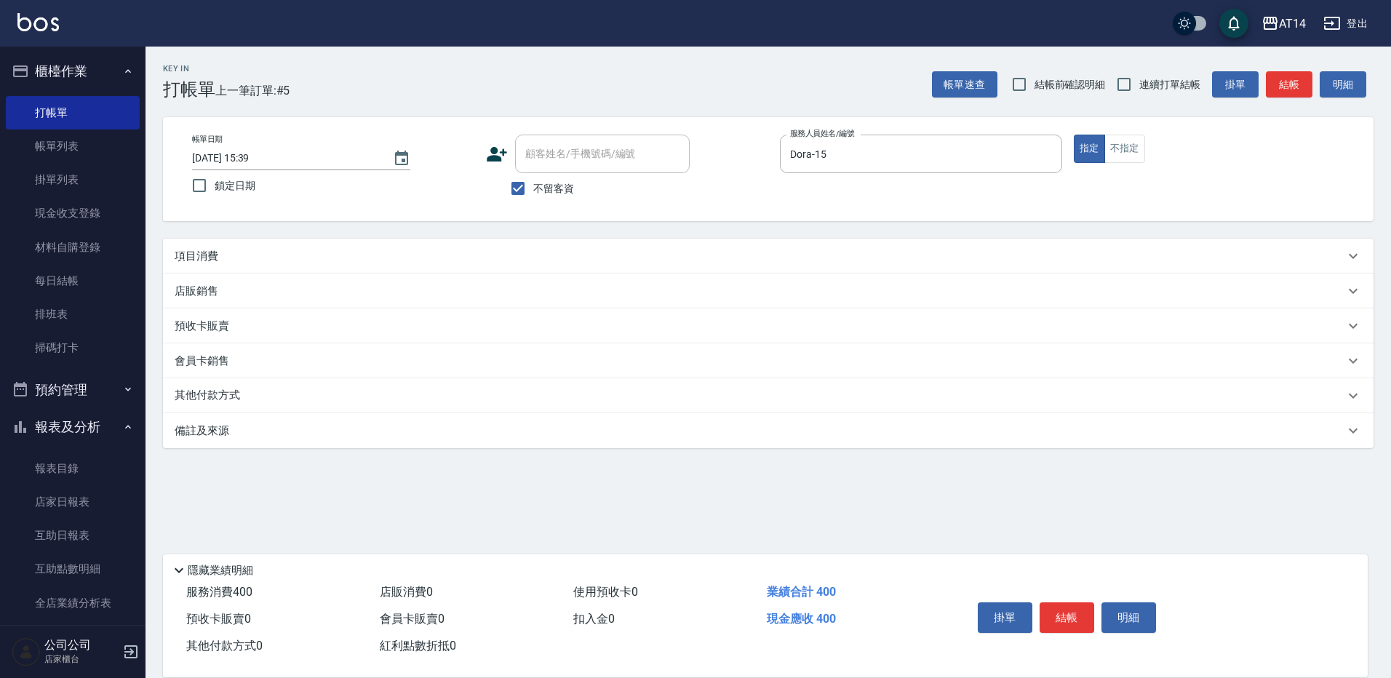
click at [396, 412] on div "其他付款方式" at bounding box center [768, 395] width 1210 height 35
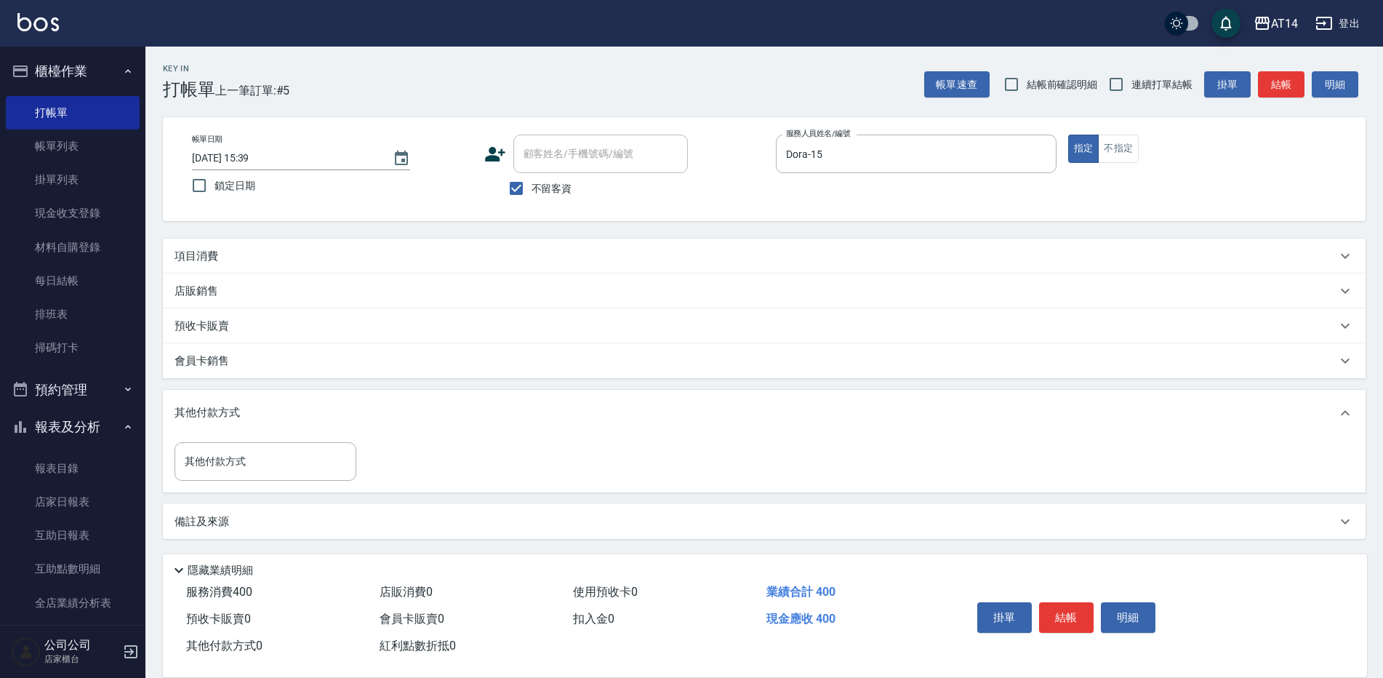
click at [339, 505] on div "備註及來源" at bounding box center [764, 521] width 1203 height 35
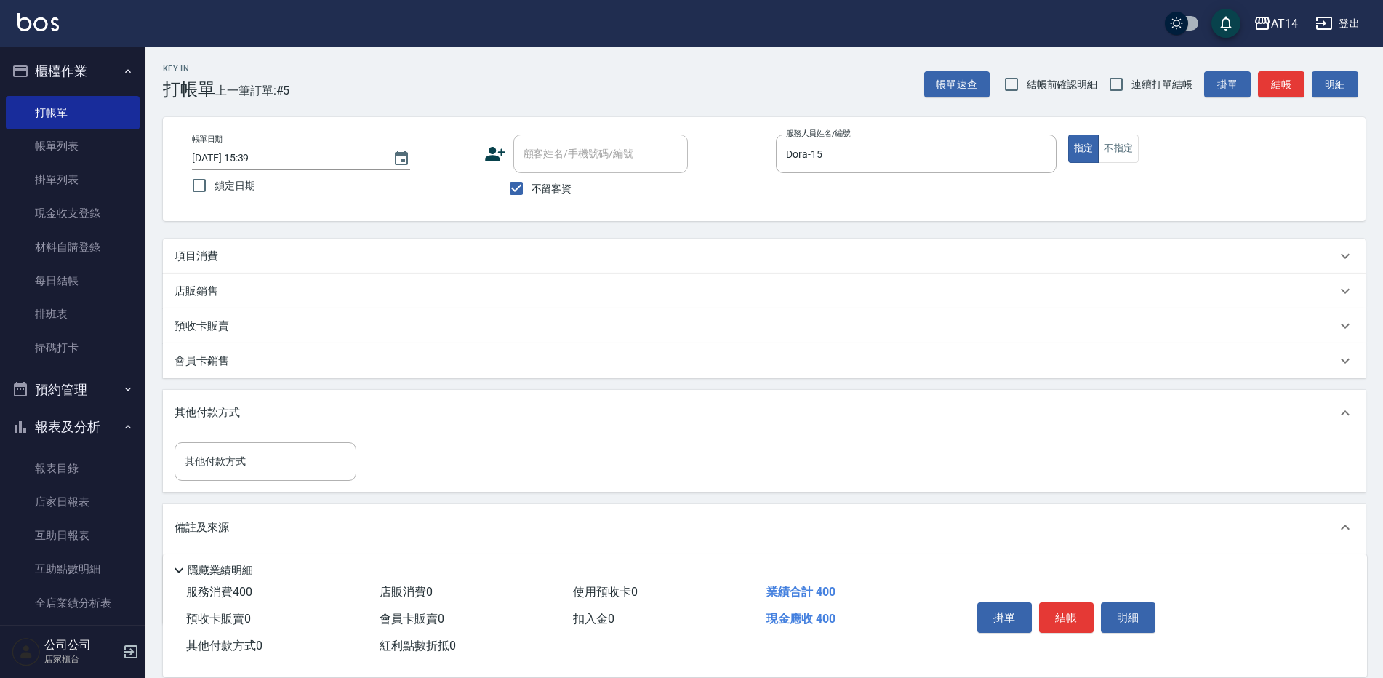
click at [344, 527] on div "備註及來源" at bounding box center [756, 527] width 1162 height 15
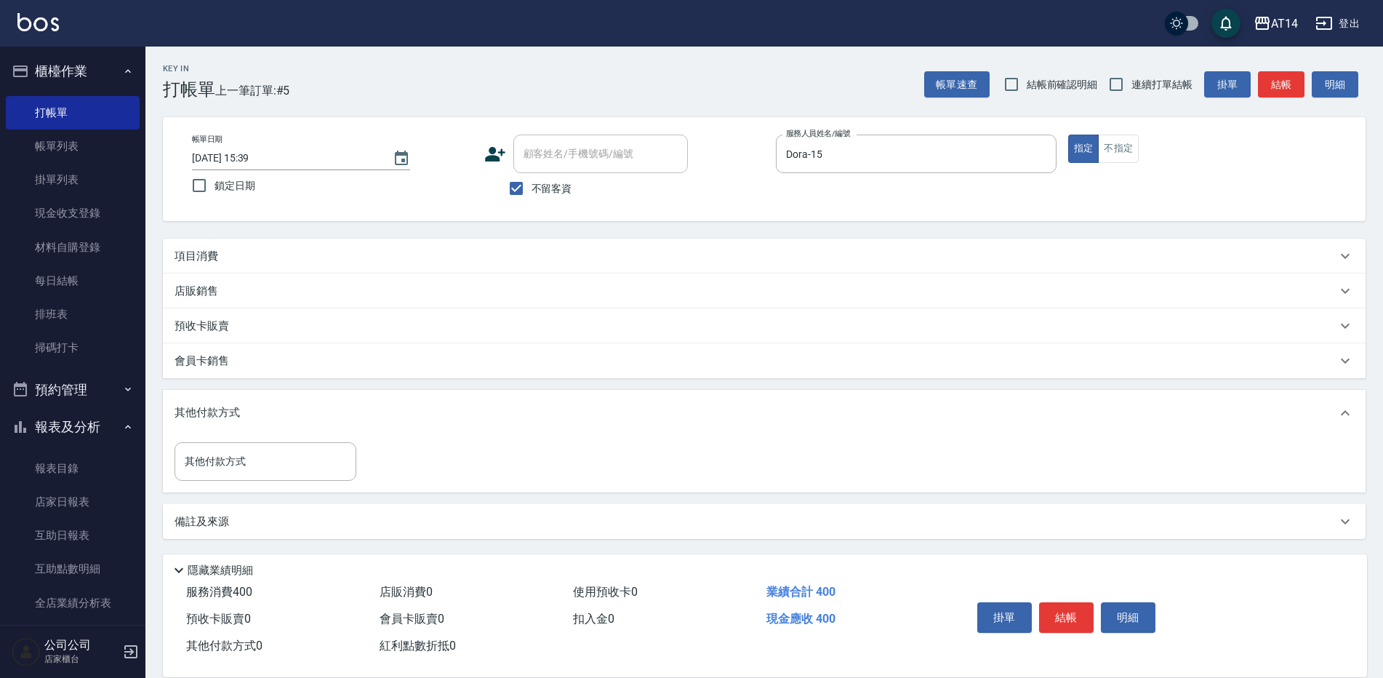
scroll to position [1, 0]
click at [379, 515] on div "備註及來源" at bounding box center [756, 521] width 1162 height 15
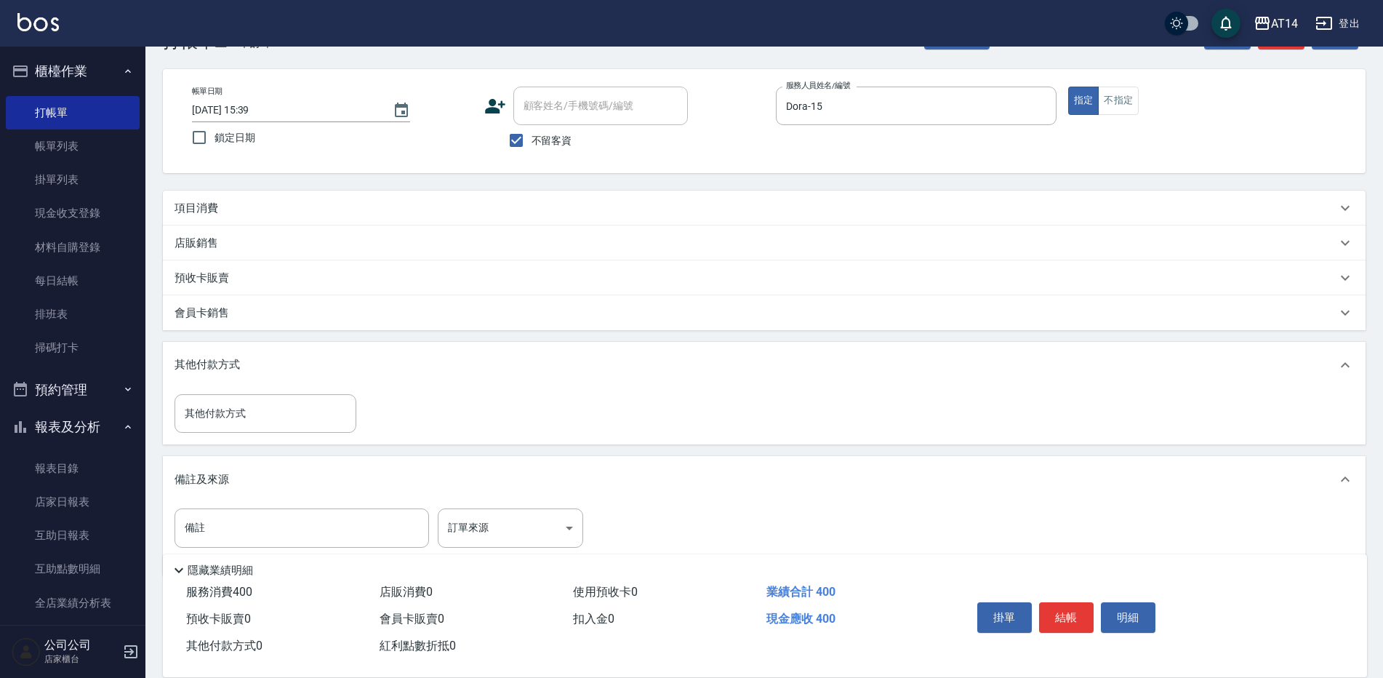
scroll to position [73, 0]
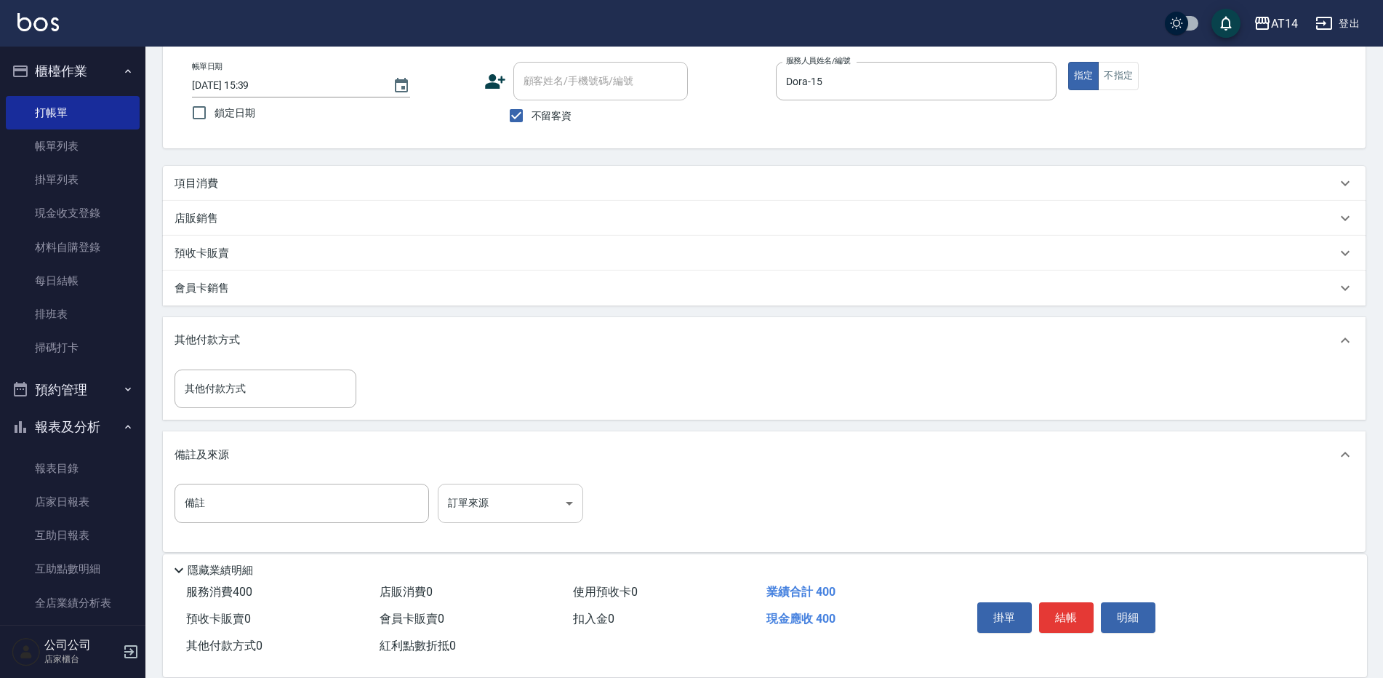
click at [478, 508] on body "AT14 登出 櫃檯作業 打帳單 帳單列表 掛單列表 現金收支登錄 材料自購登錄 每日結帳 排班表 掃碼打卡 預約管理 預約管理 單日預約紀錄 單週預約紀錄 …" at bounding box center [691, 309] width 1383 height 764
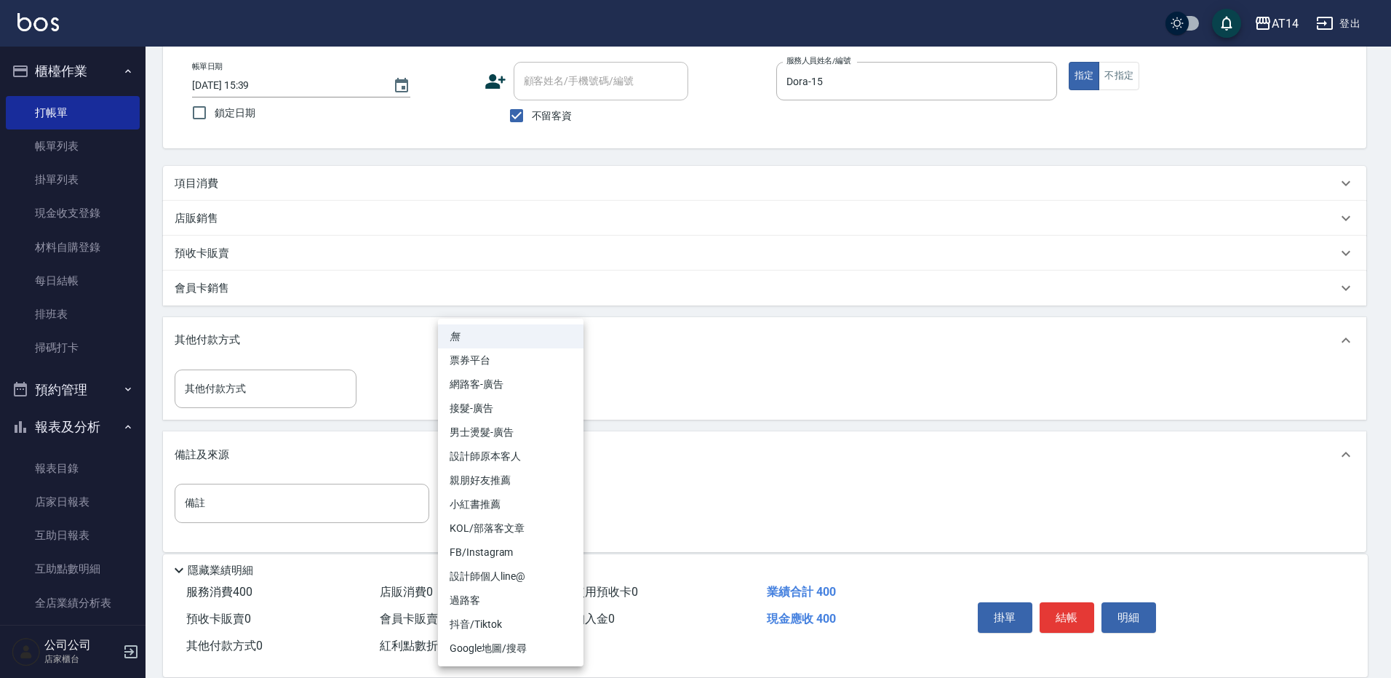
click at [517, 458] on li "設計師原本客人" at bounding box center [510, 456] width 145 height 24
type input "設計師原本客人"
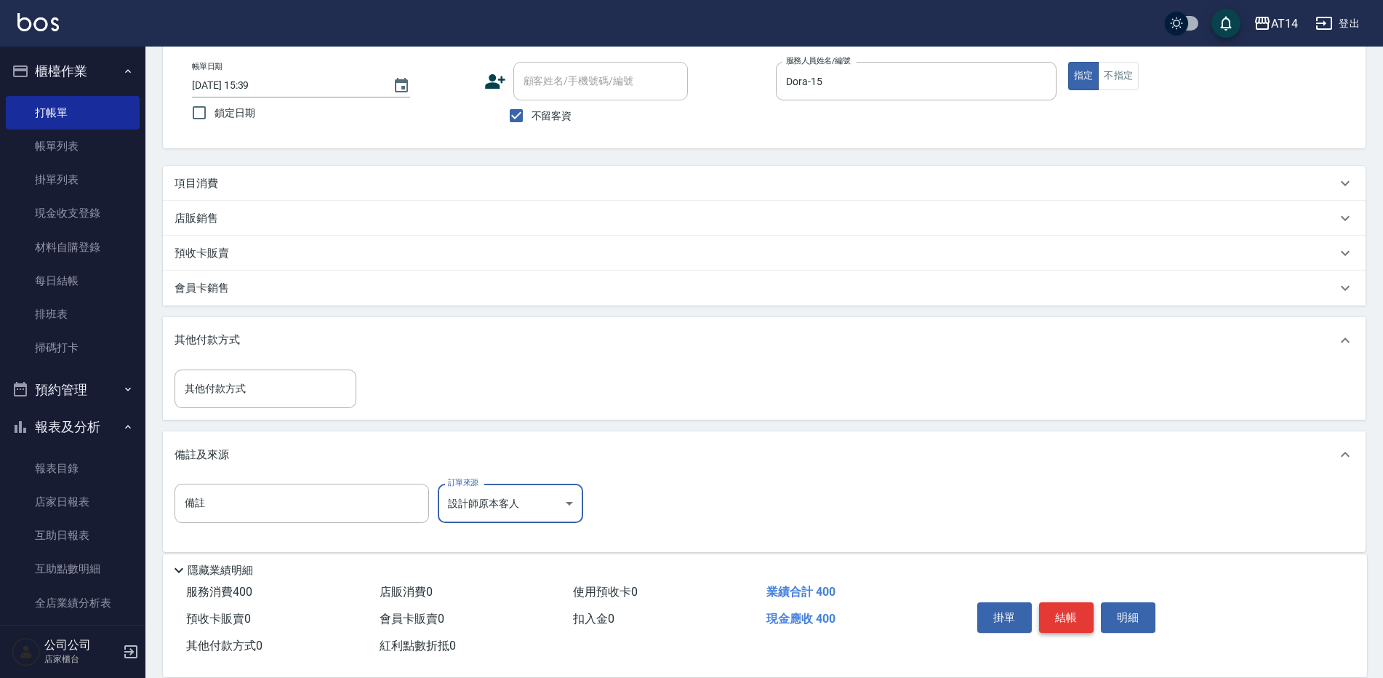
click at [1083, 607] on button "結帳" at bounding box center [1066, 617] width 55 height 31
